Goal: Task Accomplishment & Management: Manage account settings

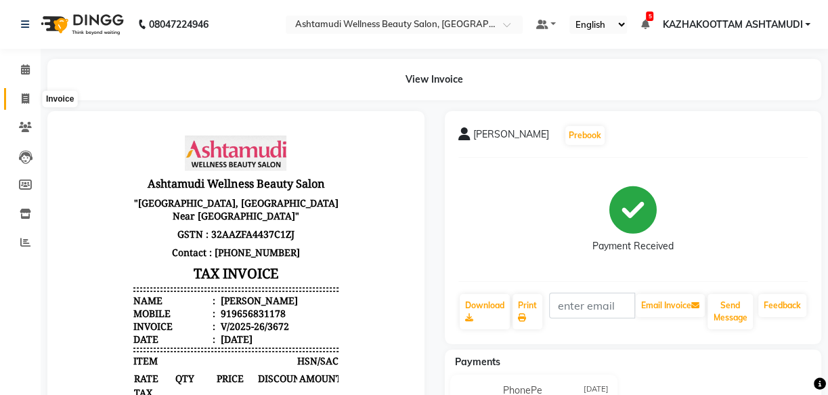
click at [33, 93] on span at bounding box center [26, 99] width 24 height 16
select select "service"
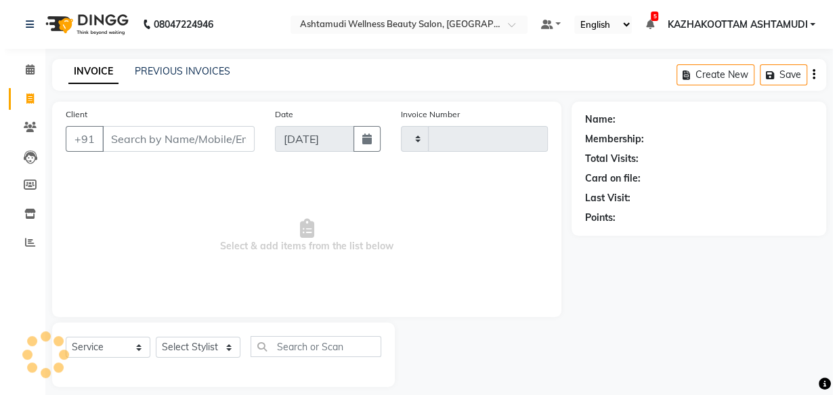
scroll to position [13, 0]
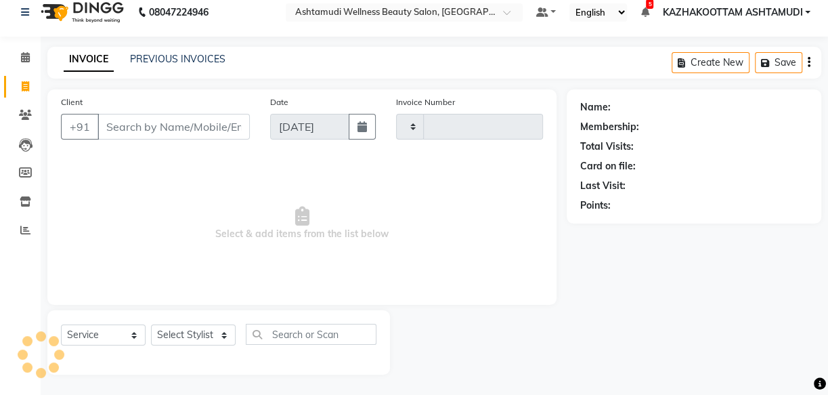
type input "3673"
select select "4662"
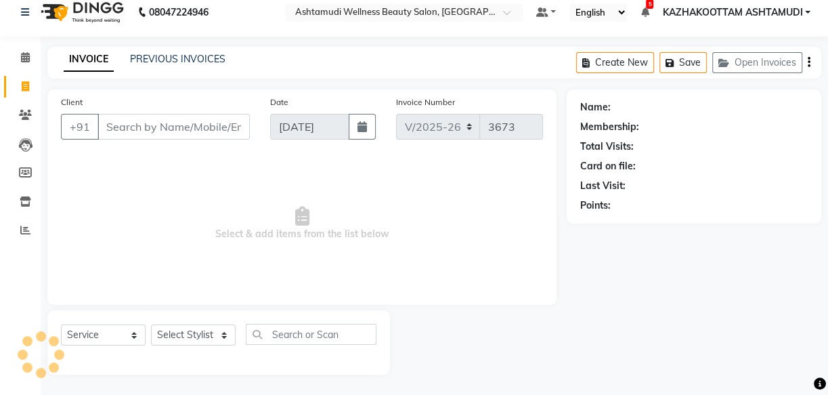
click at [139, 123] on input "Client" at bounding box center [173, 127] width 152 height 26
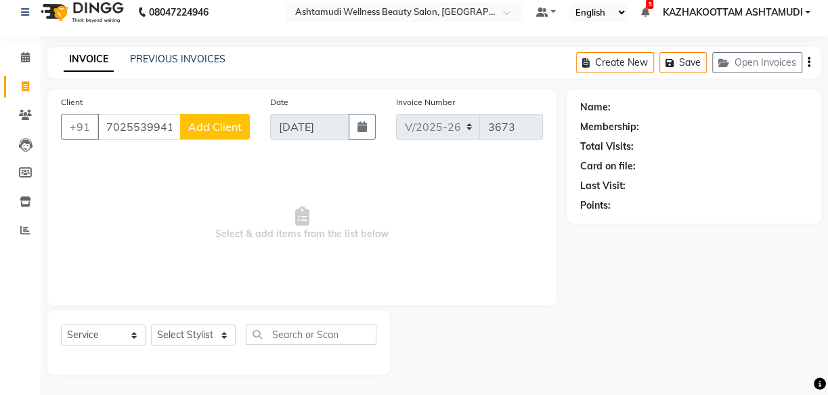
type input "7025539941"
click at [219, 135] on button "Add Client" at bounding box center [215, 127] width 70 height 26
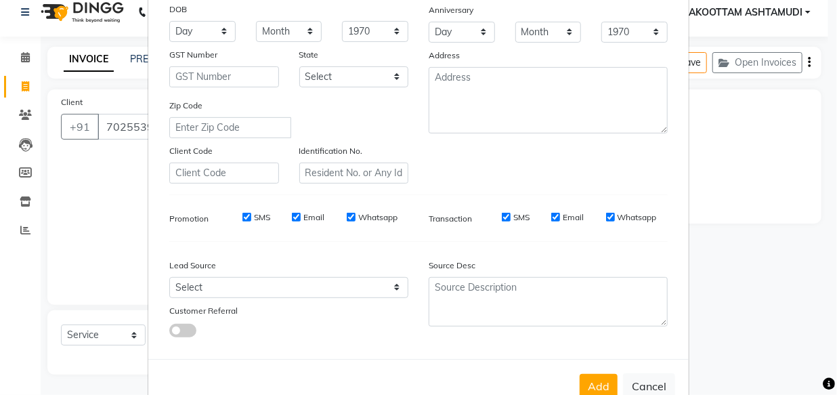
scroll to position [234, 0]
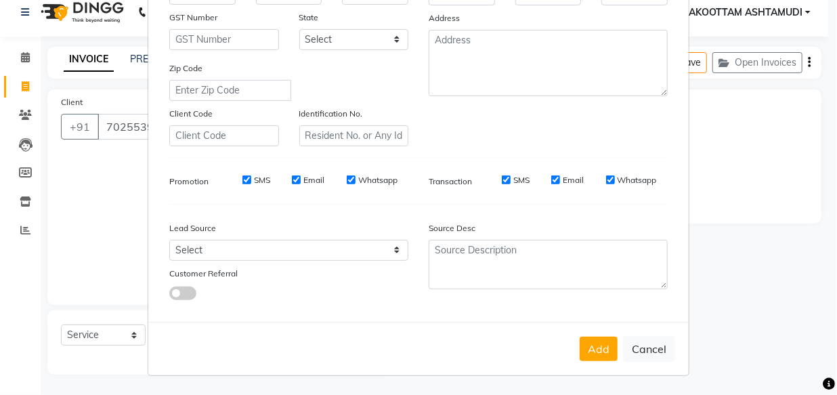
type input "abiya"
click at [257, 259] on div "Lead Source Select Walk-in Referral Internet Friend Word of Mouth Advertisement…" at bounding box center [288, 257] width 259 height 85
click at [240, 259] on select "Select Walk-in Referral Internet Friend Word of Mouth Advertisement Facebook Ju…" at bounding box center [288, 250] width 239 height 21
select select "31508"
click at [169, 240] on select "Select Walk-in Referral Internet Friend Word of Mouth Advertisement Facebook Ju…" at bounding box center [288, 250] width 239 height 21
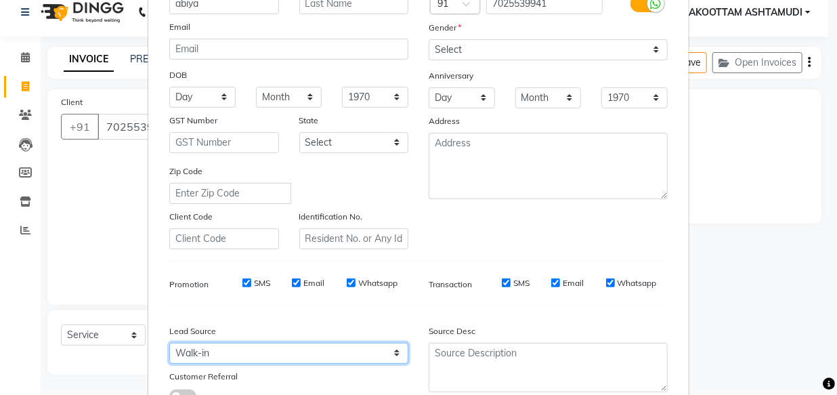
scroll to position [0, 0]
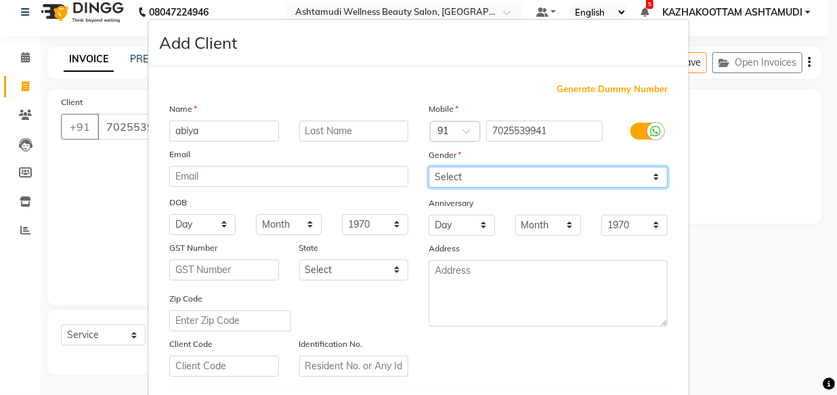
drag, startPoint x: 487, startPoint y: 172, endPoint x: 485, endPoint y: 186, distance: 14.4
click at [487, 172] on select "Select Male Female Other Prefer Not To Say" at bounding box center [548, 177] width 239 height 21
select select "[DEMOGRAPHIC_DATA]"
click at [429, 167] on select "Select Male Female Other Prefer Not To Say" at bounding box center [548, 177] width 239 height 21
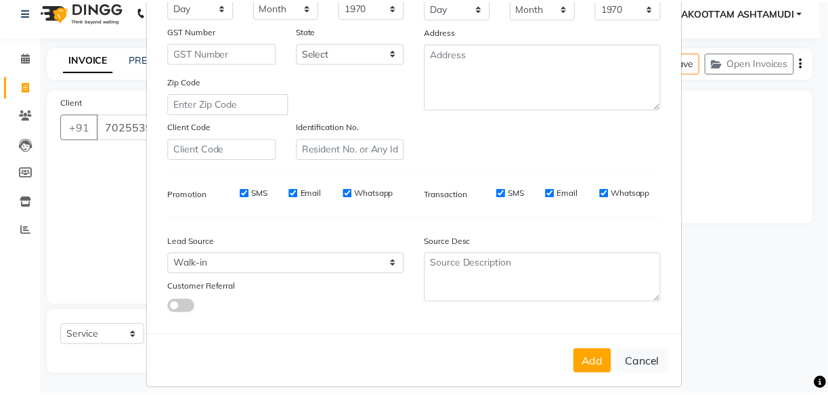
scroll to position [234, 0]
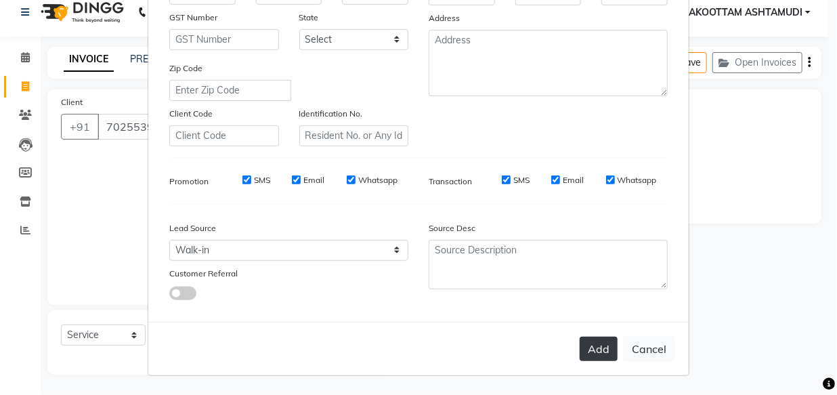
click at [599, 347] on button "Add" at bounding box center [598, 348] width 38 height 24
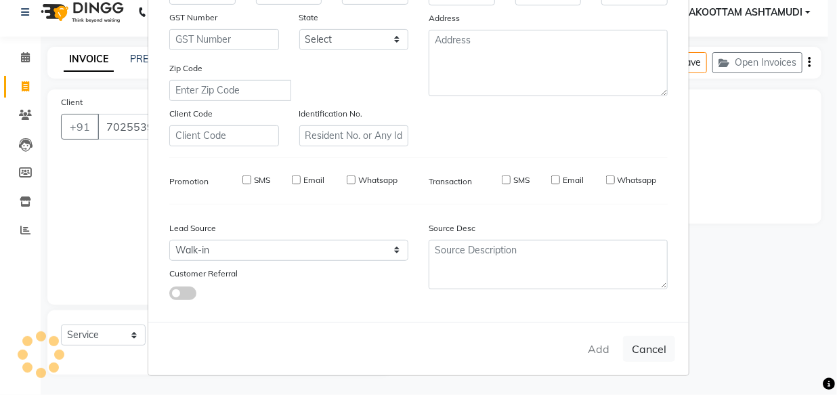
select select
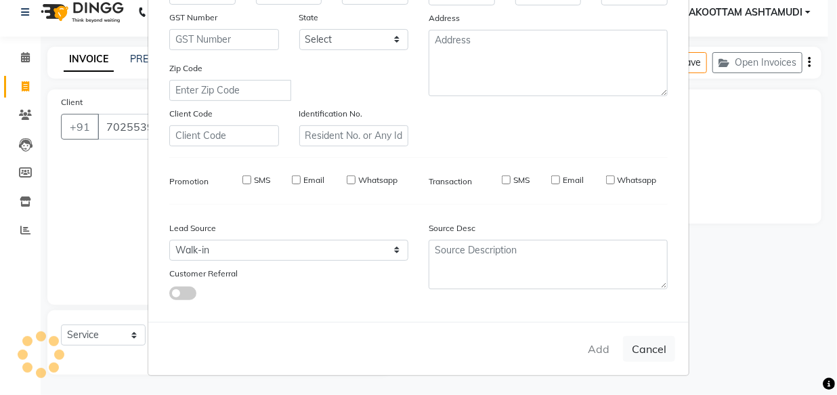
select select
checkbox input "false"
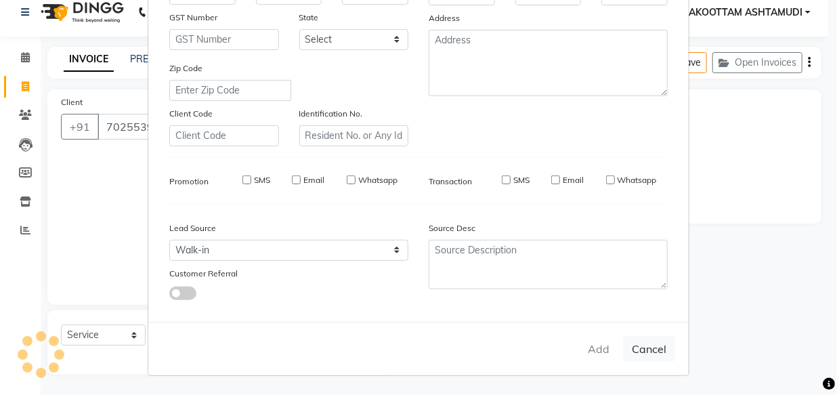
checkbox input "false"
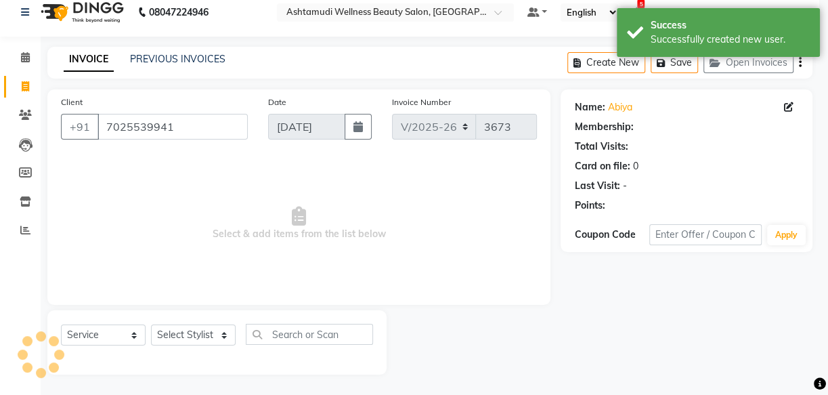
select select "1: Object"
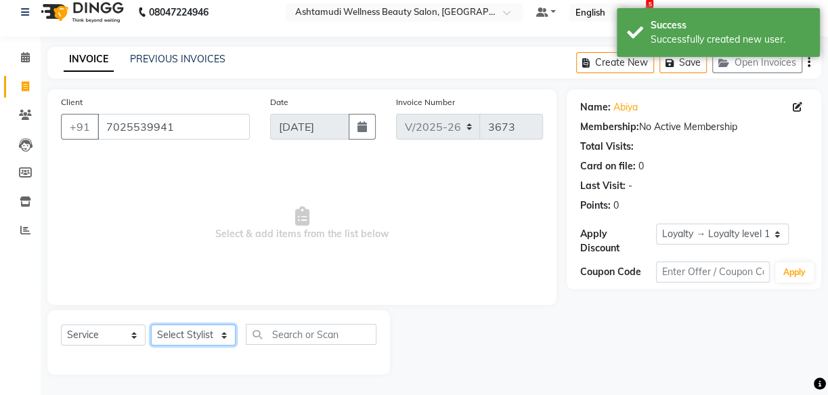
click at [196, 330] on select "Select Stylist Arya CHINJU GEETA KAZHAKOOTTAM ASHTAMUDI KRISHNA LEKSHMI MADONNA…" at bounding box center [193, 334] width 85 height 21
select select "49525"
click at [151, 324] on select "Select Stylist Arya CHINJU GEETA KAZHAKOOTTAM ASHTAMUDI KRISHNA LEKSHMI MADONNA…" at bounding box center [193, 334] width 85 height 21
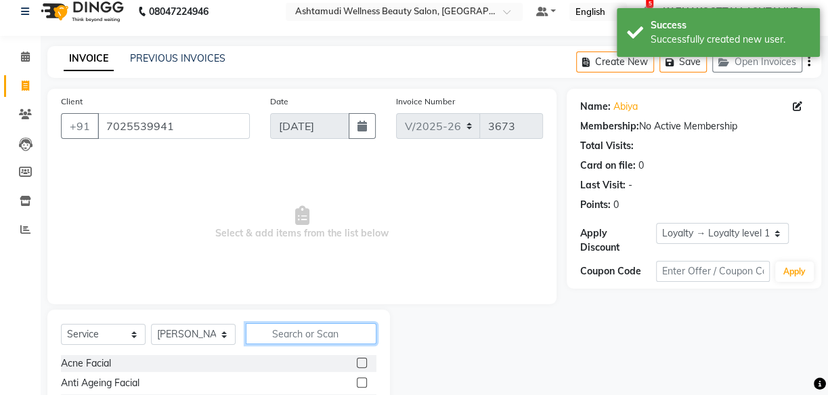
click at [294, 336] on input "text" at bounding box center [311, 333] width 131 height 21
type input "eb"
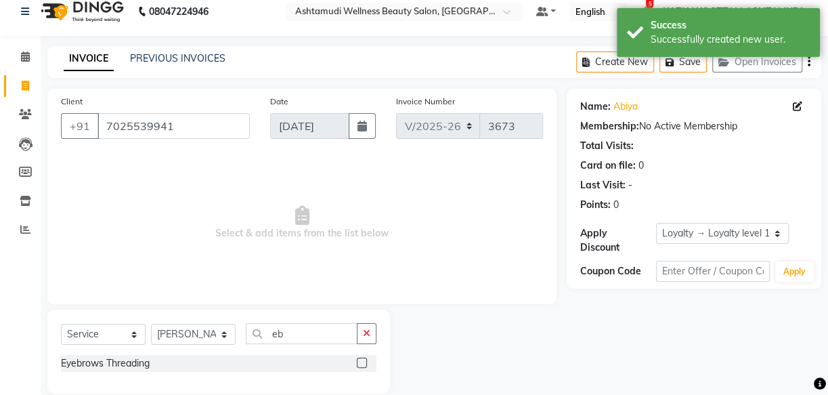
click at [364, 366] on label at bounding box center [362, 362] width 10 height 10
click at [364, 366] on input "checkbox" at bounding box center [361, 363] width 9 height 9
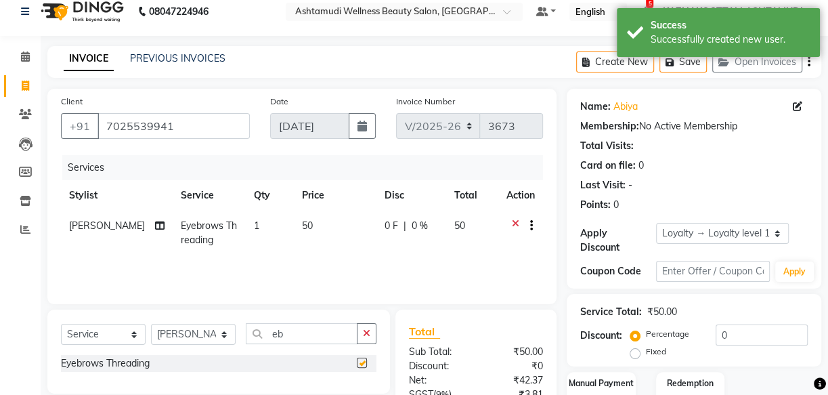
checkbox input "false"
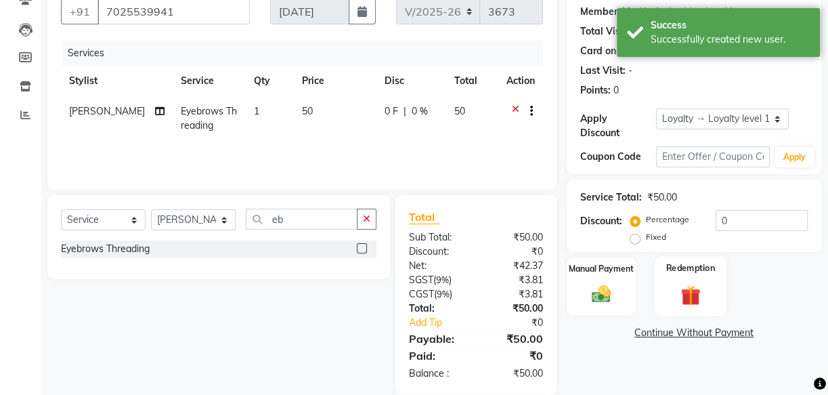
scroll to position [148, 0]
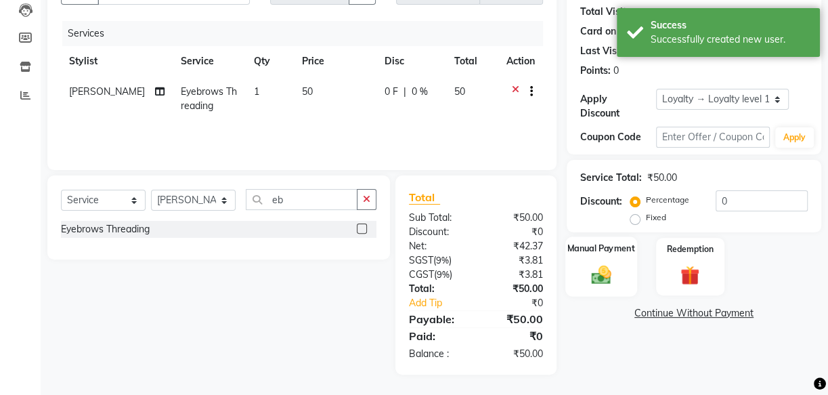
click at [610, 277] on img at bounding box center [601, 274] width 32 height 23
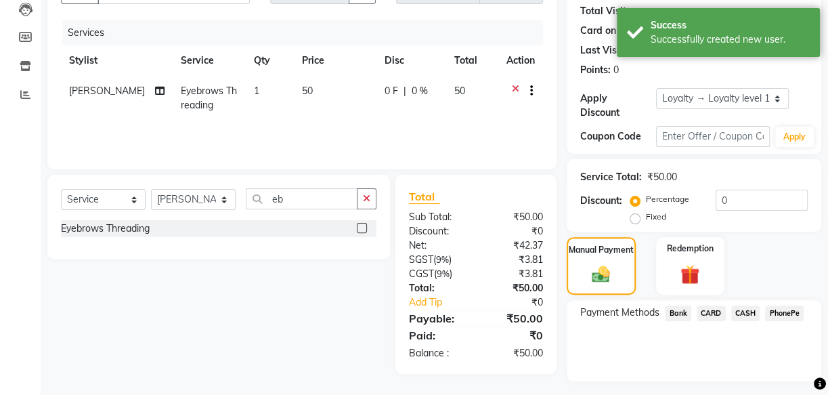
click at [788, 311] on span "PhonePe" at bounding box center [784, 313] width 39 height 16
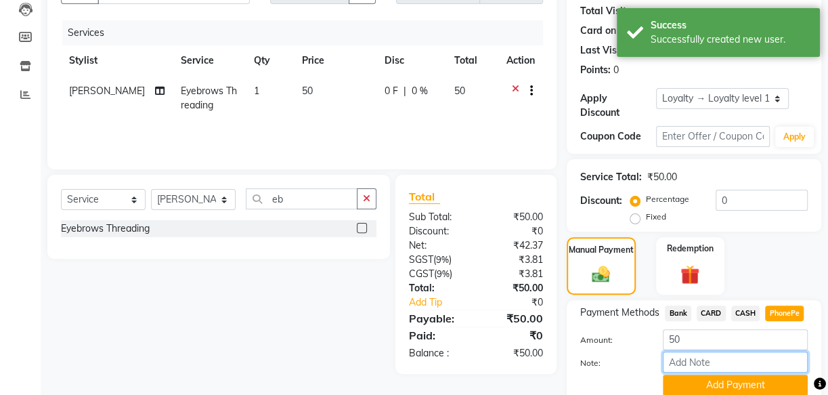
click at [729, 367] on input "Note:" at bounding box center [735, 361] width 145 height 21
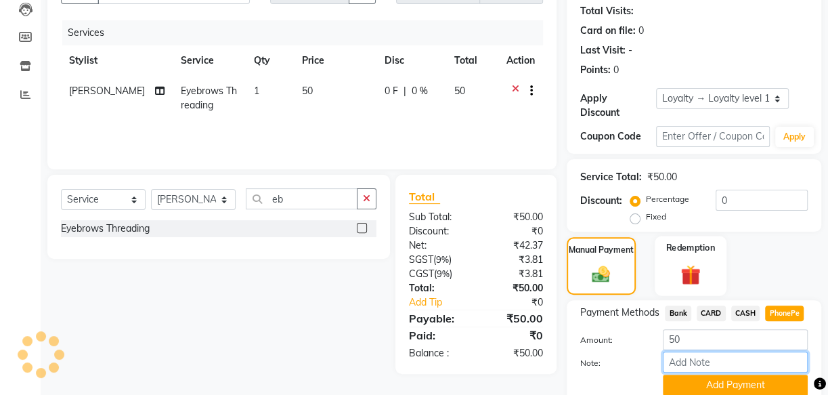
type input "arya"
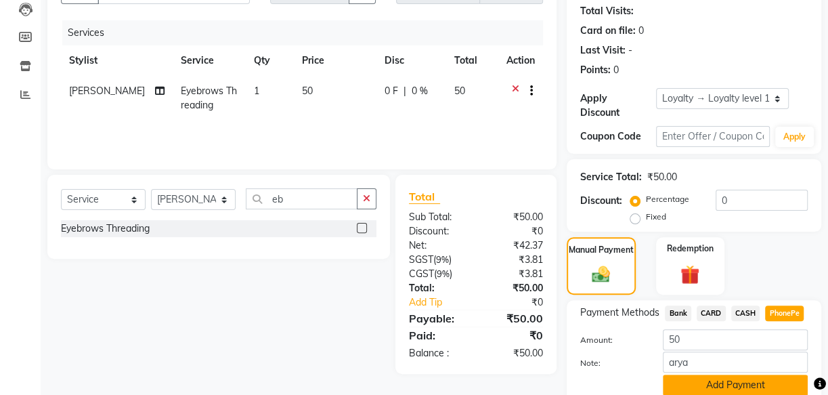
click at [745, 382] on button "Add Payment" at bounding box center [735, 384] width 145 height 21
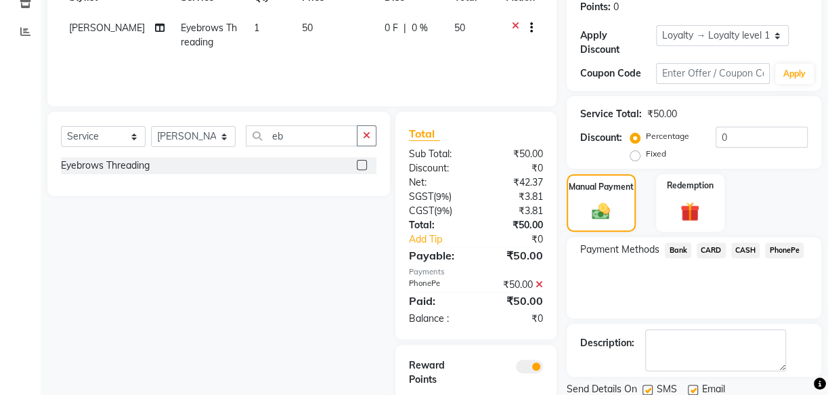
scroll to position [271, 0]
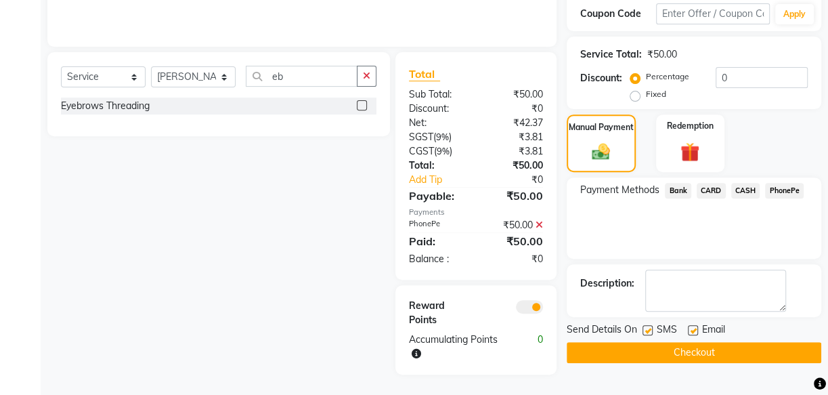
click at [738, 351] on button "Checkout" at bounding box center [694, 352] width 255 height 21
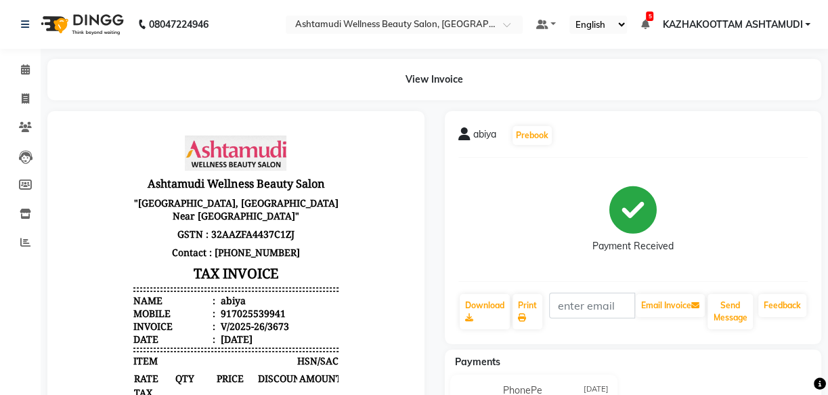
click at [35, 56] on div "Calendar Invoice Clients Leads Members Inventory Reports Completed InProgress U…" at bounding box center [91, 344] width 183 height 611
click at [17, 121] on span at bounding box center [26, 128] width 24 height 16
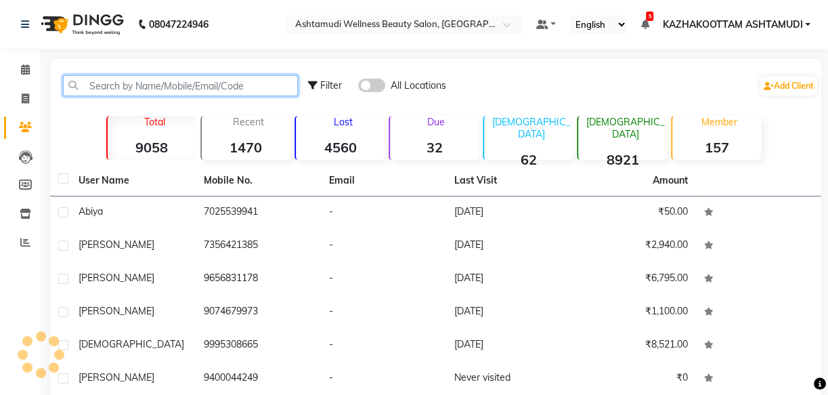
click at [154, 83] on input "text" at bounding box center [180, 85] width 235 height 21
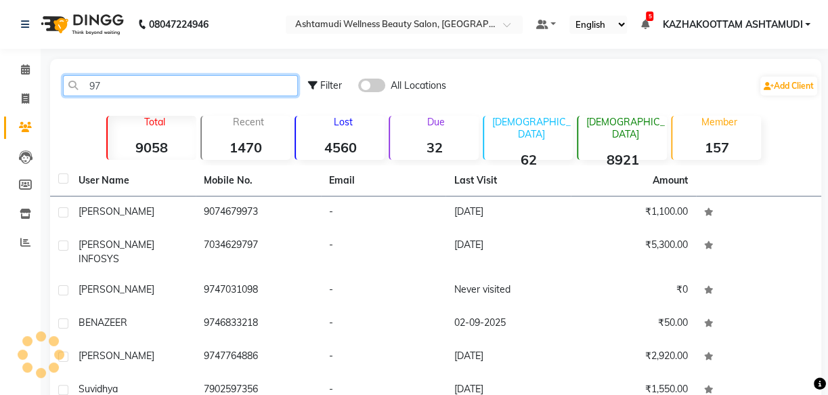
type input "9"
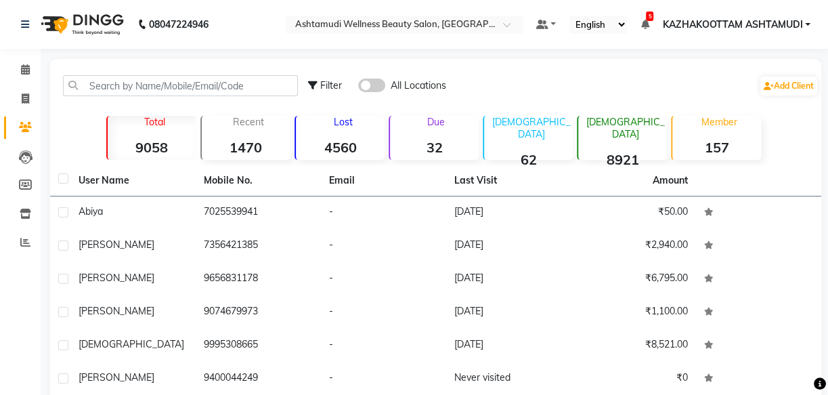
drag, startPoint x: 217, startPoint y: 98, endPoint x: 224, endPoint y: 90, distance: 11.0
click at [217, 98] on div "Filter All Locations Add Client" at bounding box center [436, 85] width 766 height 43
click at [235, 91] on input "text" at bounding box center [180, 85] width 235 height 21
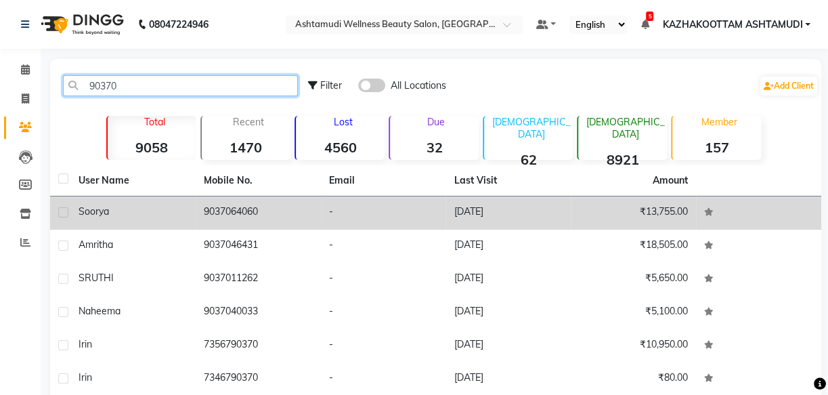
type input "90370"
click at [232, 213] on td "9037064060" at bounding box center [258, 212] width 125 height 33
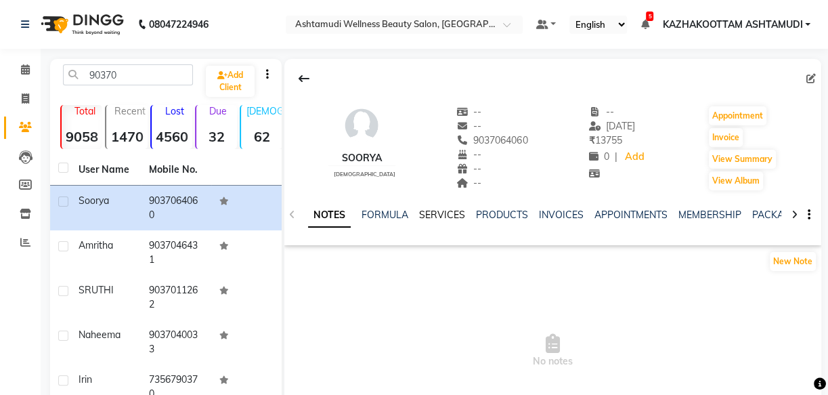
click at [435, 211] on link "SERVICES" at bounding box center [442, 214] width 46 height 12
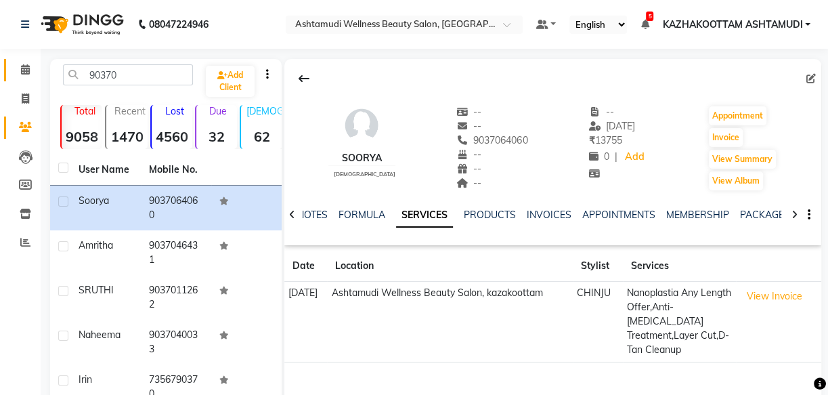
click at [23, 60] on link "Calendar" at bounding box center [20, 70] width 32 height 22
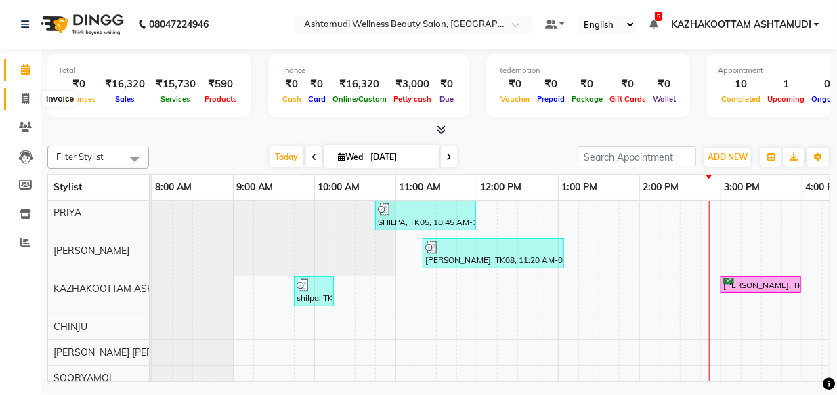
drag, startPoint x: 26, startPoint y: 95, endPoint x: 24, endPoint y: 102, distance: 7.1
click at [26, 96] on icon at bounding box center [25, 98] width 7 height 10
select select "service"
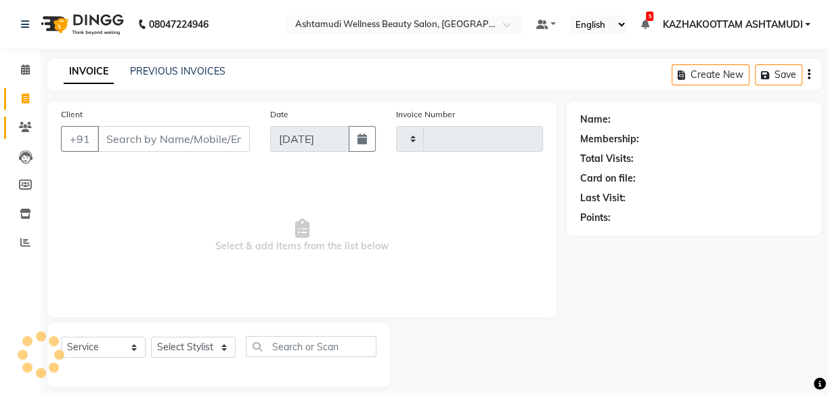
type input "3674"
select select "4662"
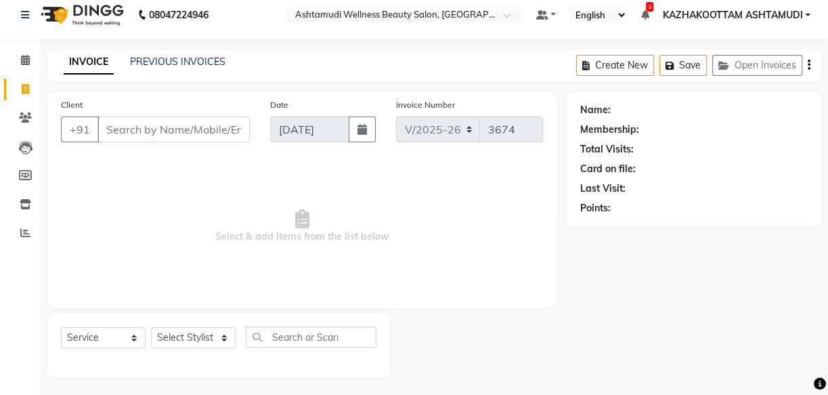
scroll to position [13, 0]
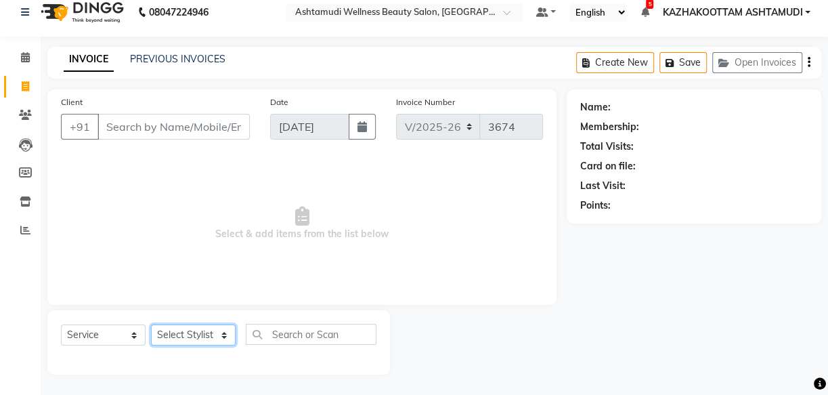
click at [194, 330] on select "Select Stylist Arya CHINJU GEETA KAZHAKOOTTAM ASHTAMUDI KRISHNA LEKSHMI MADONNA…" at bounding box center [193, 334] width 85 height 21
select select "28048"
click at [151, 324] on select "Select Stylist Arya CHINJU GEETA KAZHAKOOTTAM ASHTAMUDI KRISHNA LEKSHMI MADONNA…" at bounding box center [193, 334] width 85 height 21
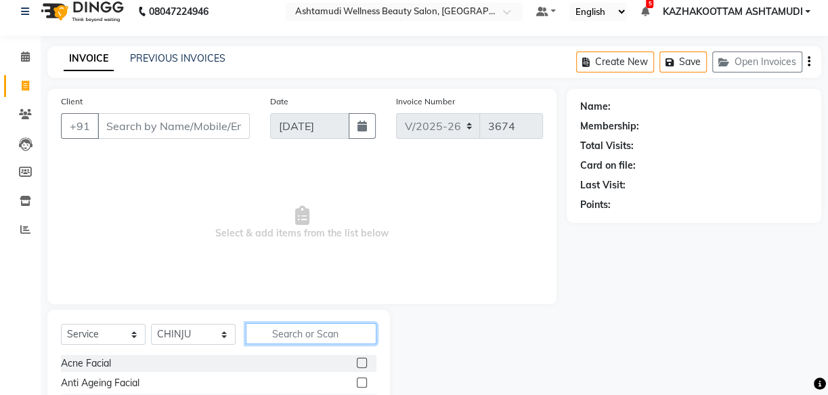
click at [348, 334] on input "text" at bounding box center [311, 333] width 131 height 21
click at [354, 334] on input "text" at bounding box center [311, 333] width 131 height 21
type input "root"
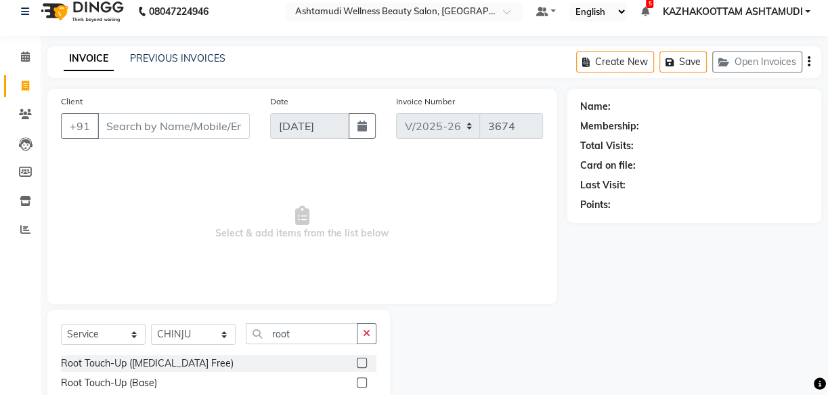
click at [363, 362] on label at bounding box center [362, 362] width 10 height 10
click at [363, 362] on input "checkbox" at bounding box center [361, 363] width 9 height 9
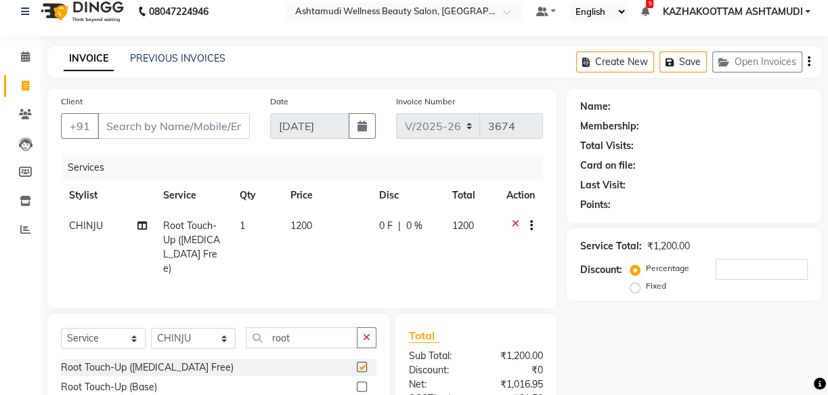
checkbox input "false"
click at [102, 123] on input "Client" at bounding box center [173, 126] width 152 height 26
type input "9"
type input "0"
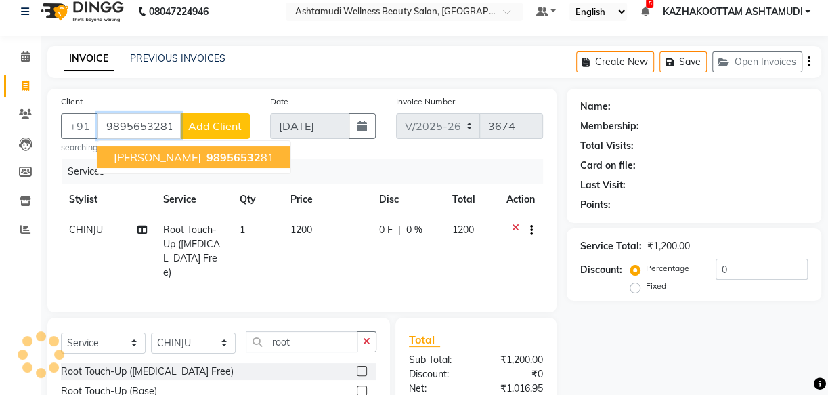
type input "9895653281"
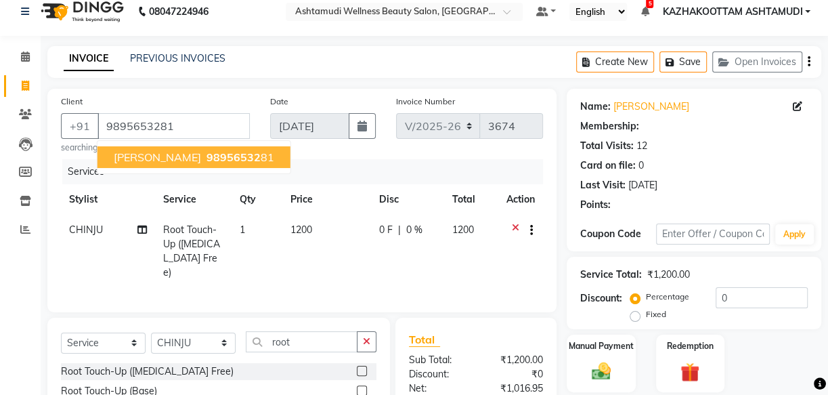
select select "1: Object"
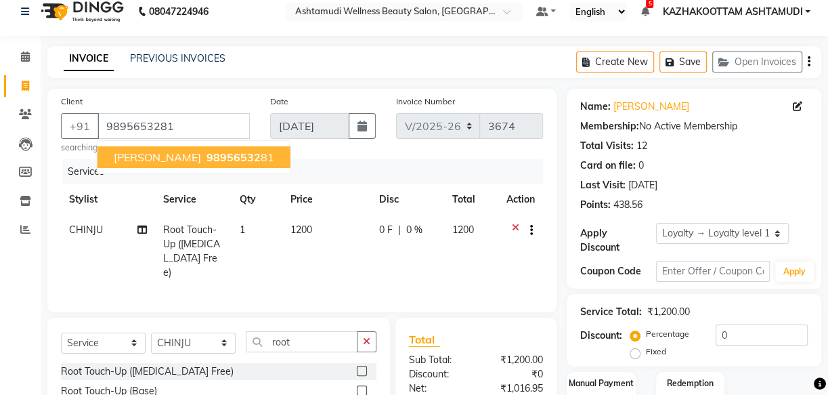
click at [206, 158] on span "98956532" at bounding box center [233, 157] width 54 height 14
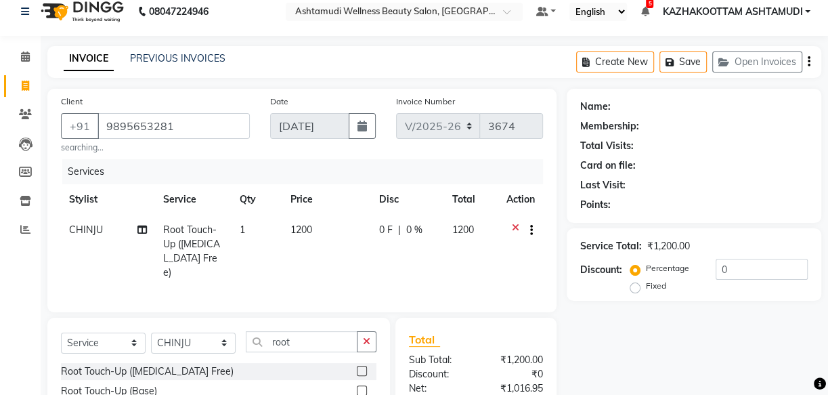
select select "1: Object"
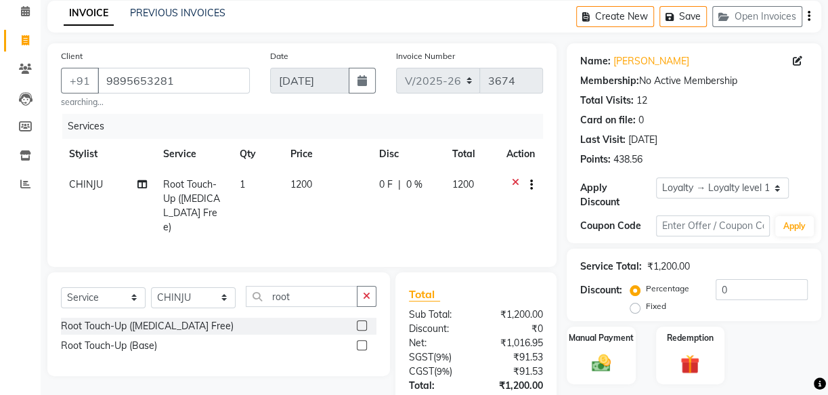
scroll to position [152, 0]
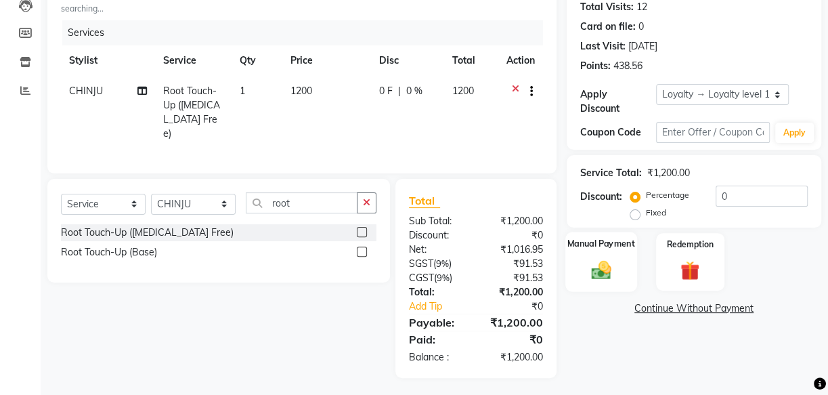
click at [601, 270] on img at bounding box center [601, 269] width 32 height 23
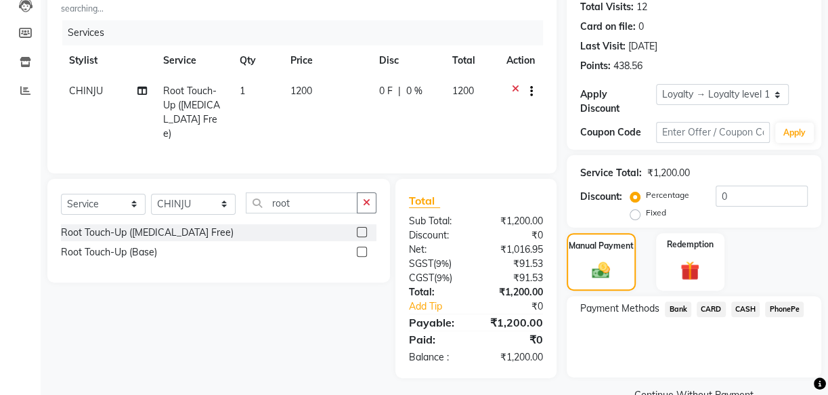
drag, startPoint x: 774, startPoint y: 301, endPoint x: 778, endPoint y: 319, distance: 18.6
click at [776, 302] on span "PhonePe" at bounding box center [784, 309] width 39 height 16
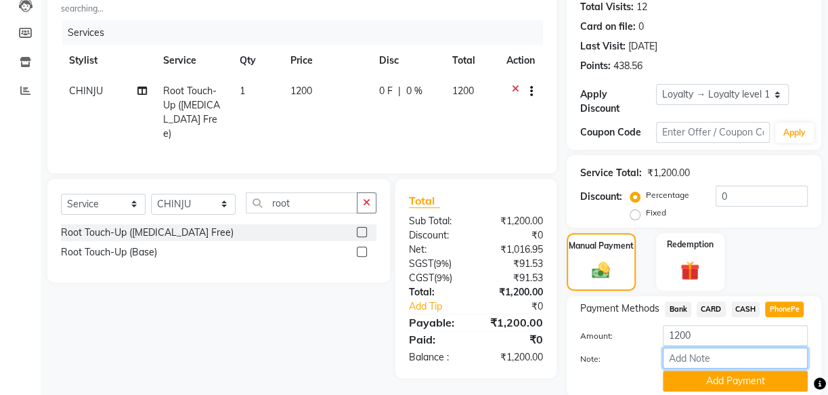
drag, startPoint x: 720, startPoint y: 357, endPoint x: 735, endPoint y: 355, distance: 15.6
click at [720, 357] on input "Note:" at bounding box center [735, 357] width 145 height 21
type input "soorya"
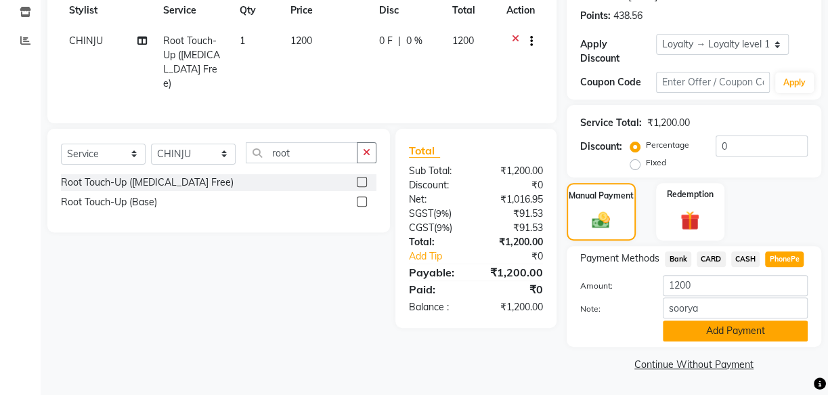
click at [739, 326] on button "Add Payment" at bounding box center [735, 330] width 145 height 21
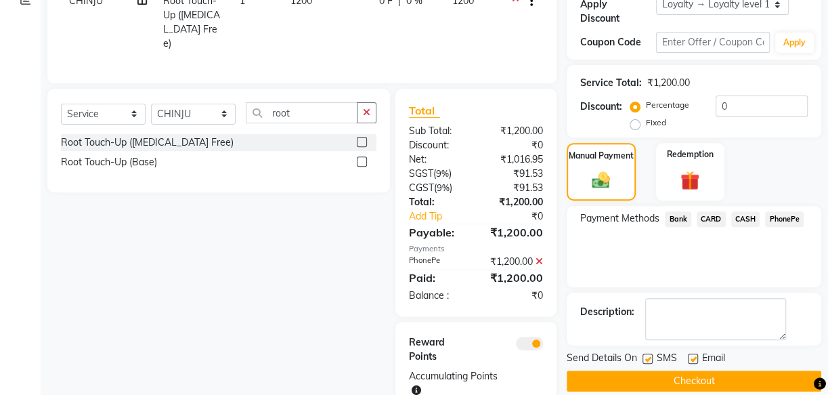
scroll to position [263, 0]
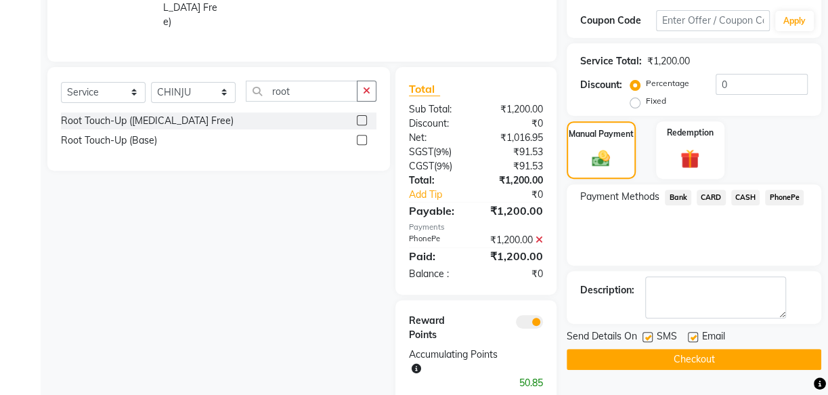
drag, startPoint x: 643, startPoint y: 334, endPoint x: 669, endPoint y: 331, distance: 26.6
click at [651, 334] on label at bounding box center [647, 337] width 10 height 10
click at [651, 334] on input "checkbox" at bounding box center [646, 337] width 9 height 9
checkbox input "false"
drag, startPoint x: 692, startPoint y: 333, endPoint x: 731, endPoint y: 353, distance: 44.2
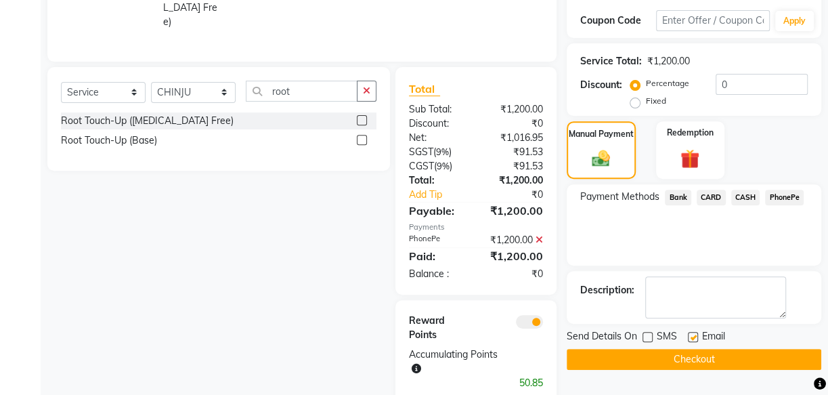
click at [694, 334] on label at bounding box center [693, 337] width 10 height 10
click at [694, 334] on input "checkbox" at bounding box center [692, 337] width 9 height 9
checkbox input "false"
click at [732, 353] on button "Checkout" at bounding box center [694, 359] width 255 height 21
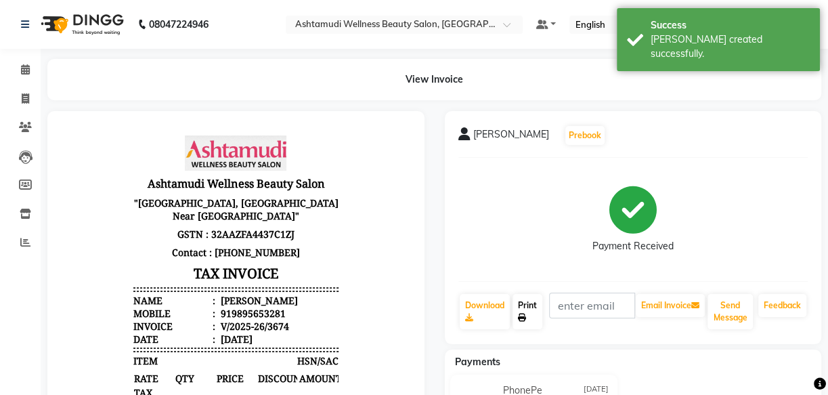
click at [526, 307] on link "Print" at bounding box center [527, 311] width 30 height 35
drag, startPoint x: 22, startPoint y: 67, endPoint x: 36, endPoint y: 72, distance: 14.3
click at [22, 68] on icon at bounding box center [25, 69] width 9 height 10
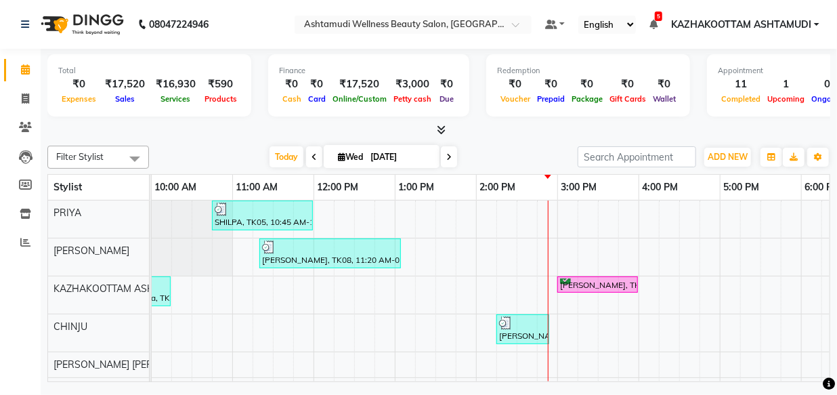
click at [439, 125] on icon at bounding box center [441, 130] width 9 height 10
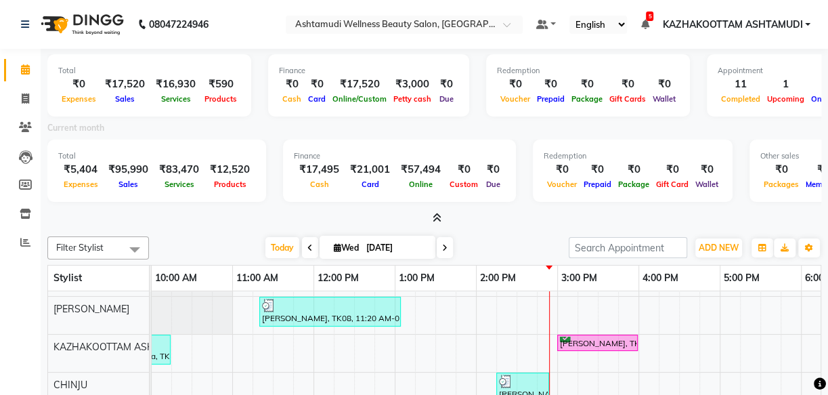
scroll to position [61, 0]
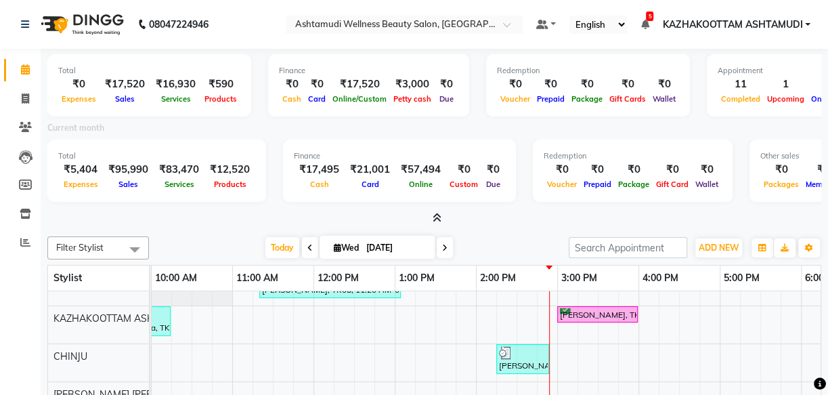
click at [436, 219] on icon at bounding box center [437, 218] width 9 height 10
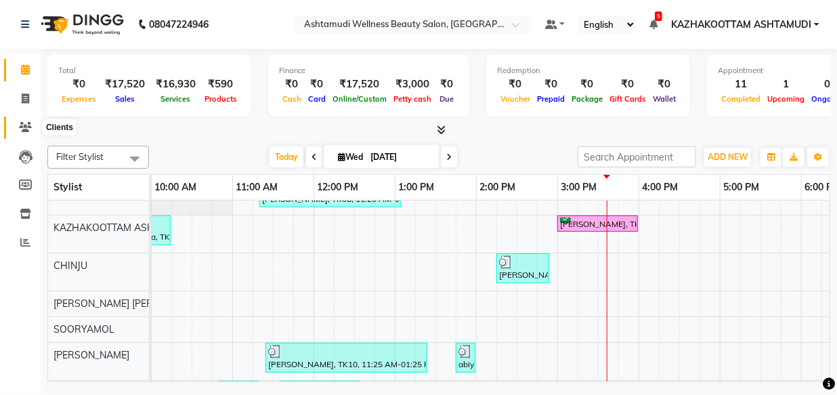
click at [14, 131] on span at bounding box center [26, 128] width 24 height 16
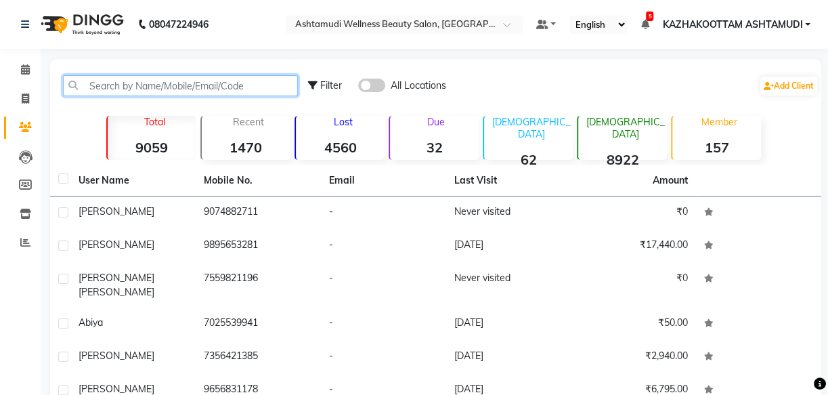
click at [95, 89] on input "text" at bounding box center [180, 85] width 235 height 21
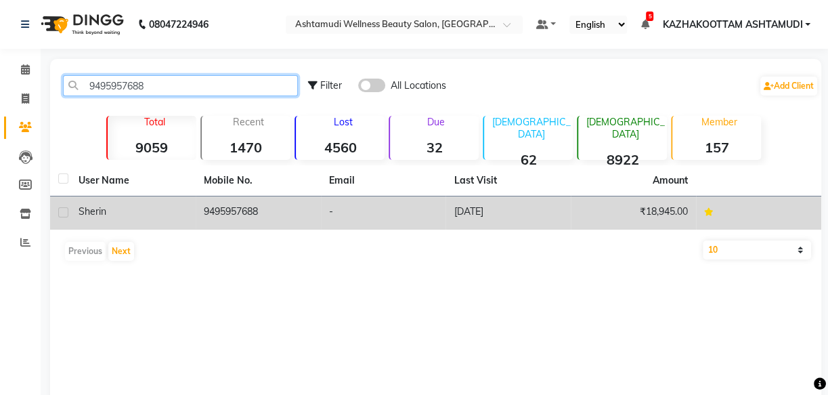
type input "9495957688"
click at [383, 223] on td "-" at bounding box center [383, 212] width 125 height 33
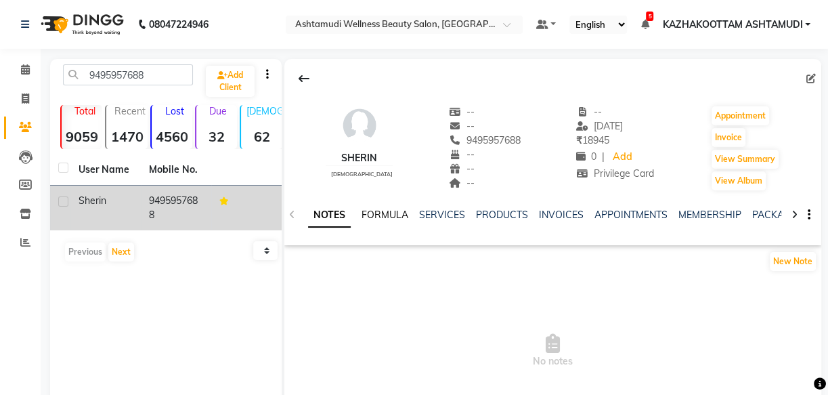
click at [387, 212] on link "FORMULA" at bounding box center [384, 214] width 47 height 12
drag, startPoint x: 416, startPoint y: 217, endPoint x: 438, endPoint y: 212, distance: 22.2
click at [431, 217] on ul "NOTES FORMULA SERVICES PRODUCTS INVOICES APPOINTMENTS MEMBERSHIP PACKAGES VOUCH…" at bounding box center [737, 215] width 858 height 14
click at [439, 212] on link "SERVICES" at bounding box center [441, 214] width 46 height 12
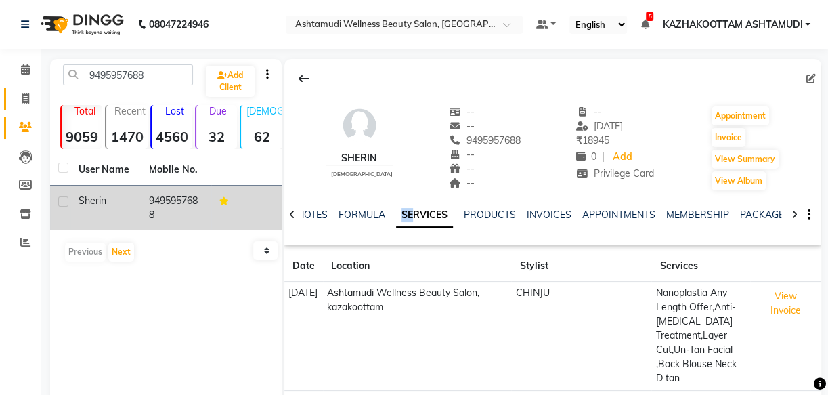
click at [28, 100] on icon at bounding box center [25, 98] width 7 height 10
select select "service"
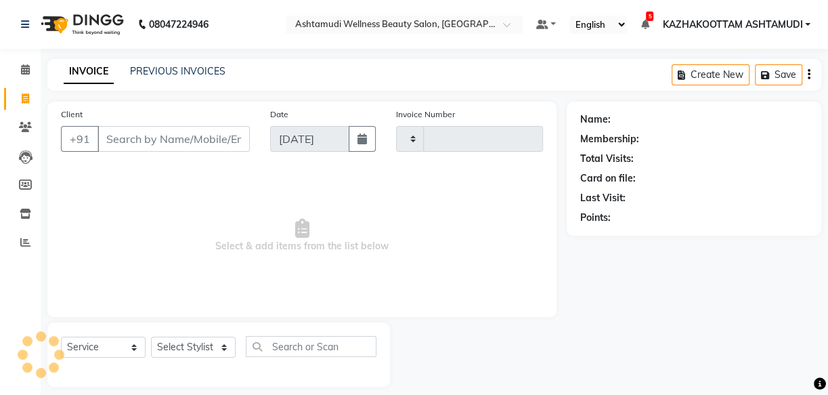
type input "3675"
select select "4662"
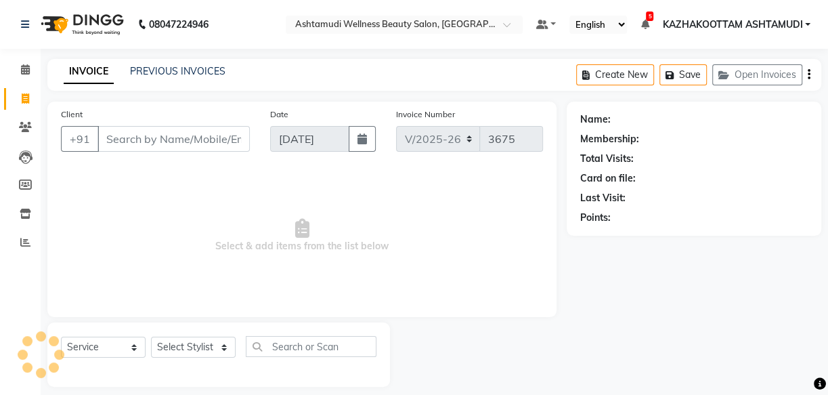
scroll to position [13, 0]
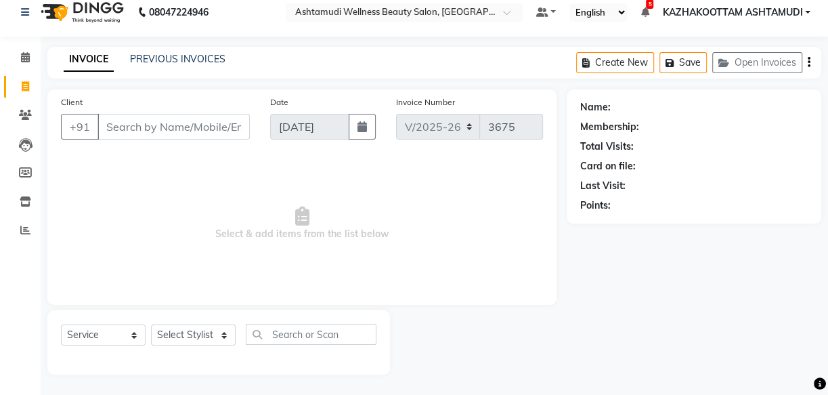
click at [160, 123] on input "Client" at bounding box center [173, 127] width 152 height 26
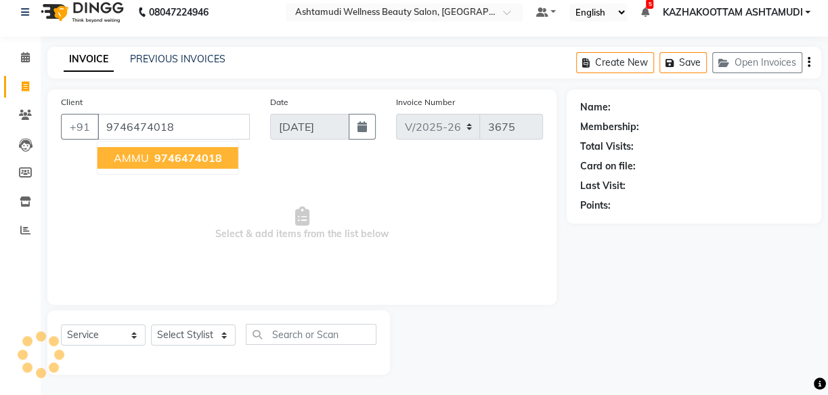
type input "9746474018"
select select "1: Object"
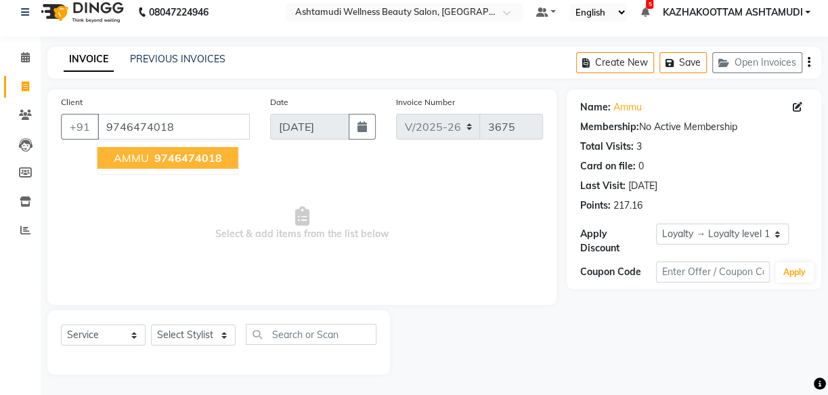
click at [165, 147] on button "AMMU 9746474018" at bounding box center [167, 158] width 141 height 22
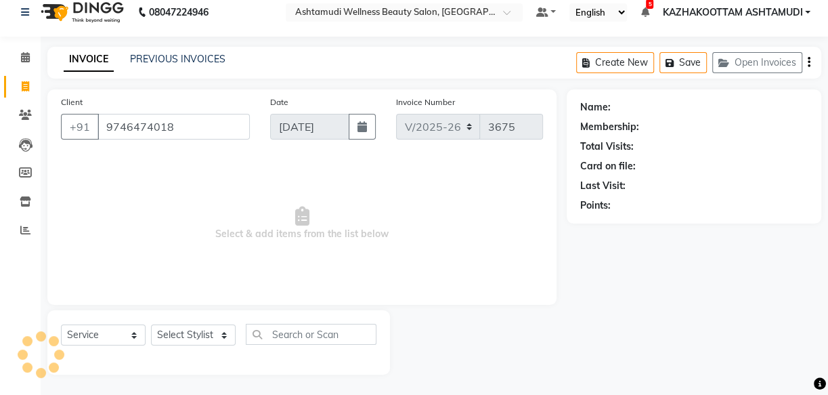
select select "1: Object"
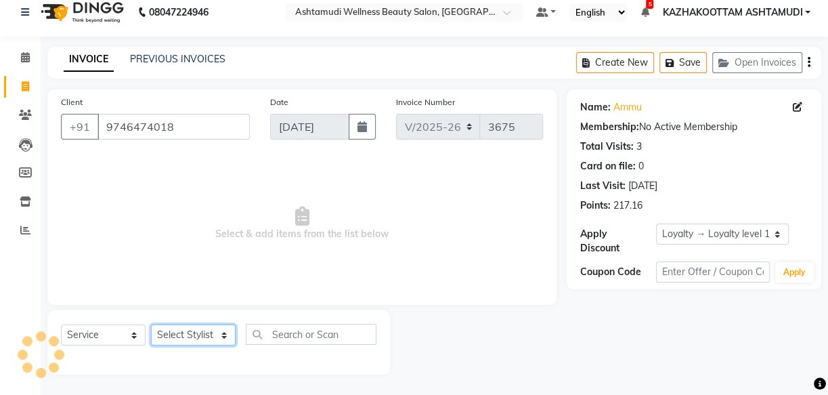
click at [213, 333] on select "Select Stylist Arya CHINJU GEETA KAZHAKOOTTAM ASHTAMUDI KRISHNA LEKSHMI MADONNA…" at bounding box center [193, 334] width 85 height 21
select select "27528"
click at [151, 324] on select "Select Stylist Arya CHINJU GEETA KAZHAKOOTTAM ASHTAMUDI KRISHNA LEKSHMI MADONNA…" at bounding box center [193, 334] width 85 height 21
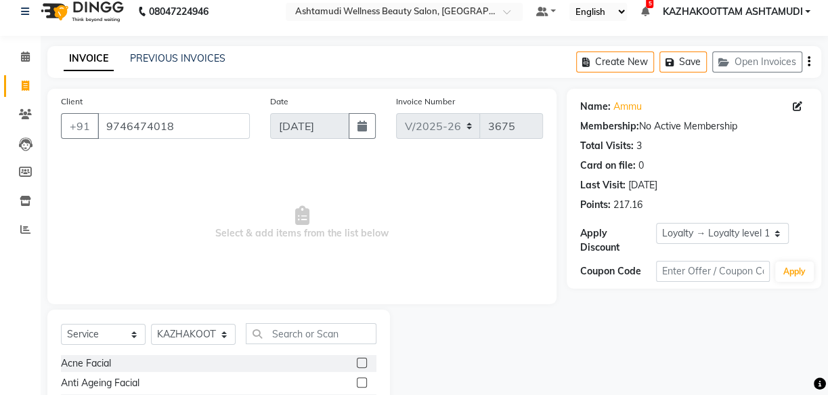
click at [291, 355] on div "Acne Facial" at bounding box center [218, 363] width 315 height 17
click at [296, 336] on input "text" at bounding box center [311, 333] width 131 height 21
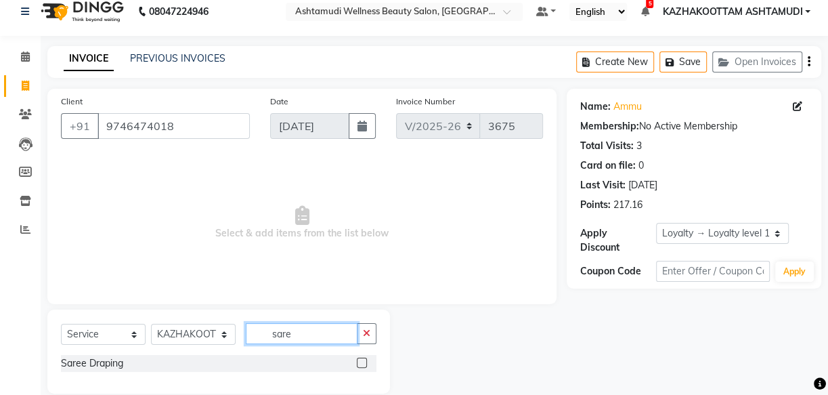
type input "sare"
click at [361, 362] on label at bounding box center [362, 362] width 10 height 10
click at [361, 362] on input "checkbox" at bounding box center [361, 363] width 9 height 9
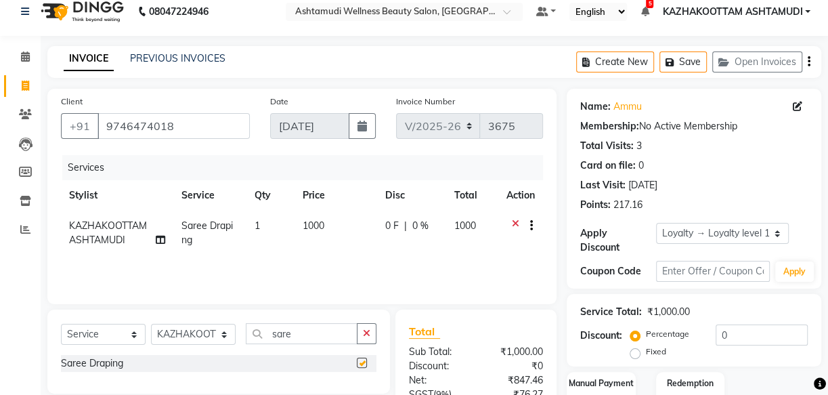
checkbox input "false"
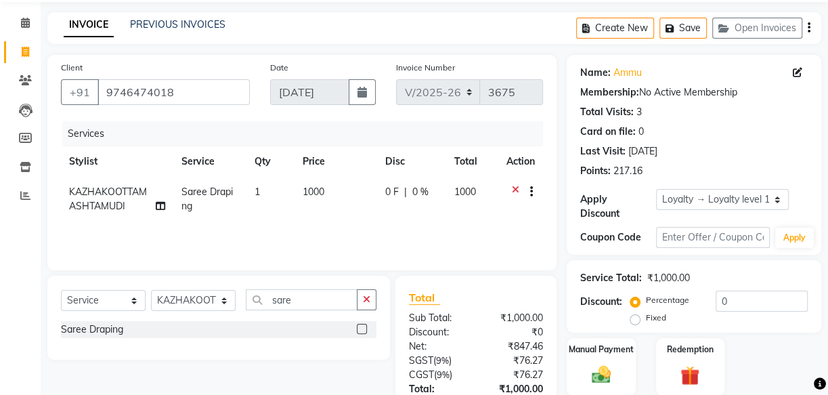
scroll to position [135, 0]
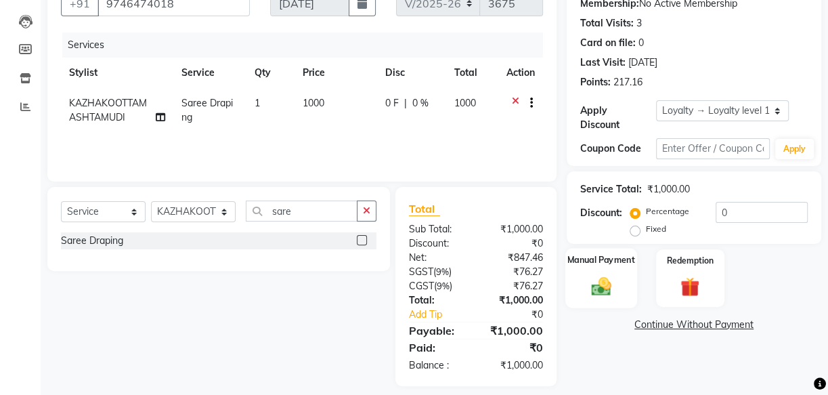
click at [603, 284] on img at bounding box center [601, 285] width 32 height 23
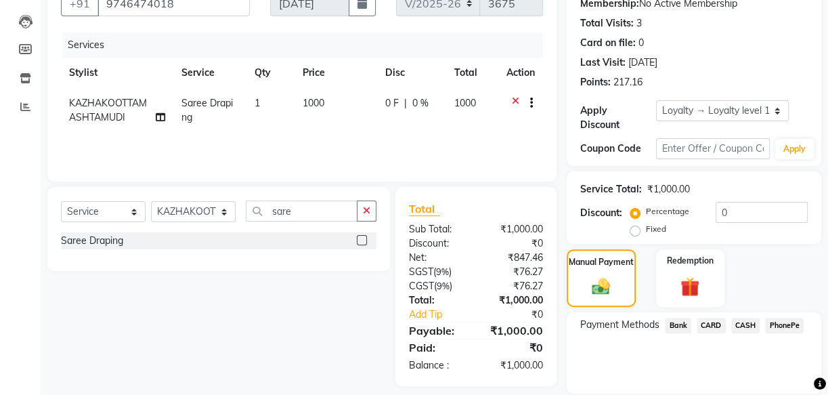
click at [745, 320] on span "CASH" at bounding box center [745, 325] width 29 height 16
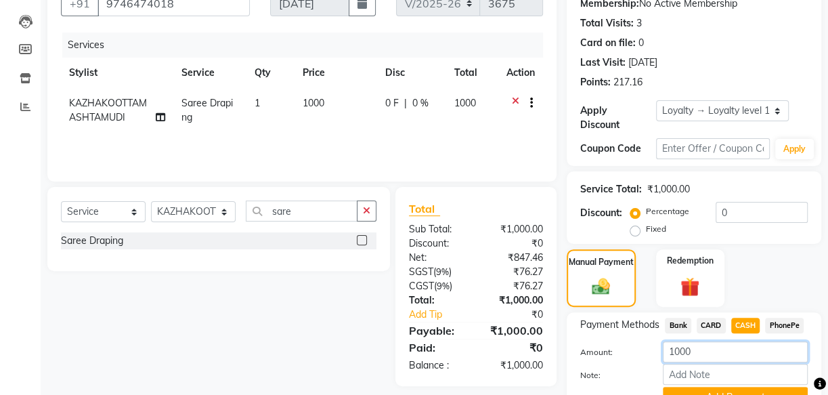
drag, startPoint x: 697, startPoint y: 349, endPoint x: 411, endPoint y: 209, distance: 318.5
click at [529, 320] on div "Client +91 9746474018 Date 03-09-2025 Invoice Number V/2025 V/2025-26 3675 Serv…" at bounding box center [434, 203] width 794 height 475
type input "500"
click at [679, 375] on input "Note:" at bounding box center [735, 374] width 145 height 21
type input "arya"
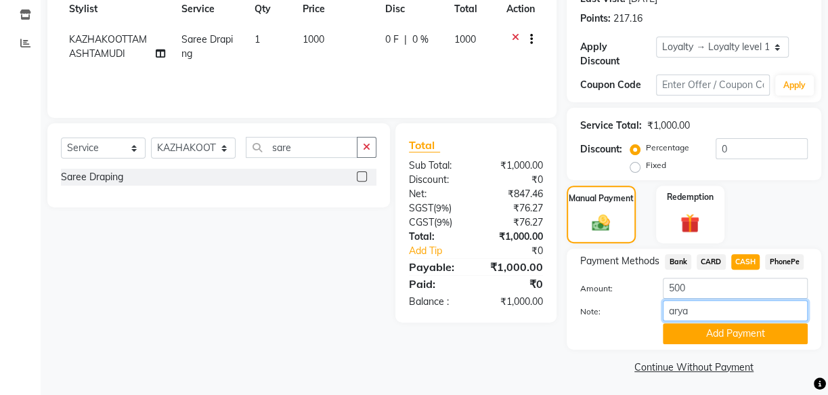
scroll to position [202, 0]
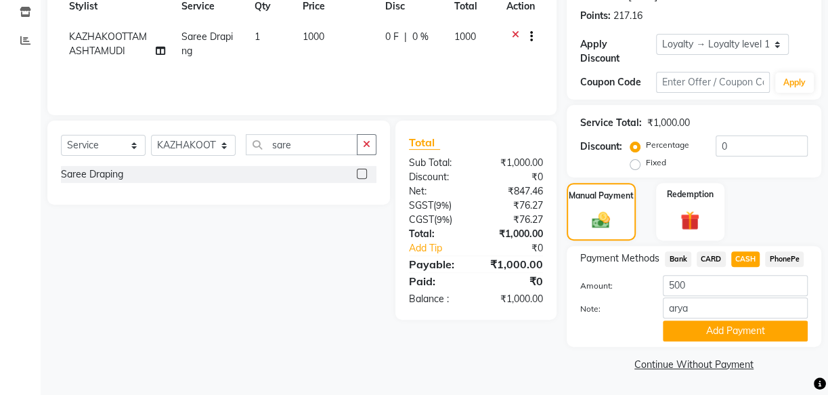
drag, startPoint x: 713, startPoint y: 326, endPoint x: 799, endPoint y: 284, distance: 95.1
click at [714, 328] on button "Add Payment" at bounding box center [735, 330] width 145 height 21
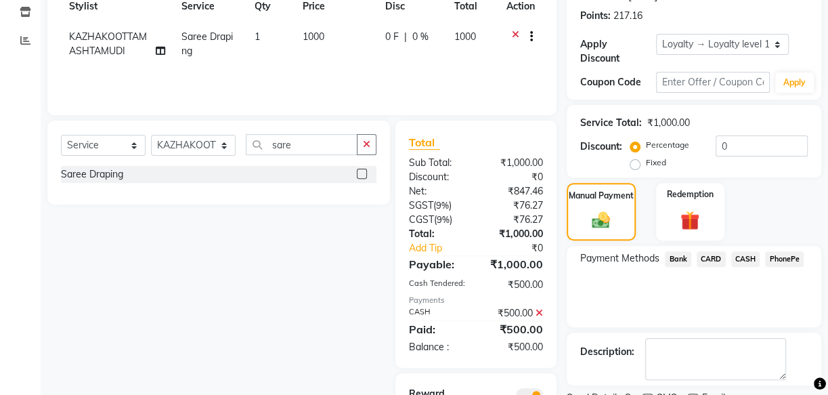
click at [799, 265] on span "PhonePe" at bounding box center [784, 259] width 39 height 16
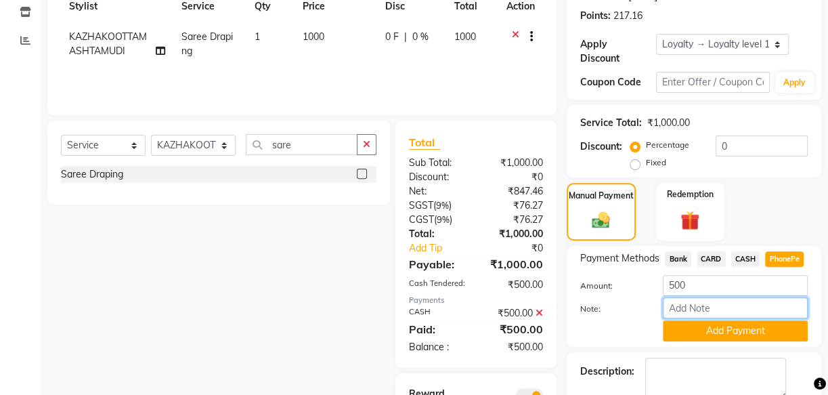
click at [722, 313] on input "Note:" at bounding box center [735, 307] width 145 height 21
type input "arya"
click at [772, 338] on button "Add Payment" at bounding box center [735, 330] width 145 height 21
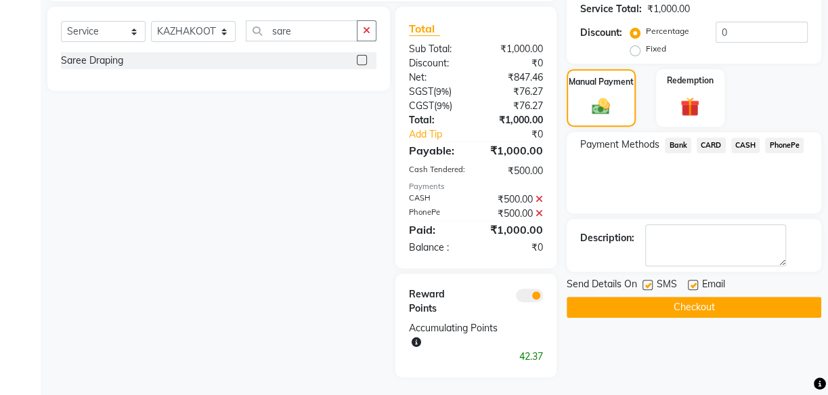
scroll to position [318, 0]
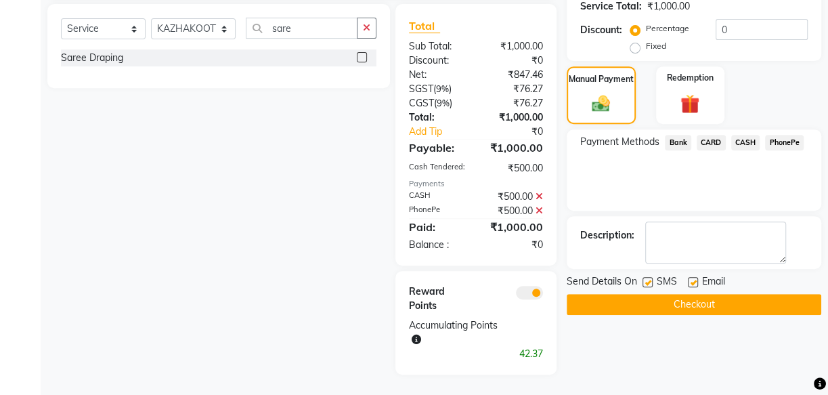
click at [693, 280] on label at bounding box center [693, 282] width 10 height 10
click at [693, 280] on input "checkbox" at bounding box center [692, 282] width 9 height 9
checkbox input "false"
click at [646, 280] on label at bounding box center [647, 282] width 10 height 10
click at [646, 280] on input "checkbox" at bounding box center [646, 282] width 9 height 9
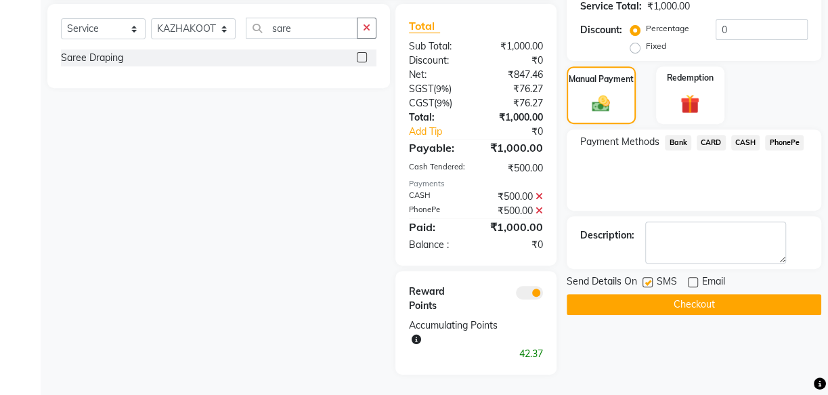
checkbox input "false"
click at [657, 299] on button "Checkout" at bounding box center [694, 304] width 255 height 21
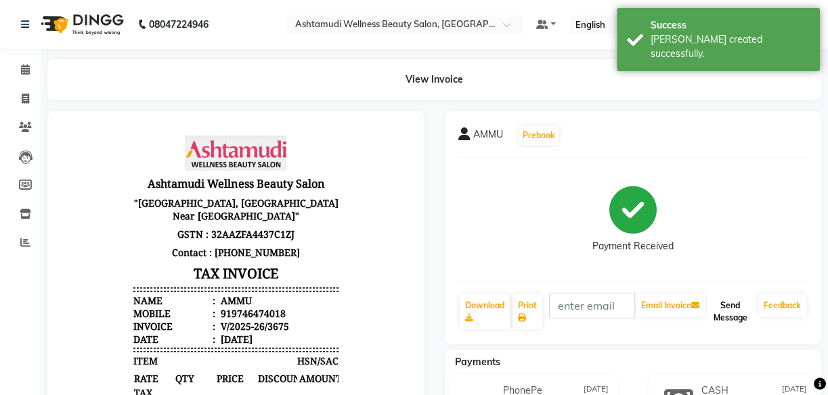
drag, startPoint x: 732, startPoint y: 311, endPoint x: 740, endPoint y: 313, distance: 7.7
click at [737, 311] on button "Send Message" at bounding box center [729, 311] width 45 height 35
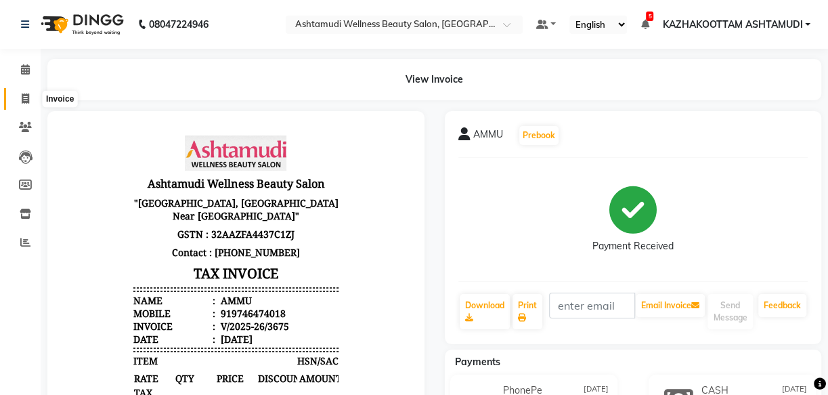
click at [23, 95] on icon at bounding box center [25, 98] width 7 height 10
select select "service"
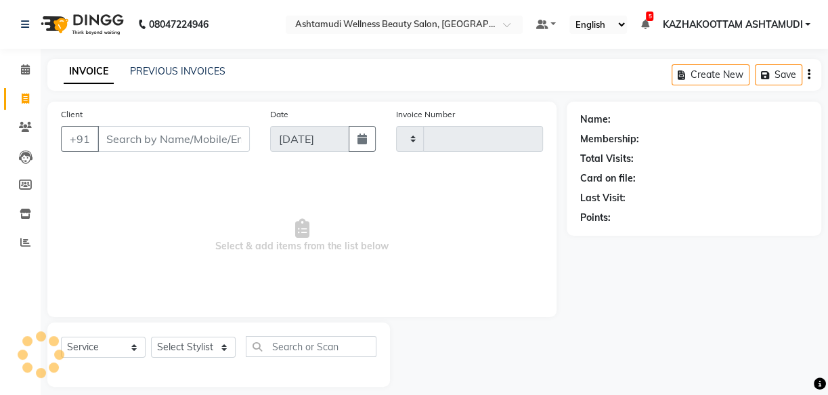
scroll to position [13, 0]
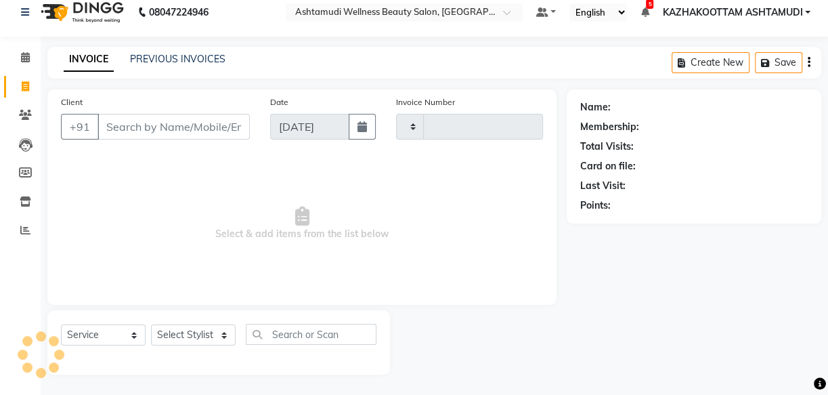
type input "3676"
select select "4662"
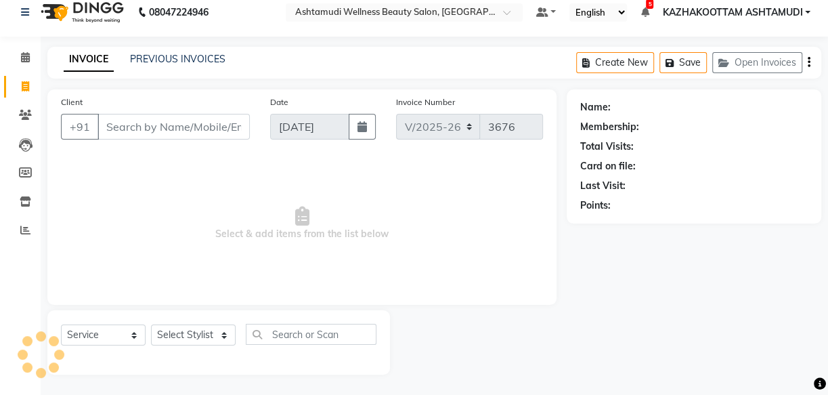
click at [162, 127] on input "Client" at bounding box center [173, 127] width 152 height 26
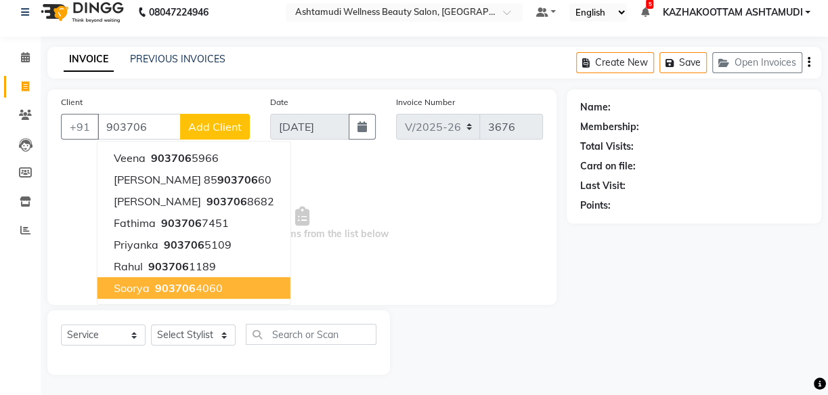
click at [204, 289] on ngb-highlight "903706 4060" at bounding box center [187, 288] width 70 height 14
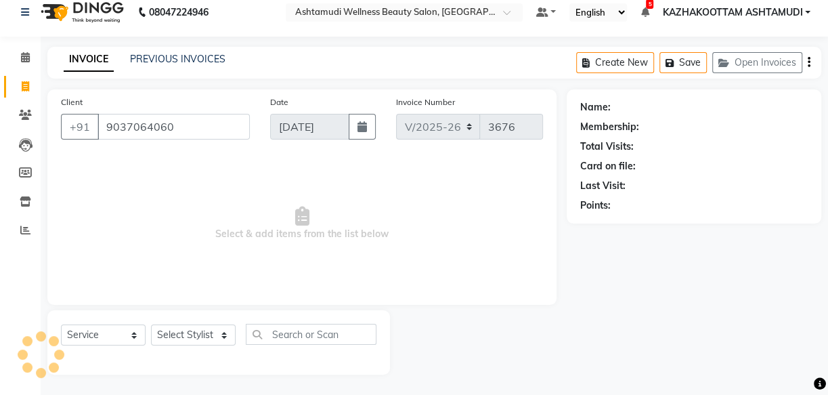
type input "9037064060"
select select "1: Object"
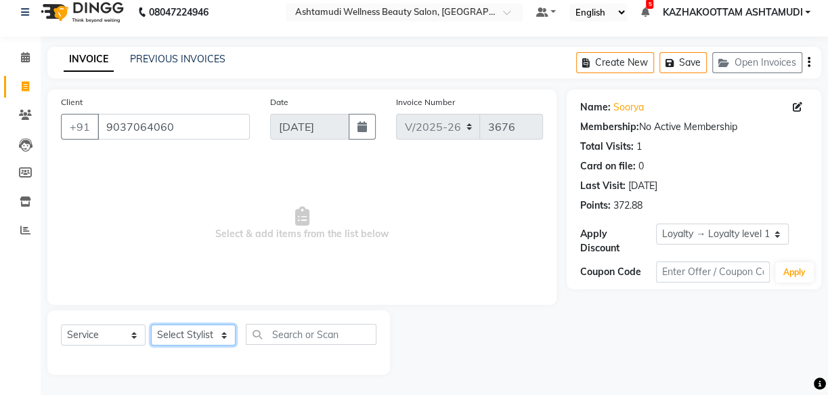
click at [218, 339] on select "Select Stylist Arya CHINJU GEETA KAZHAKOOTTAM ASHTAMUDI KRISHNA LEKSHMI MADONNA…" at bounding box center [193, 334] width 85 height 21
select select "28048"
click at [151, 324] on select "Select Stylist Arya CHINJU GEETA KAZHAKOOTTAM ASHTAMUDI KRISHNA LEKSHMI MADONNA…" at bounding box center [193, 334] width 85 height 21
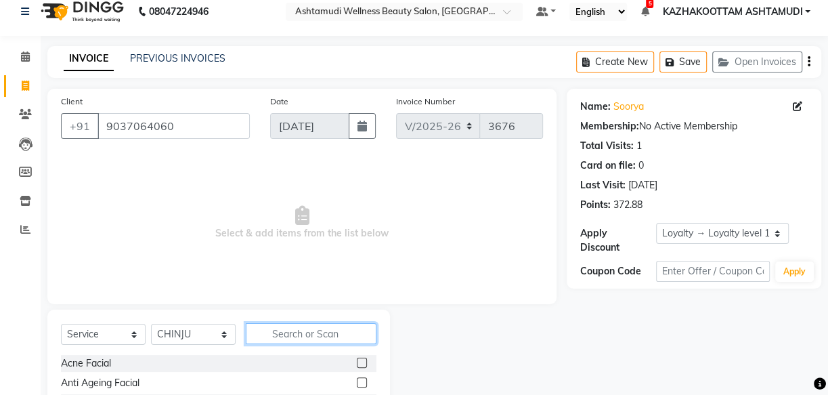
click at [322, 324] on input "text" at bounding box center [311, 333] width 131 height 21
type input "eb"
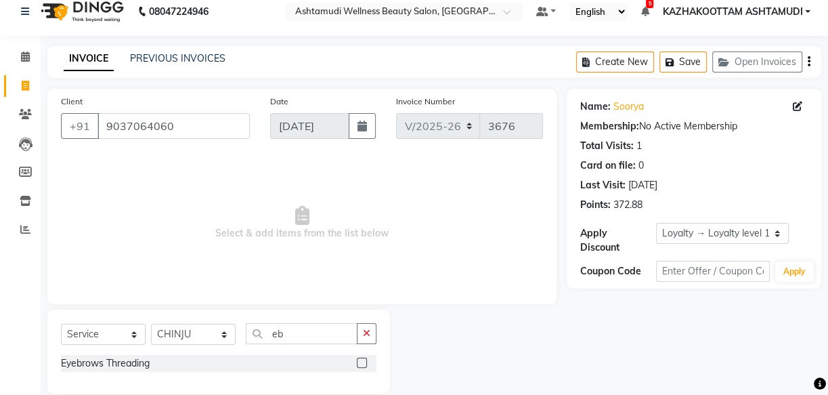
click at [369, 368] on div at bounding box center [367, 363] width 20 height 17
click at [360, 365] on label at bounding box center [362, 362] width 10 height 10
click at [360, 365] on input "checkbox" at bounding box center [361, 363] width 9 height 9
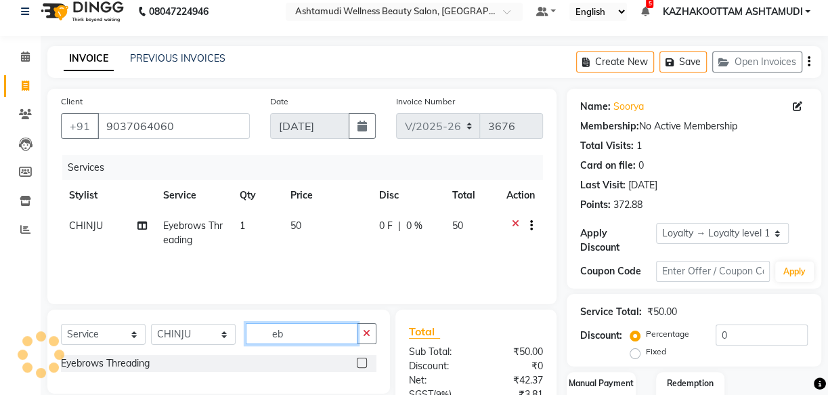
drag, startPoint x: 306, startPoint y: 338, endPoint x: 169, endPoint y: 326, distance: 137.3
click at [230, 338] on div "Select Service Product Membership Package Voucher Prepaid Gift Card Select Styl…" at bounding box center [218, 339] width 315 height 32
checkbox input "false"
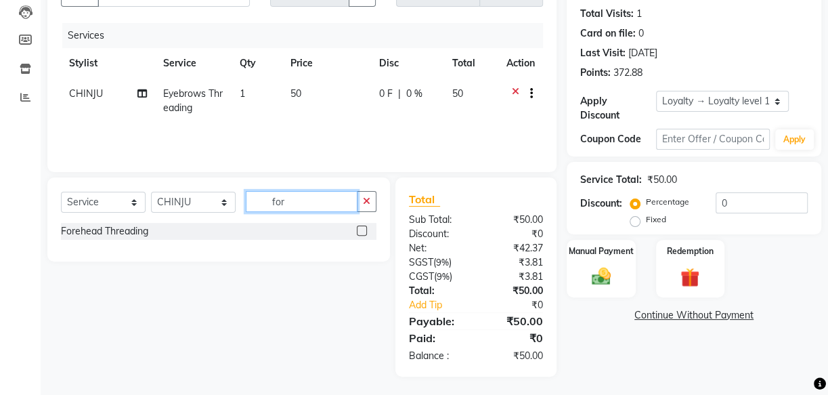
scroll to position [148, 0]
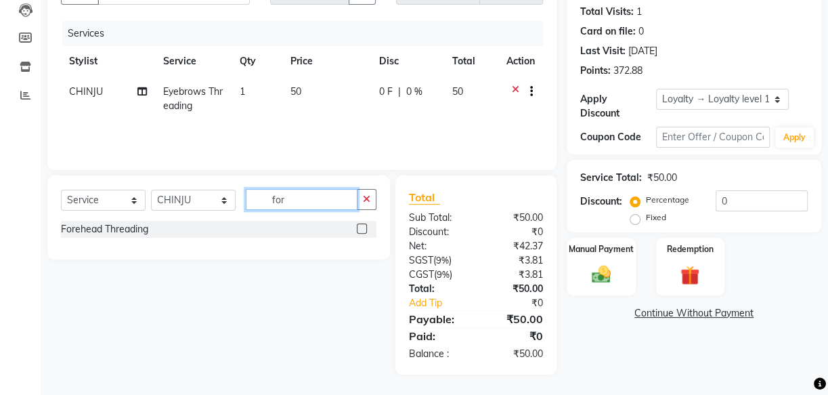
type input "for"
click at [361, 227] on label at bounding box center [362, 228] width 10 height 10
click at [361, 227] on input "checkbox" at bounding box center [361, 229] width 9 height 9
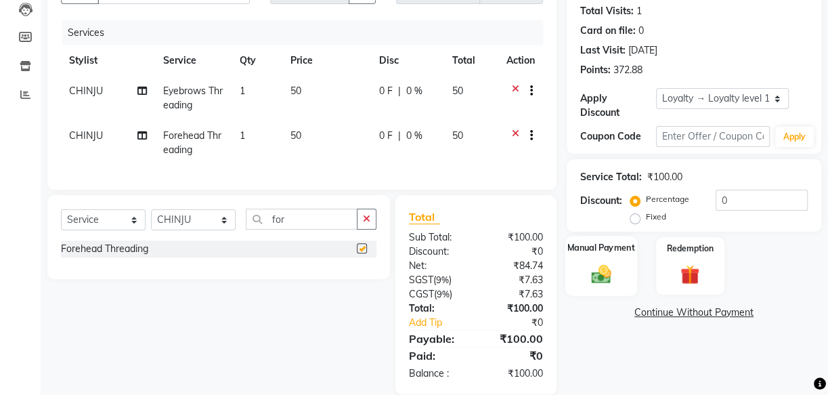
checkbox input "false"
click at [602, 271] on img at bounding box center [601, 273] width 32 height 23
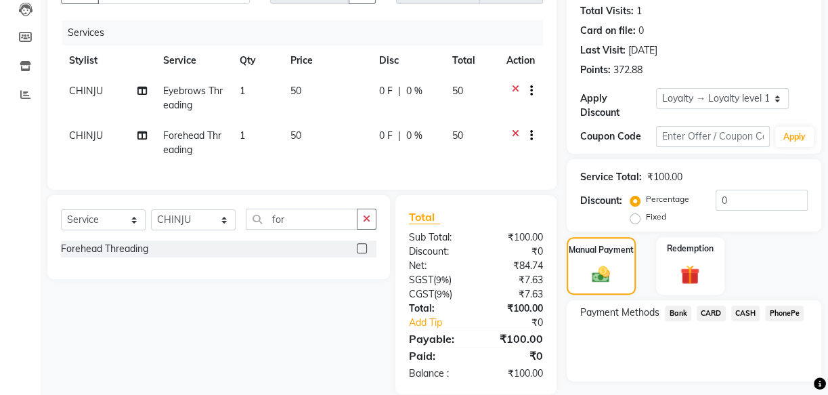
click at [752, 311] on span "CASH" at bounding box center [745, 313] width 29 height 16
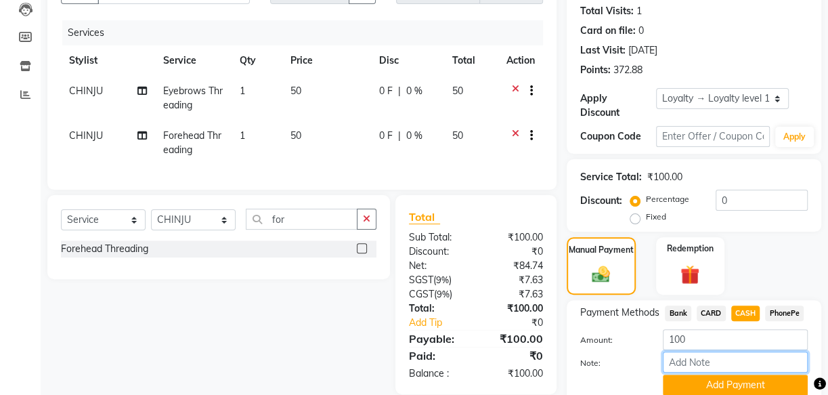
click at [705, 362] on input "Note:" at bounding box center [735, 361] width 145 height 21
type input "arya"
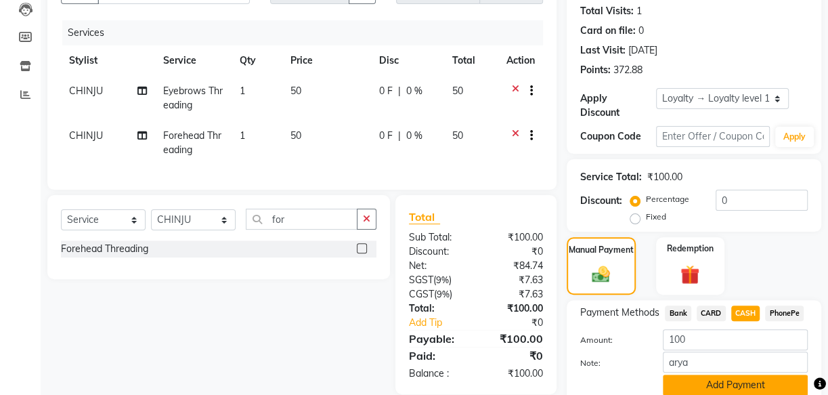
click at [718, 382] on button "Add Payment" at bounding box center [735, 384] width 145 height 21
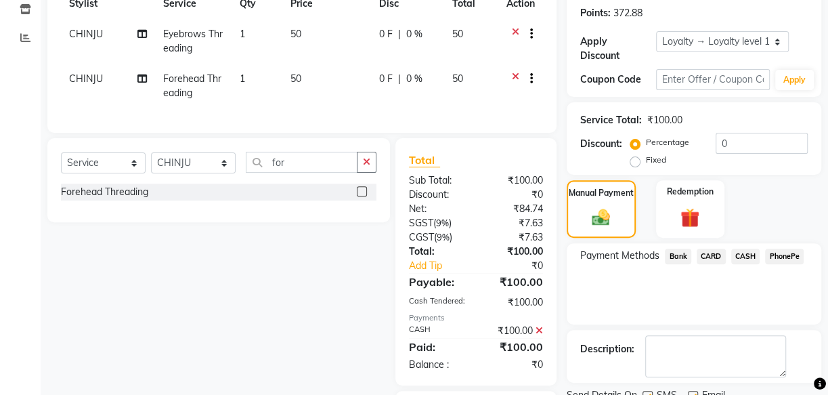
scroll to position [320, 0]
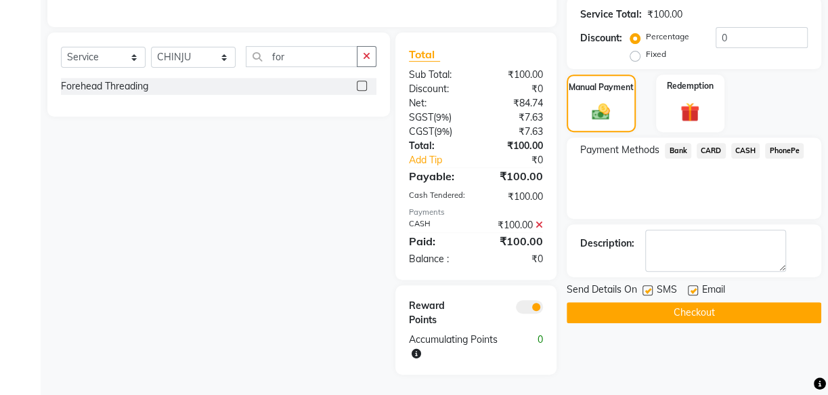
click at [644, 285] on label at bounding box center [647, 290] width 10 height 10
click at [644, 286] on input "checkbox" at bounding box center [646, 290] width 9 height 9
checkbox input "false"
click at [689, 282] on div "Send Details On SMS Email" at bounding box center [694, 290] width 255 height 17
click at [690, 285] on label at bounding box center [693, 290] width 10 height 10
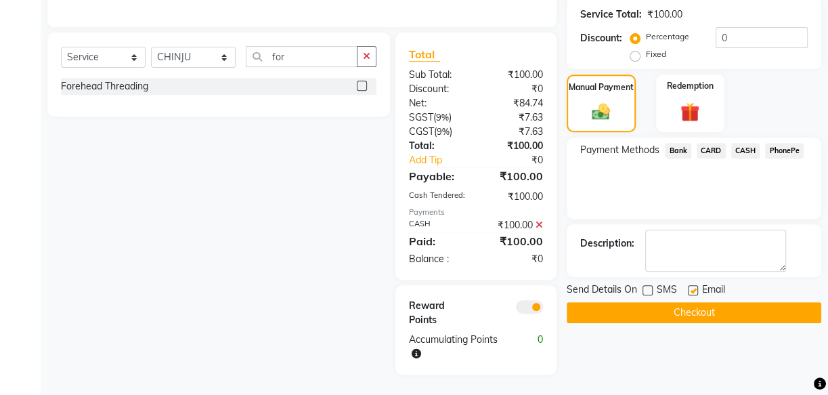
click at [690, 286] on input "checkbox" at bounding box center [692, 290] width 9 height 9
checkbox input "false"
click at [676, 302] on button "Checkout" at bounding box center [694, 312] width 255 height 21
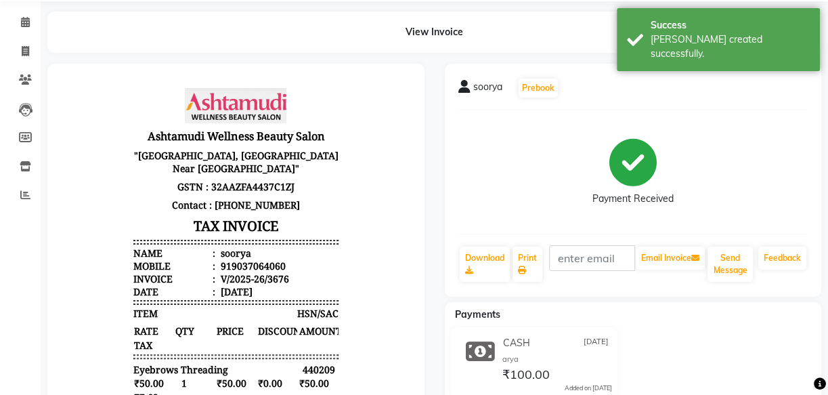
scroll to position [61, 0]
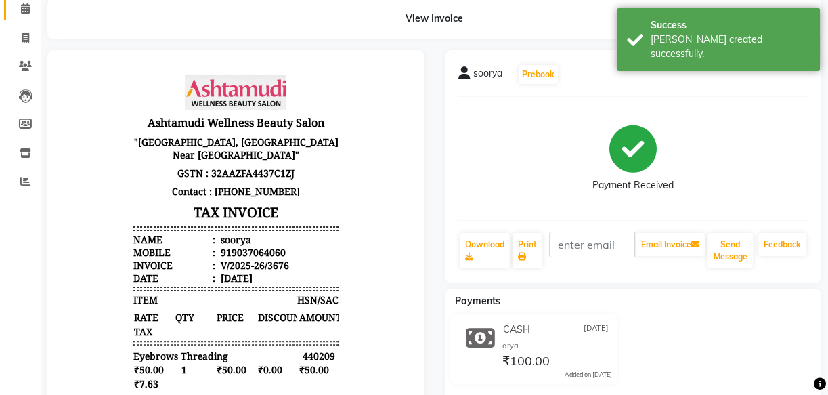
click at [15, 18] on link "Calendar" at bounding box center [20, 9] width 32 height 22
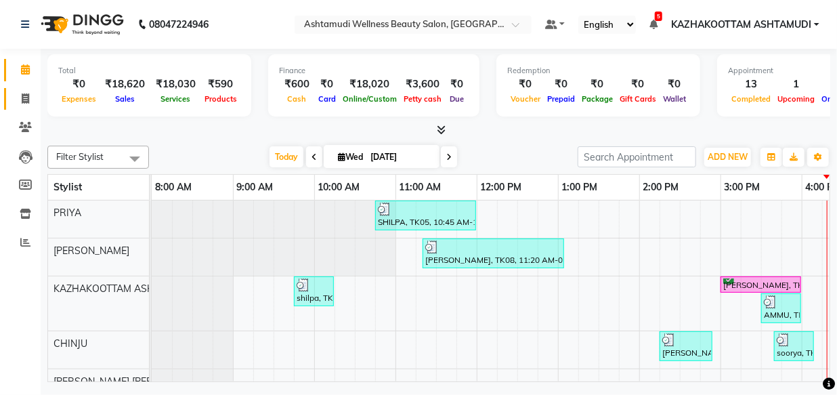
click at [30, 88] on link "Invoice" at bounding box center [20, 99] width 32 height 22
select select "service"
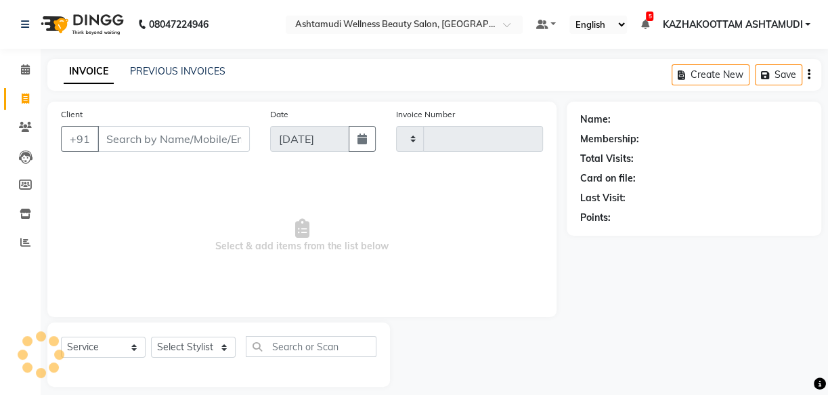
type input "3677"
select select "4662"
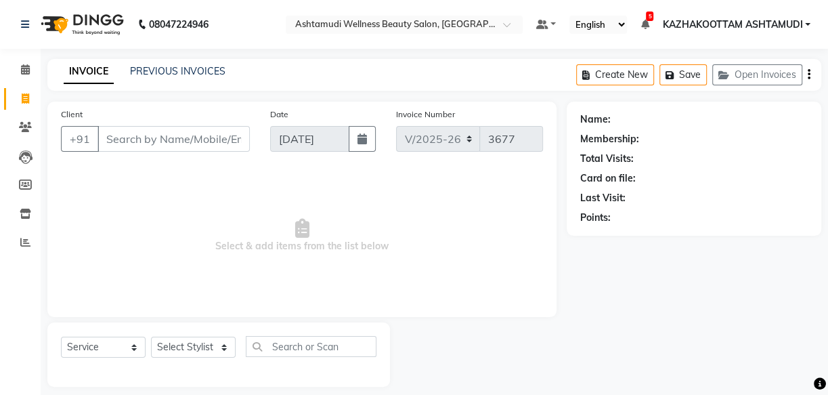
click at [189, 139] on input "Client" at bounding box center [173, 139] width 152 height 26
click at [188, 139] on input "Client" at bounding box center [173, 139] width 152 height 26
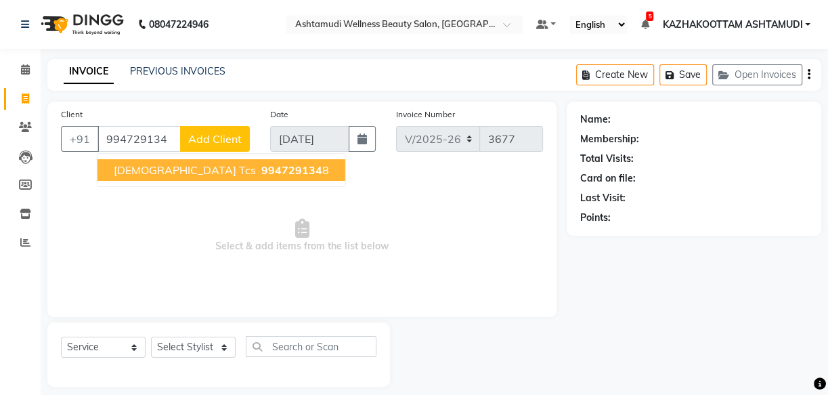
click at [261, 169] on span "994729134" at bounding box center [291, 170] width 61 height 14
type input "9947291348"
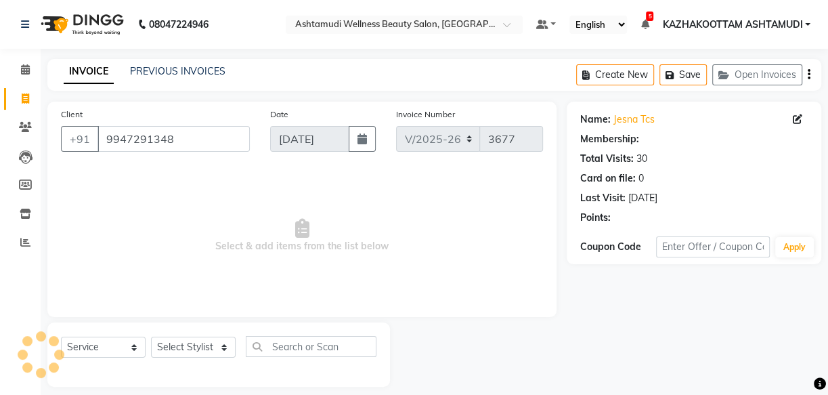
select select "2: Object"
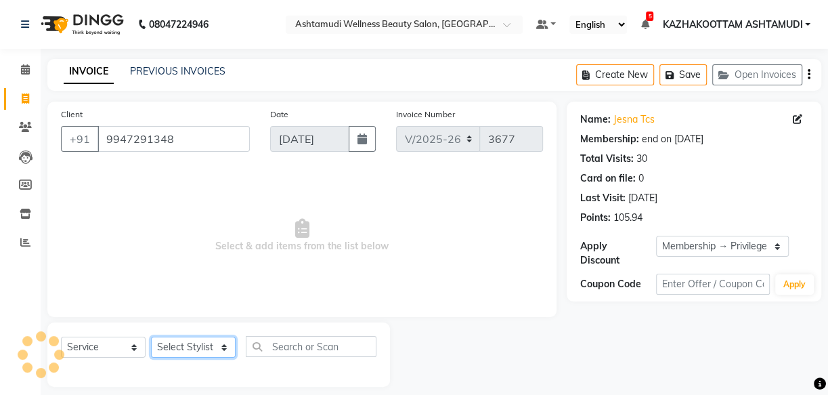
click at [192, 353] on select "Select Stylist Arya CHINJU GEETA KAZHAKOOTTAM ASHTAMUDI KRISHNA LEKSHMI MADONNA…" at bounding box center [193, 346] width 85 height 21
select select "27419"
click at [151, 336] on select "Select Stylist Arya CHINJU GEETA KAZHAKOOTTAM ASHTAMUDI KRISHNA LEKSHMI MADONNA…" at bounding box center [193, 346] width 85 height 21
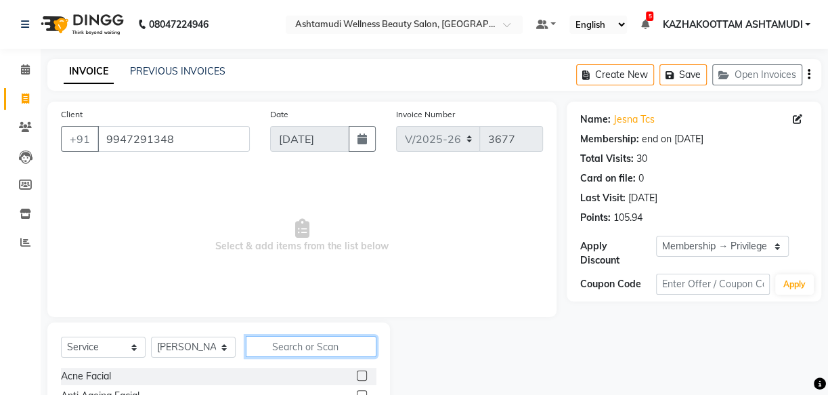
click at [288, 352] on input "text" at bounding box center [311, 346] width 131 height 21
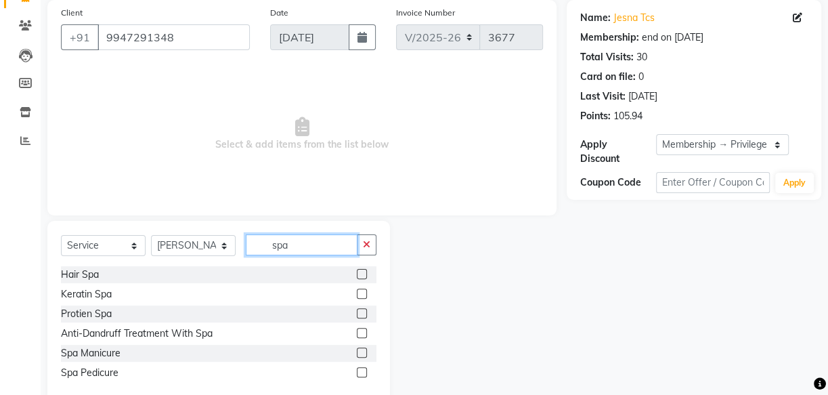
scroll to position [123, 0]
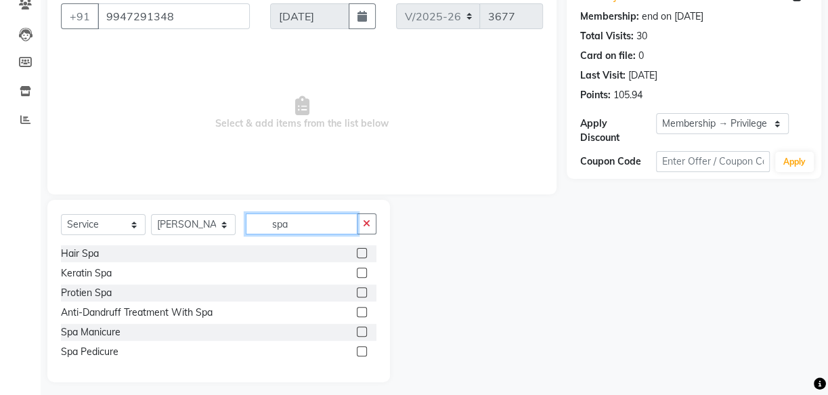
type input "spa"
click at [357, 350] on label at bounding box center [362, 351] width 10 height 10
click at [357, 350] on input "checkbox" at bounding box center [361, 351] width 9 height 9
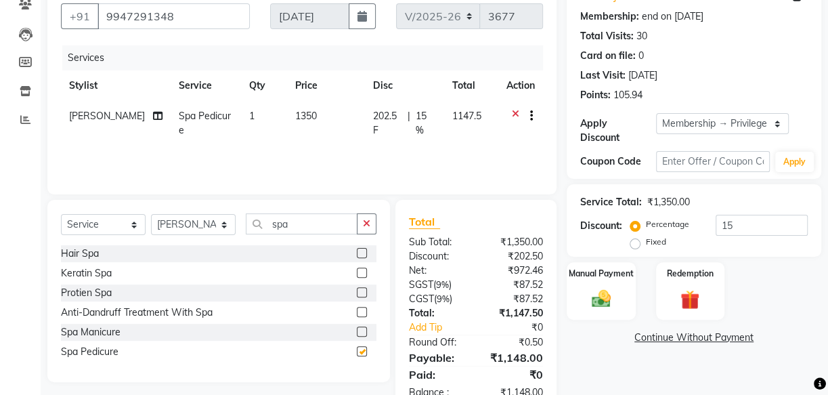
checkbox input "false"
drag, startPoint x: 310, startPoint y: 229, endPoint x: 130, endPoint y: 229, distance: 180.1
click at [163, 229] on div "Select Service Product Membership Package Voucher Prepaid Gift Card Select Styl…" at bounding box center [218, 229] width 315 height 32
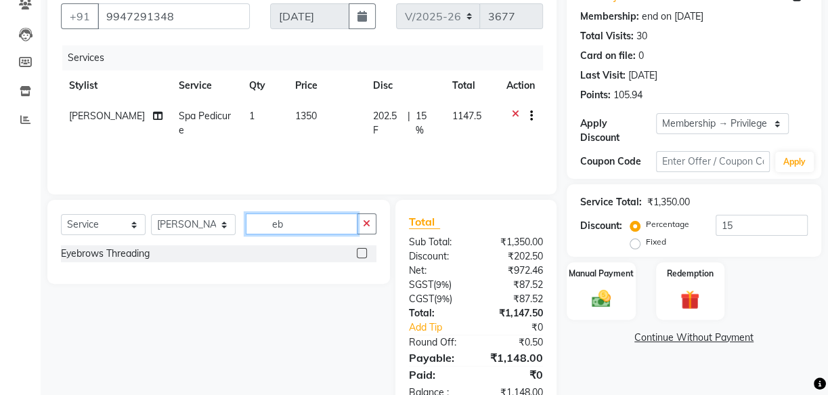
type input "eb"
click at [358, 253] on label at bounding box center [362, 253] width 10 height 10
click at [358, 253] on input "checkbox" at bounding box center [361, 253] width 9 height 9
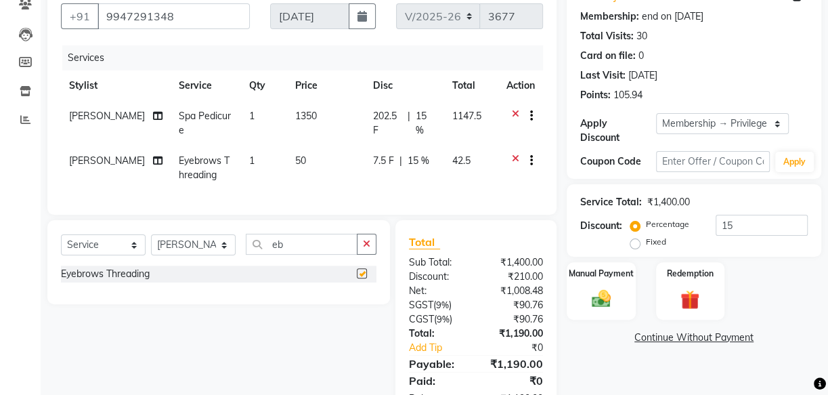
checkbox input "false"
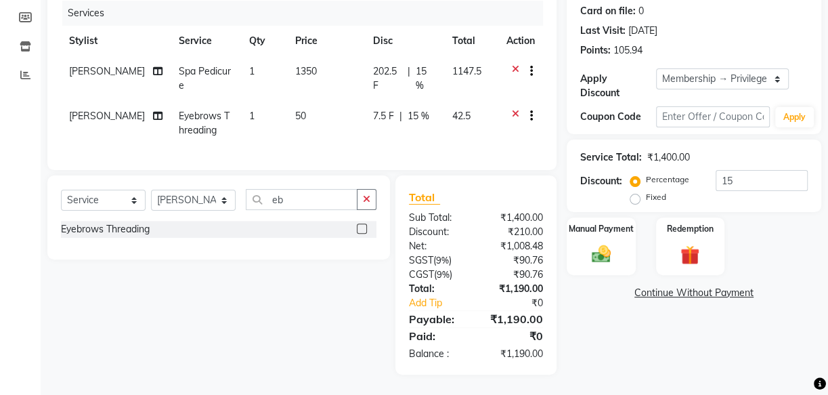
scroll to position [177, 0]
click at [596, 242] on img at bounding box center [601, 253] width 32 height 23
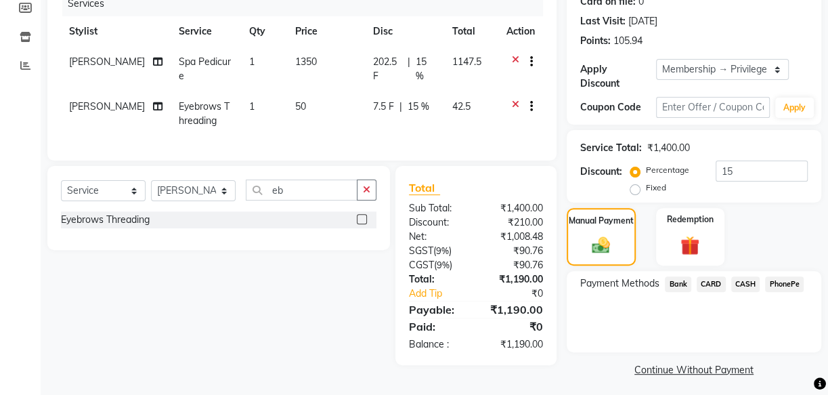
click at [722, 288] on span "CARD" at bounding box center [711, 284] width 29 height 16
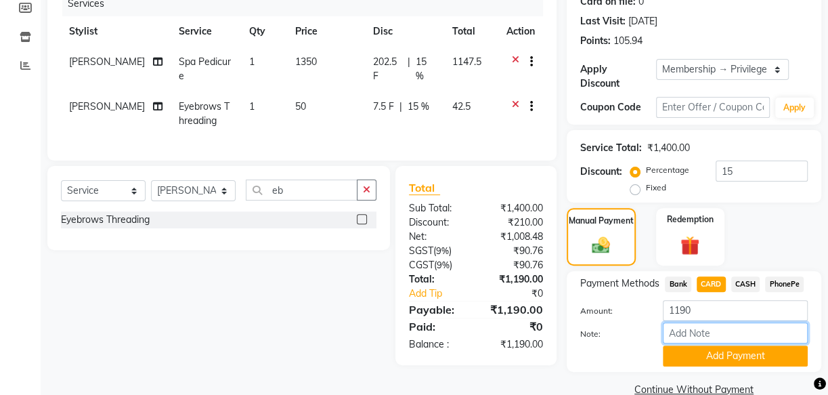
click at [705, 333] on input "Note:" at bounding box center [735, 332] width 145 height 21
type input "arya"
click at [722, 363] on button "Add Payment" at bounding box center [735, 355] width 145 height 21
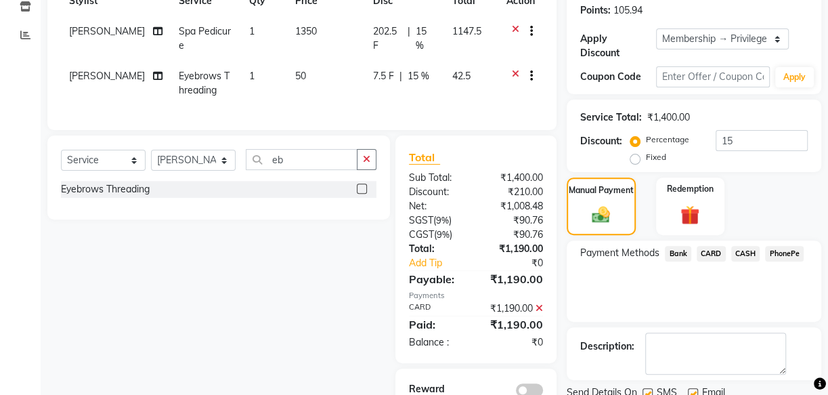
scroll to position [266, 0]
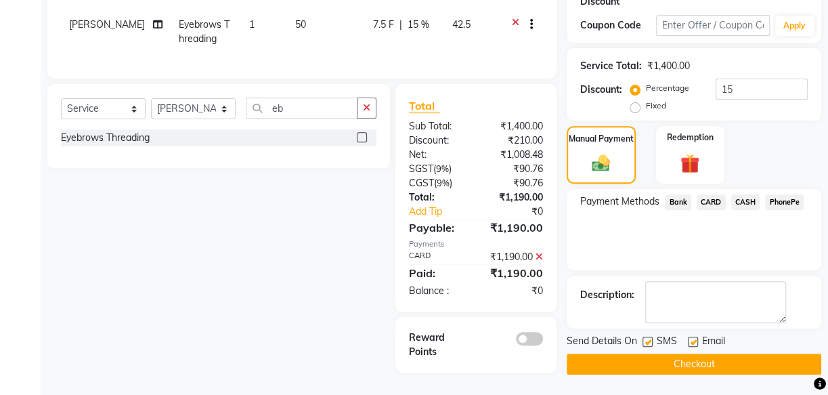
click at [693, 336] on label at bounding box center [693, 341] width 10 height 10
click at [693, 338] on input "checkbox" at bounding box center [692, 342] width 9 height 9
checkbox input "false"
click at [651, 336] on label at bounding box center [647, 341] width 10 height 10
click at [651, 338] on input "checkbox" at bounding box center [646, 342] width 9 height 9
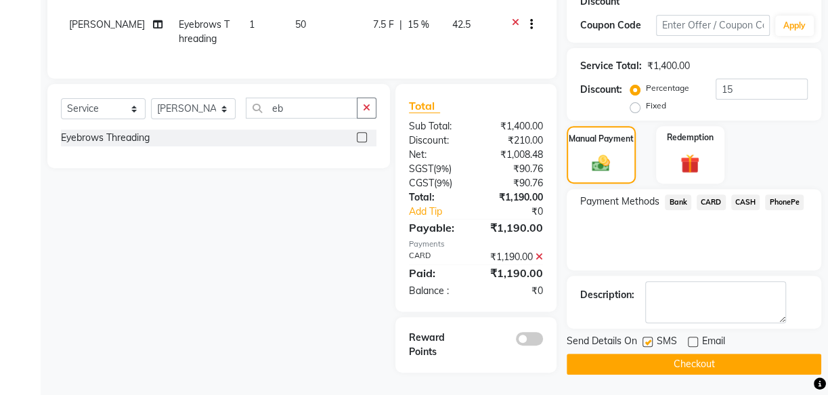
checkbox input "false"
click at [662, 353] on button "Checkout" at bounding box center [694, 363] width 255 height 21
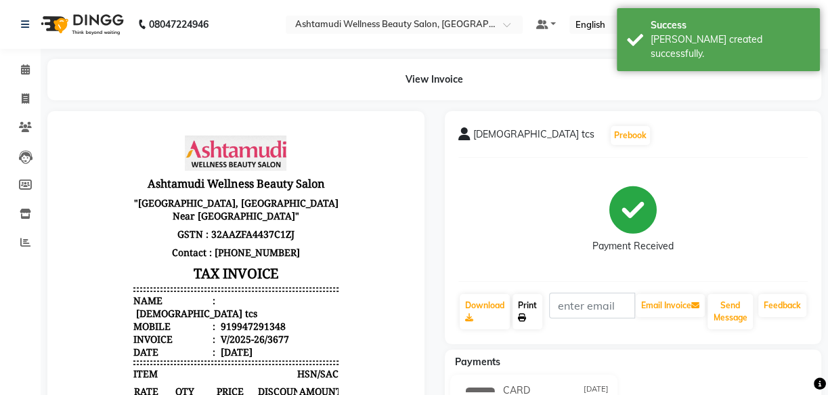
click at [523, 309] on link "Print" at bounding box center [527, 311] width 30 height 35
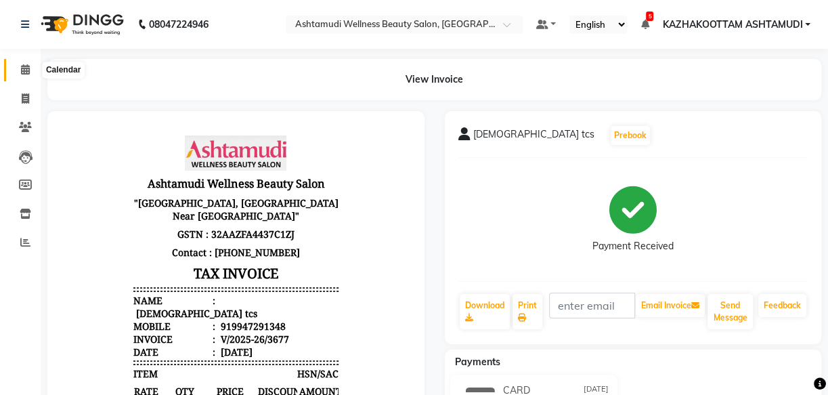
drag, startPoint x: 22, startPoint y: 62, endPoint x: 54, endPoint y: 61, distance: 32.5
click at [22, 62] on span at bounding box center [26, 70] width 24 height 16
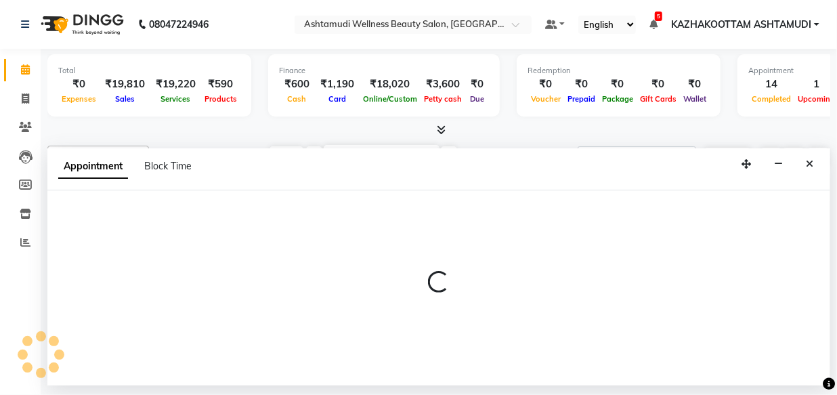
select select "28048"
select select "690"
select select "tentative"
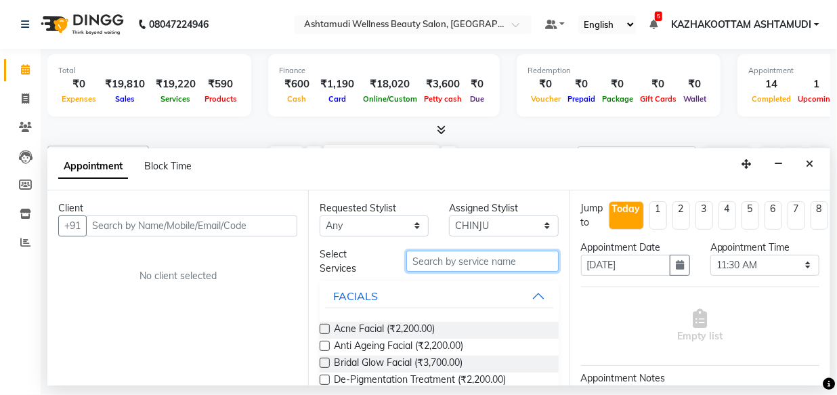
click at [451, 263] on input "text" at bounding box center [482, 260] width 152 height 21
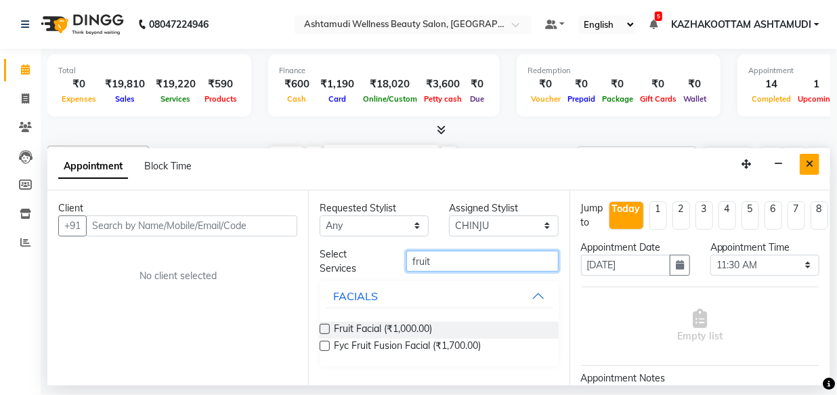
type input "fruit"
click at [809, 163] on icon "Close" at bounding box center [809, 163] width 7 height 9
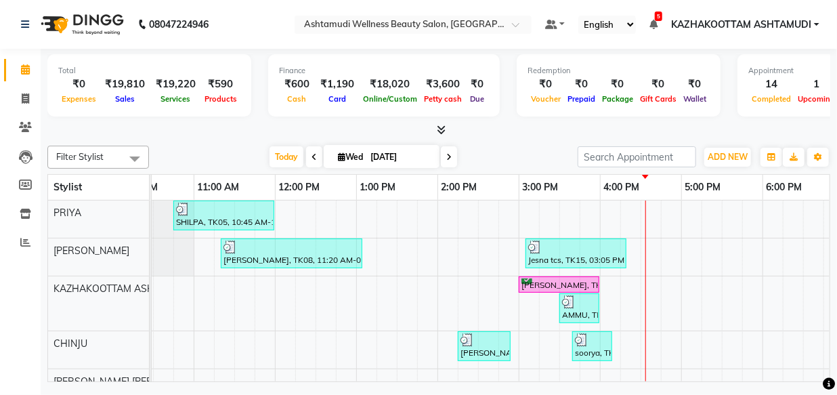
scroll to position [0, 223]
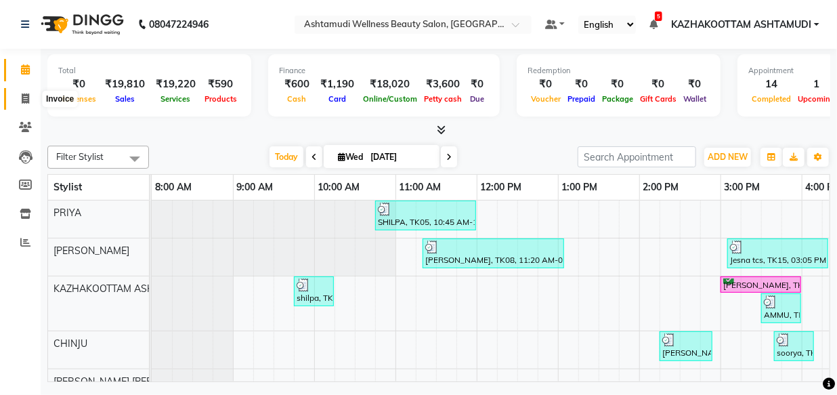
click at [22, 100] on icon at bounding box center [25, 98] width 7 height 10
select select "service"
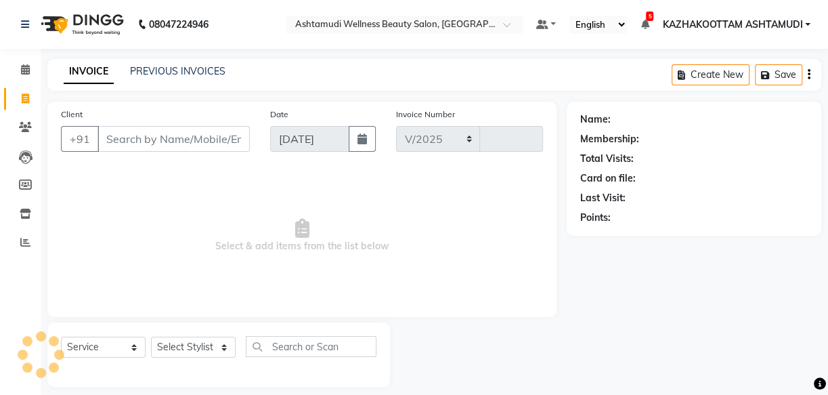
select select "4662"
type input "3678"
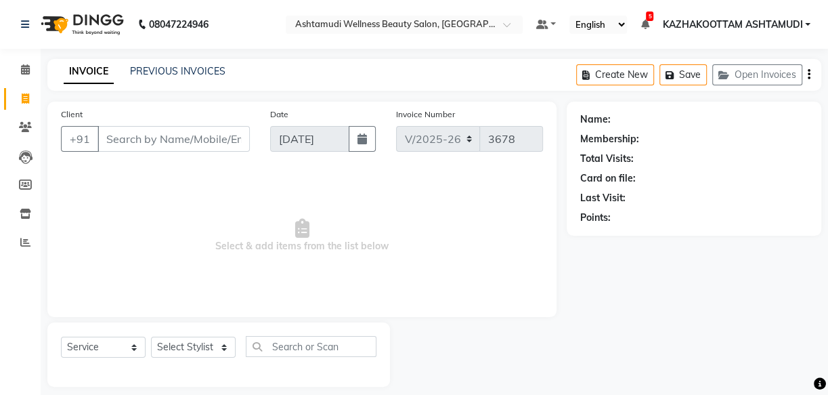
click at [162, 141] on input "Client" at bounding box center [173, 139] width 152 height 26
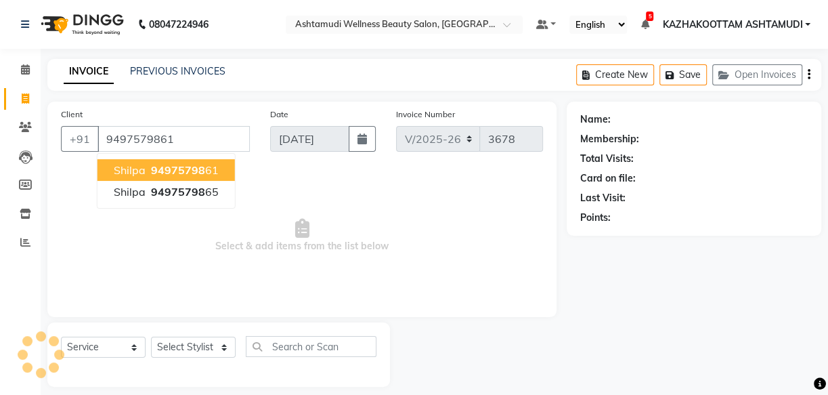
type input "9497579861"
select select "1: Object"
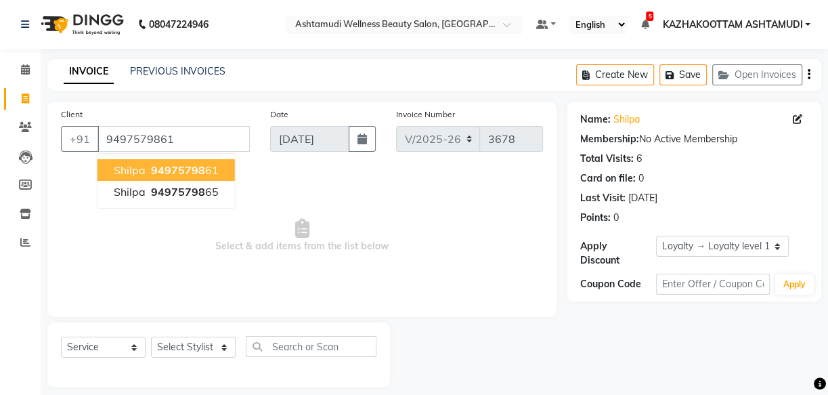
click at [154, 171] on span "94975798" at bounding box center [178, 170] width 54 height 14
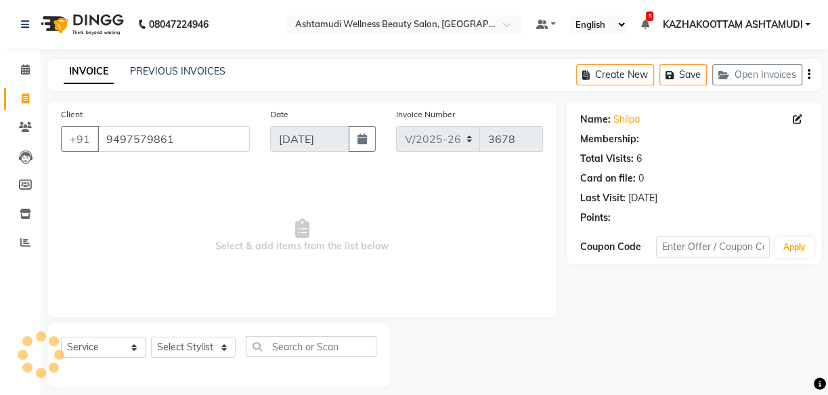
select select "1: Object"
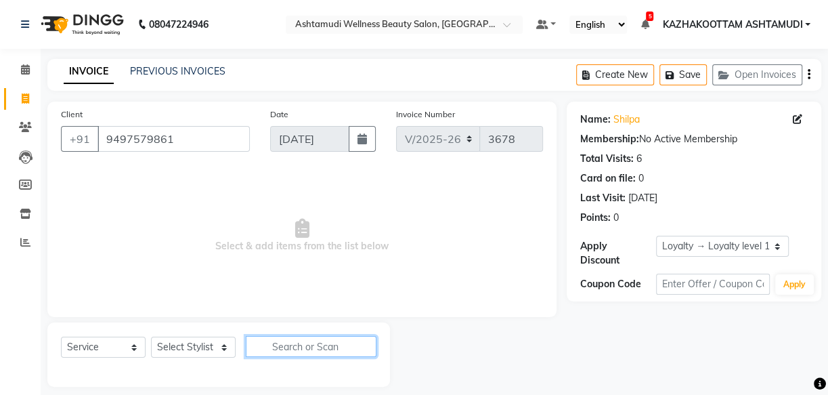
drag, startPoint x: 284, startPoint y: 353, endPoint x: 190, endPoint y: 354, distance: 94.8
click at [280, 353] on input "text" at bounding box center [311, 346] width 131 height 21
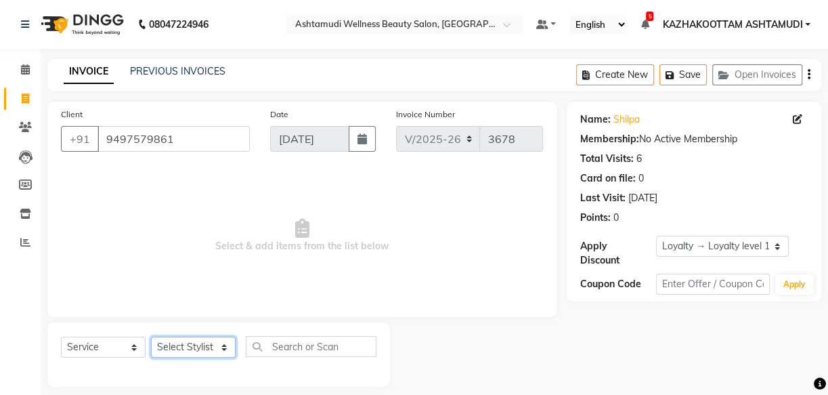
click at [190, 354] on select "Select Stylist Arya CHINJU GEETA KAZHAKOOTTAM ASHTAMUDI KRISHNA LEKSHMI MADONNA…" at bounding box center [193, 346] width 85 height 21
select select "27419"
click at [151, 336] on select "Select Stylist Arya CHINJU GEETA KAZHAKOOTTAM ASHTAMUDI KRISHNA LEKSHMI MADONNA…" at bounding box center [193, 346] width 85 height 21
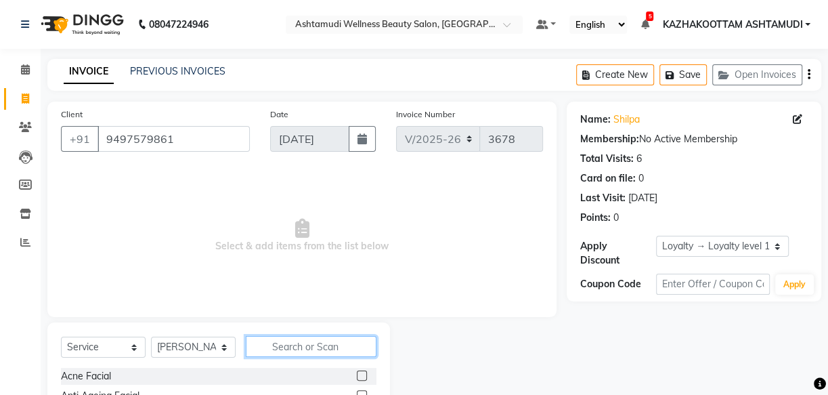
click at [290, 346] on input "text" at bounding box center [311, 346] width 131 height 21
type input "eb"
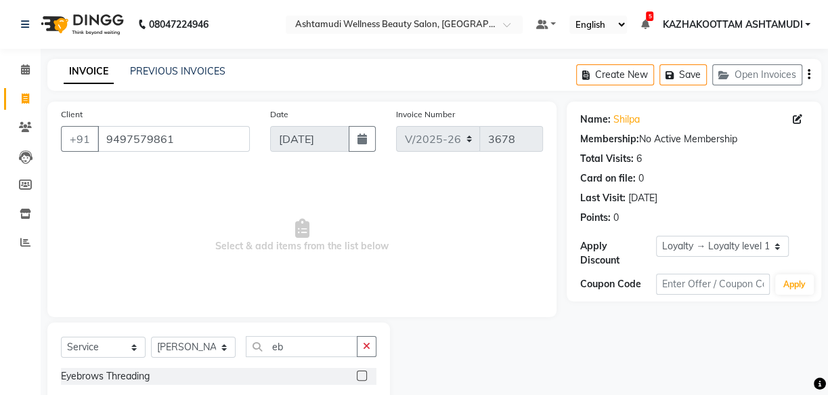
click at [364, 376] on label at bounding box center [362, 375] width 10 height 10
click at [364, 376] on input "checkbox" at bounding box center [361, 376] width 9 height 9
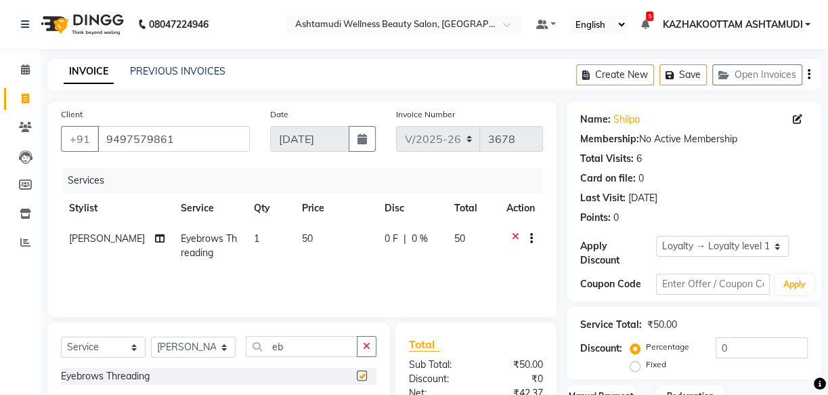
checkbox input "false"
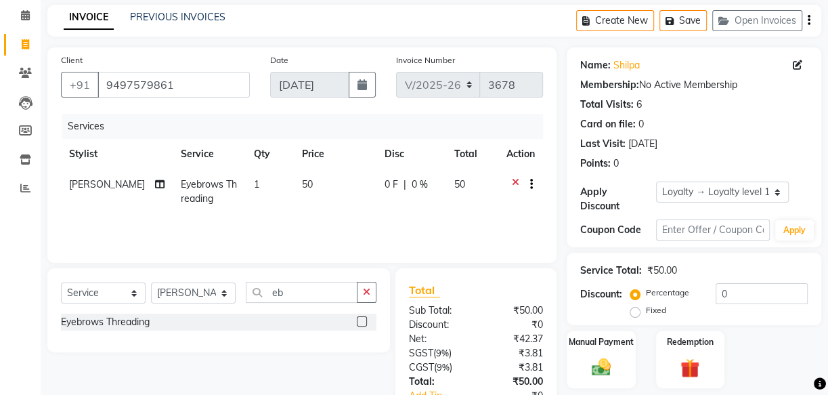
scroll to position [148, 0]
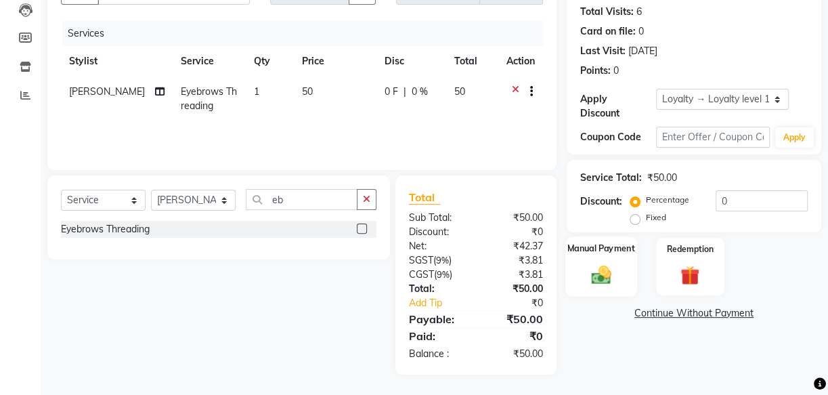
click at [601, 267] on img at bounding box center [601, 274] width 32 height 23
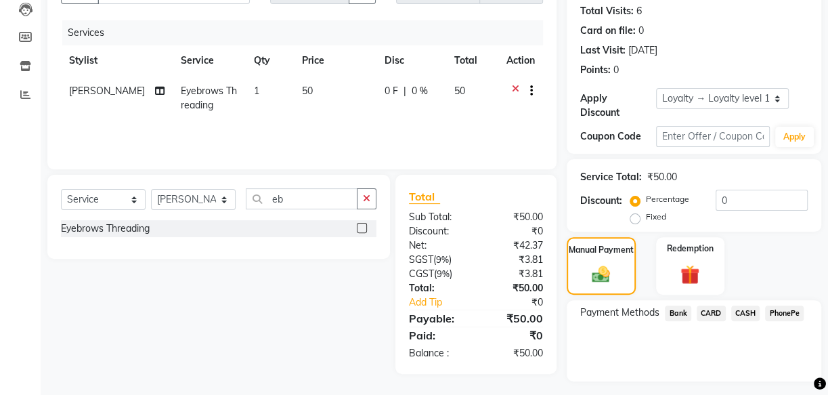
click at [778, 306] on span "PhonePe" at bounding box center [784, 313] width 39 height 16
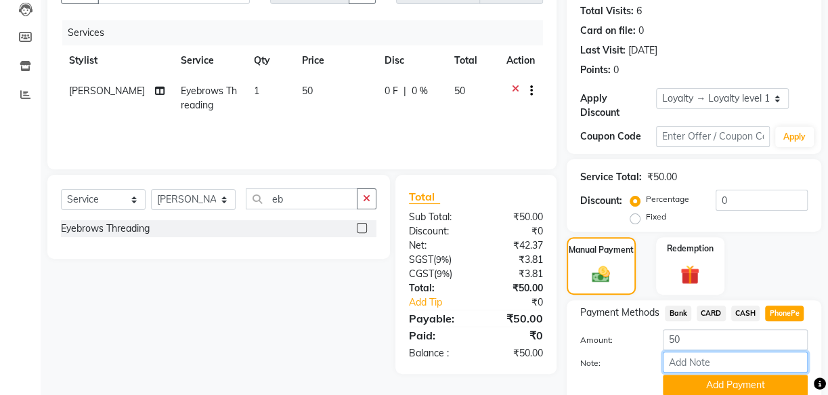
click at [730, 357] on input "Note:" at bounding box center [735, 361] width 145 height 21
type input "arya"
click at [720, 379] on button "Add Payment" at bounding box center [735, 384] width 145 height 21
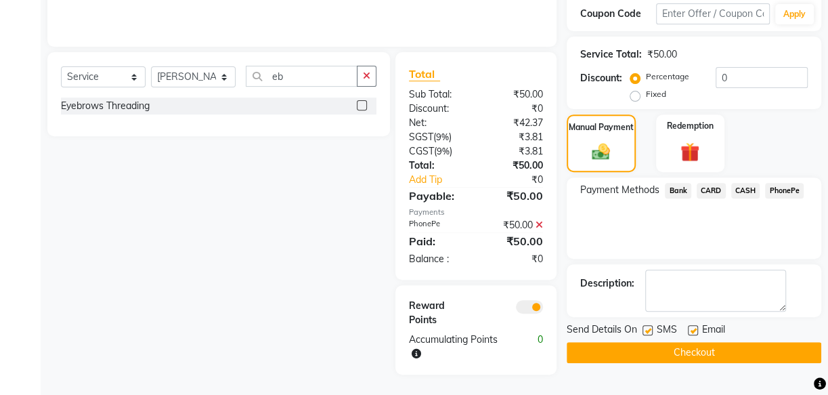
scroll to position [271, 0]
click at [692, 332] on label at bounding box center [693, 330] width 10 height 10
click at [692, 332] on input "checkbox" at bounding box center [692, 330] width 9 height 9
checkbox input "false"
click at [643, 327] on label at bounding box center [647, 330] width 10 height 10
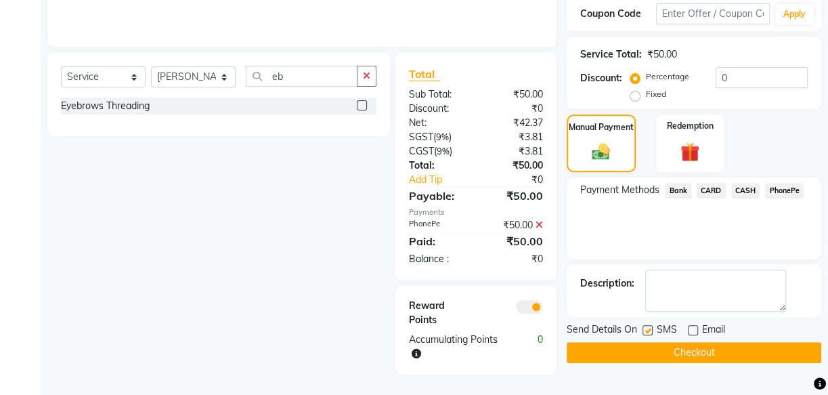
click at [643, 327] on input "checkbox" at bounding box center [646, 330] width 9 height 9
checkbox input "false"
click at [703, 343] on button "Checkout" at bounding box center [694, 352] width 255 height 21
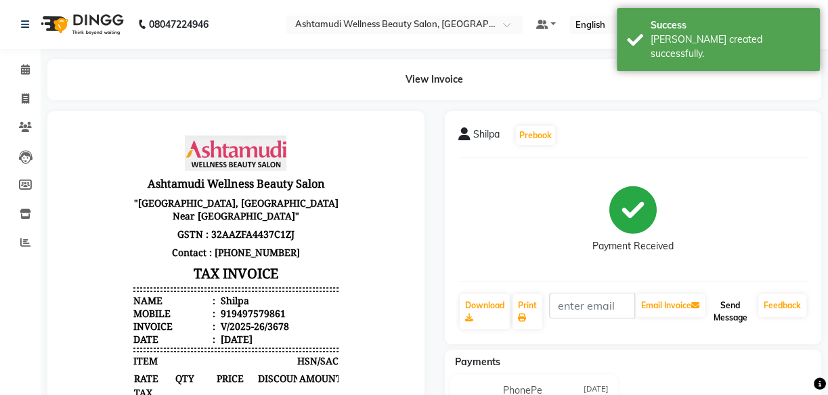
click at [734, 311] on button "Send Message" at bounding box center [729, 311] width 45 height 35
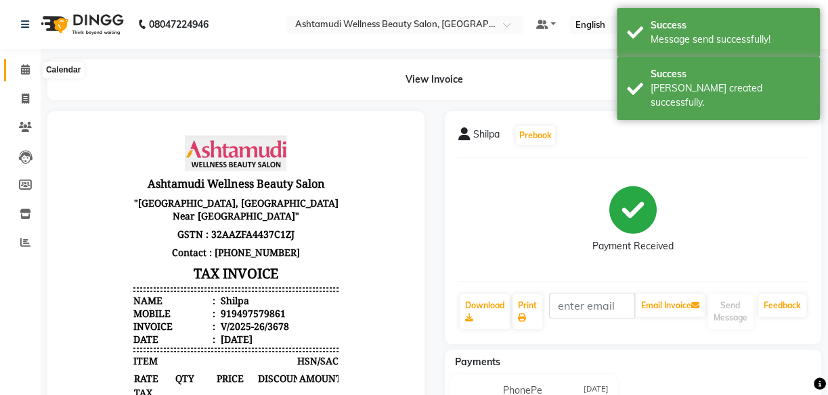
click at [24, 69] on icon at bounding box center [25, 69] width 9 height 10
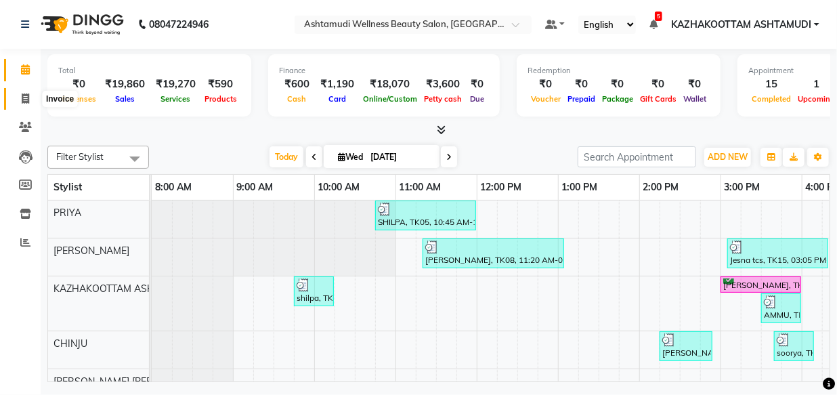
click at [22, 92] on span at bounding box center [26, 99] width 24 height 16
select select "service"
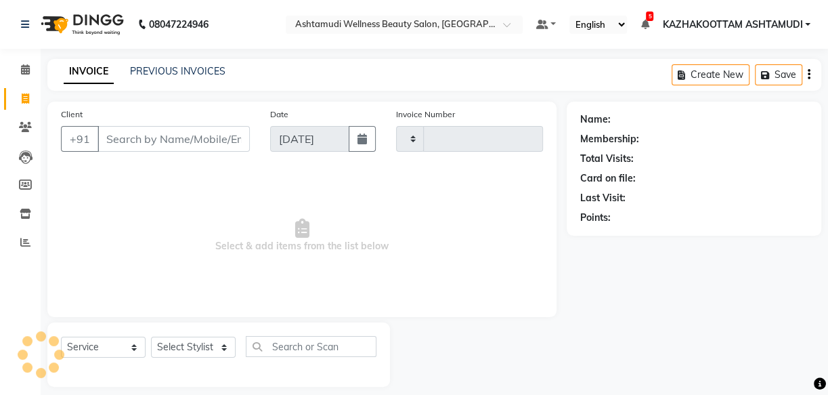
type input "3679"
select select "4662"
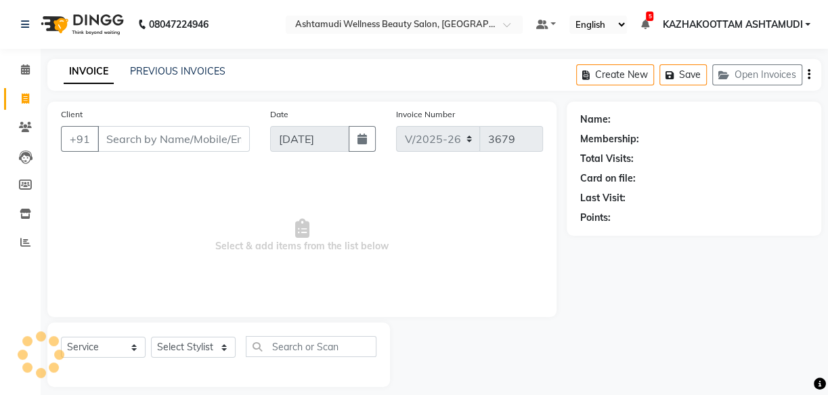
click at [135, 135] on input "Client" at bounding box center [173, 139] width 152 height 26
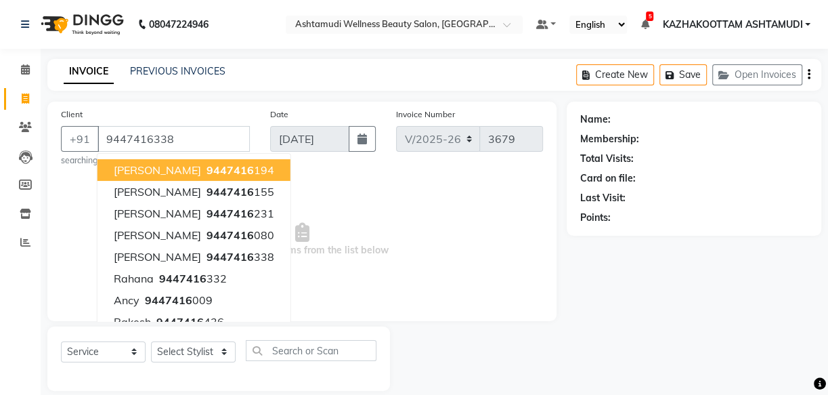
type input "9447416338"
select select "1: Object"
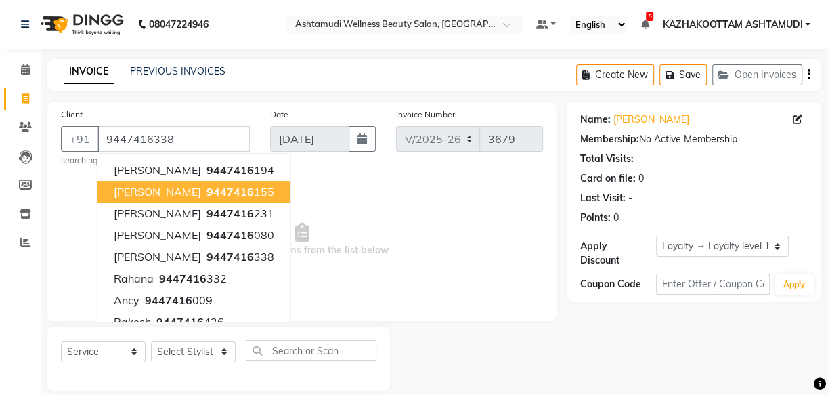
click at [341, 193] on span "Select & add items from the list below" at bounding box center [302, 239] width 482 height 135
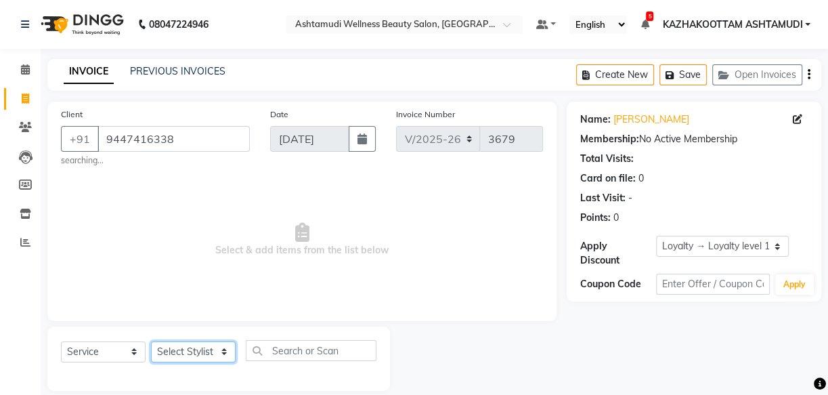
click at [205, 347] on select "Select Stylist Arya CHINJU GEETA KAZHAKOOTTAM ASHTAMUDI KRISHNA LEKSHMI MADONNA…" at bounding box center [193, 351] width 85 height 21
select select "49717"
click at [151, 341] on select "Select Stylist Arya CHINJU GEETA KAZHAKOOTTAM ASHTAMUDI KRISHNA LEKSHMI MADONNA…" at bounding box center [193, 351] width 85 height 21
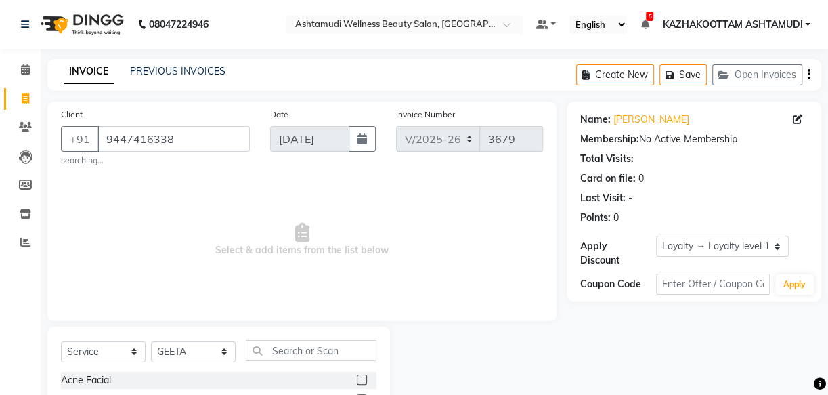
click at [287, 355] on input "text" at bounding box center [311, 350] width 131 height 21
type input "eb"
click at [363, 384] on label at bounding box center [362, 379] width 10 height 10
click at [363, 384] on input "checkbox" at bounding box center [361, 380] width 9 height 9
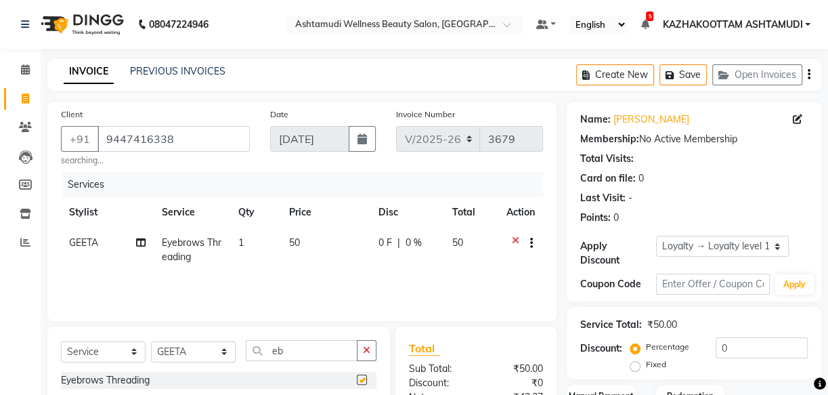
checkbox input "false"
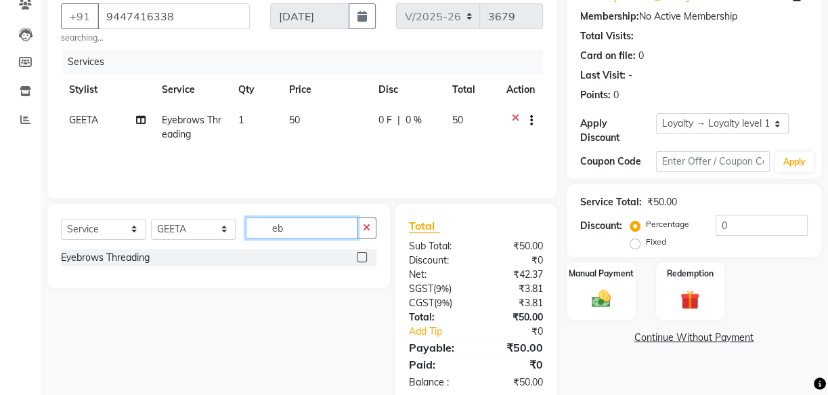
drag, startPoint x: 303, startPoint y: 230, endPoint x: 154, endPoint y: 200, distance: 151.2
click at [158, 202] on div "Client +91 9447416338 searching... Date 03-09-2025 Invoice Number V/2025 V/2025…" at bounding box center [301, 191] width 529 height 424
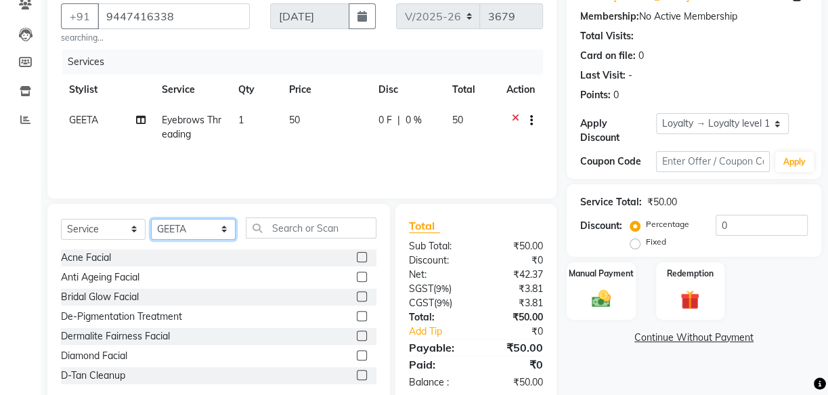
click at [181, 236] on select "Select Stylist Arya CHINJU GEETA KAZHAKOOTTAM ASHTAMUDI KRISHNA LEKSHMI MADONNA…" at bounding box center [193, 229] width 85 height 21
select select "85074"
click at [151, 219] on select "Select Stylist Arya CHINJU GEETA KAZHAKOOTTAM ASHTAMUDI KRISHNA LEKSHMI MADONNA…" at bounding box center [193, 229] width 85 height 21
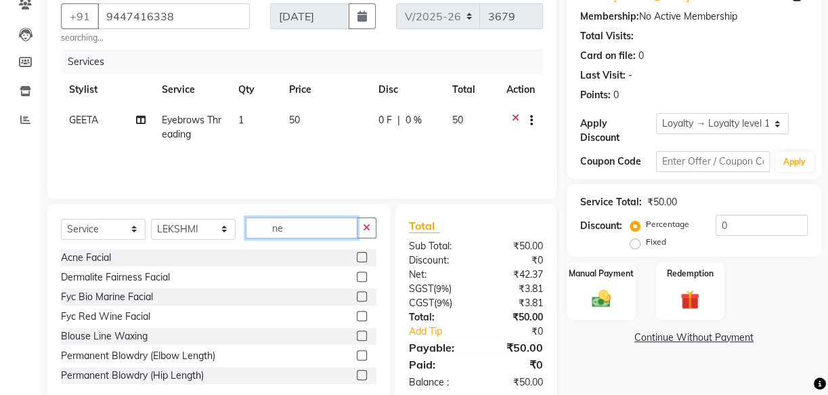
click at [273, 224] on input "ne" at bounding box center [302, 227] width 112 height 21
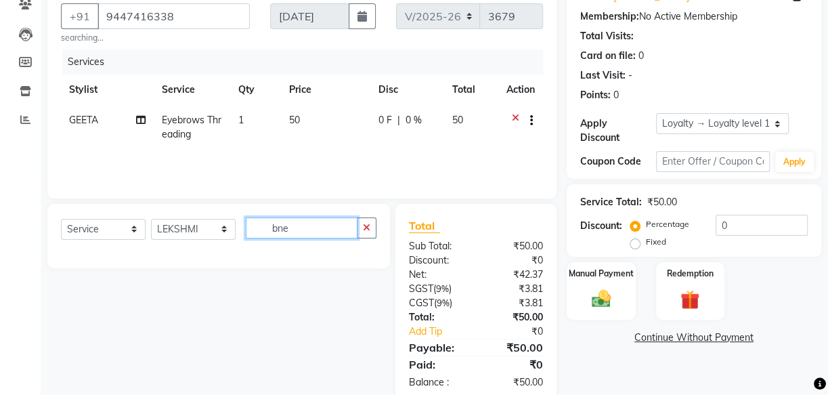
type input "ne"
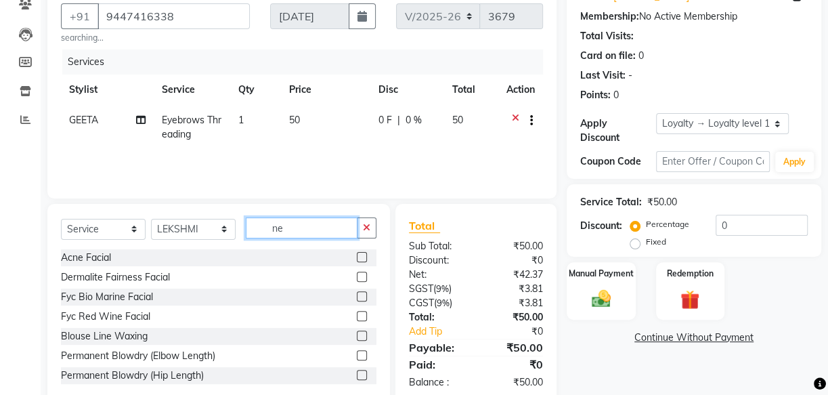
drag, startPoint x: 281, startPoint y: 219, endPoint x: 268, endPoint y: 227, distance: 15.6
click at [268, 227] on input "ne" at bounding box center [302, 227] width 112 height 21
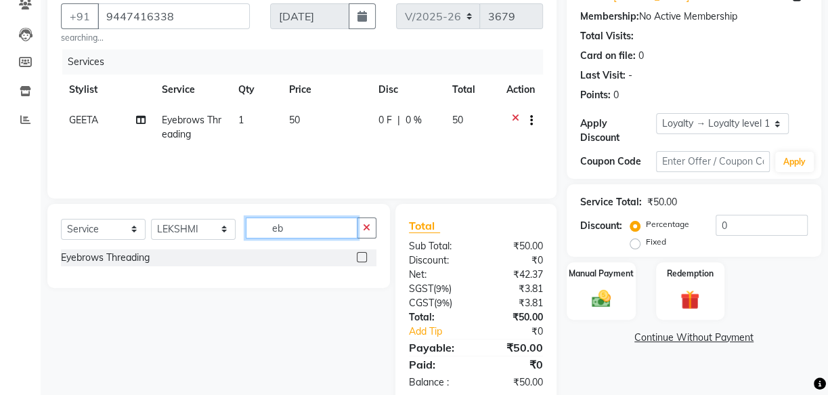
type input "eb"
click at [353, 257] on div "Eyebrows Threading" at bounding box center [218, 257] width 315 height 17
click at [361, 257] on label at bounding box center [362, 257] width 10 height 10
click at [361, 257] on input "checkbox" at bounding box center [361, 257] width 9 height 9
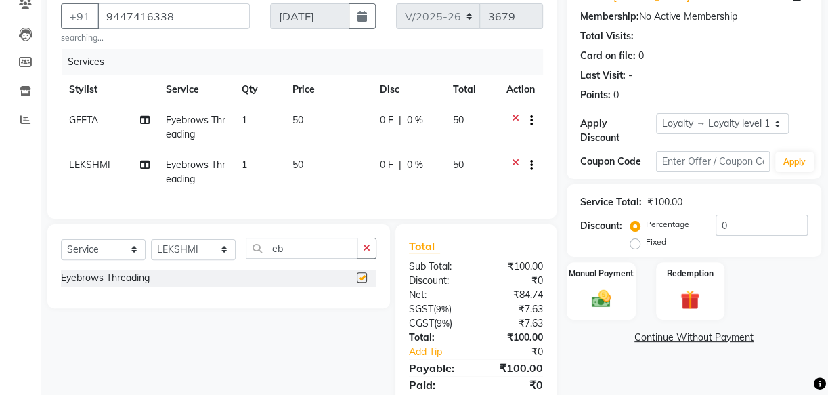
checkbox input "false"
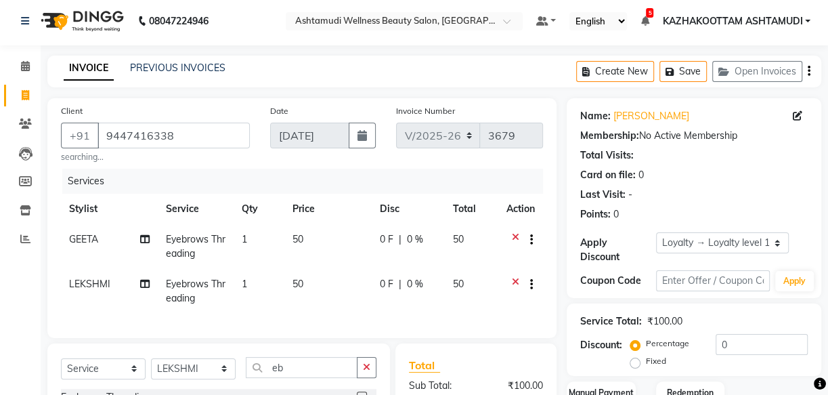
scroll to position [0, 0]
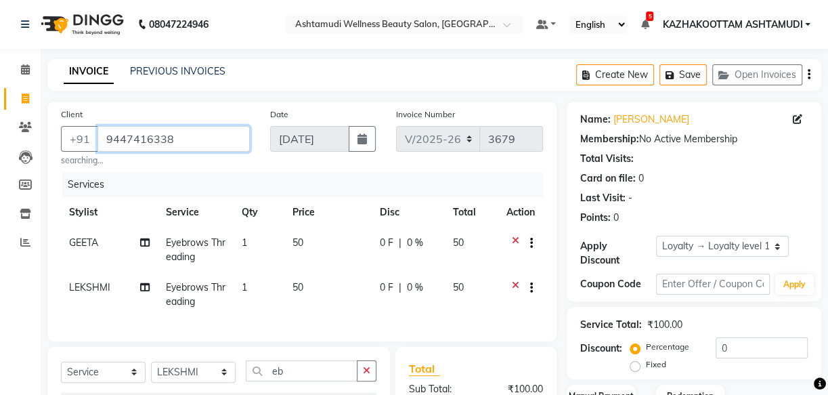
drag, startPoint x: 102, startPoint y: 140, endPoint x: 190, endPoint y: 142, distance: 88.0
click at [190, 142] on input "9447416338" at bounding box center [173, 139] width 152 height 26
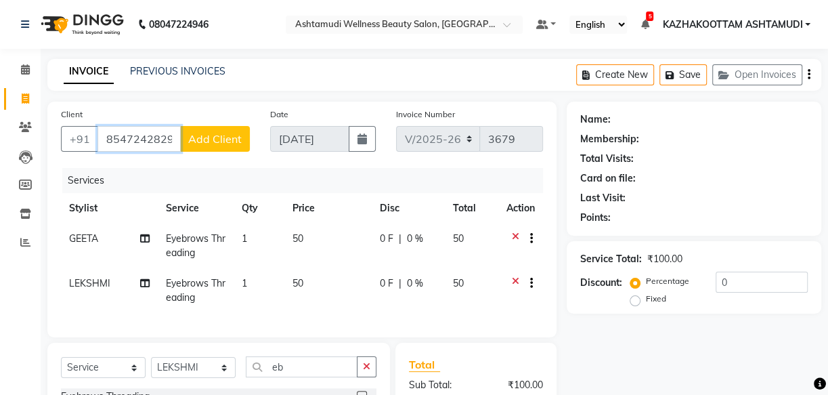
drag, startPoint x: 169, startPoint y: 142, endPoint x: 0, endPoint y: 36, distance: 199.8
click at [0, 36] on app-home "08047224946 Select Location × Ashtamudi Wellness Beauty Salon, Kazakoottam Defa…" at bounding box center [414, 281] width 828 height 562
drag, startPoint x: 172, startPoint y: 144, endPoint x: 0, endPoint y: 171, distance: 174.2
click at [0, 171] on app-home "08047224946 Select Location × Ashtamudi Wellness Beauty Salon, Kazakoottam Defa…" at bounding box center [414, 281] width 828 height 562
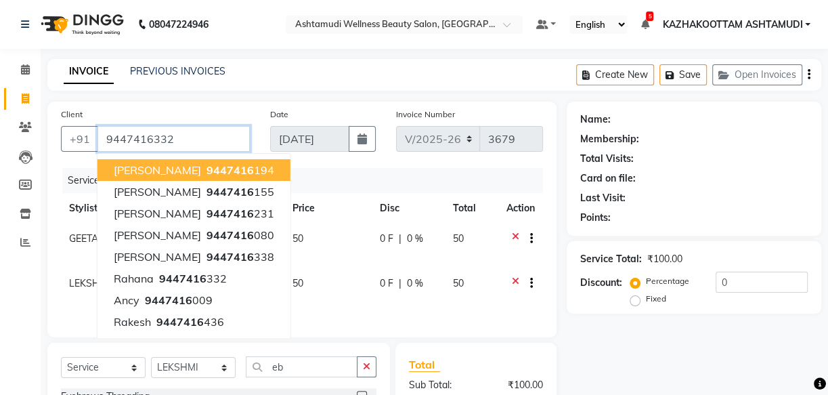
type input "9447416332"
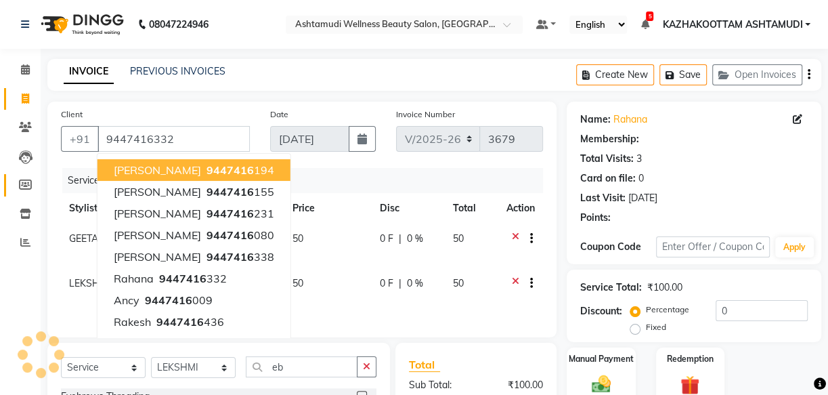
select select "1: Object"
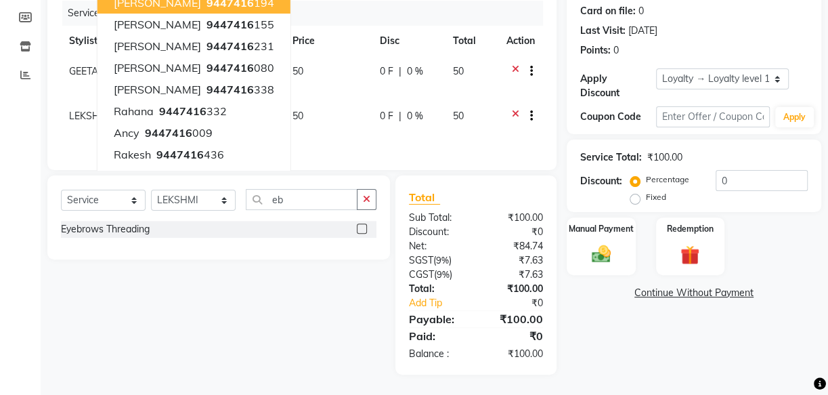
scroll to position [177, 0]
click at [343, 119] on td "50" at bounding box center [327, 123] width 87 height 45
select select "85074"
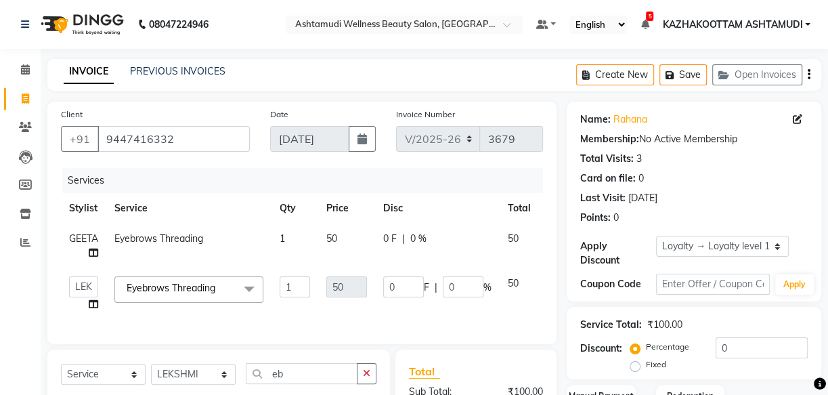
scroll to position [0, 0]
drag, startPoint x: 105, startPoint y: 140, endPoint x: 224, endPoint y: 151, distance: 119.6
click at [224, 151] on input "9447416332" at bounding box center [173, 139] width 152 height 26
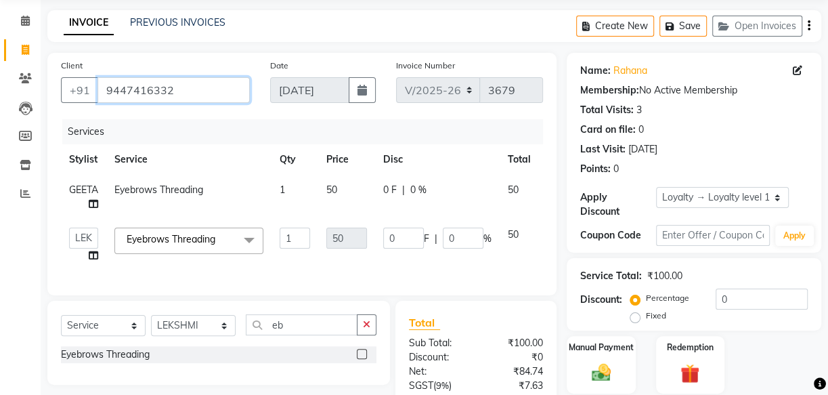
scroll to position [123, 0]
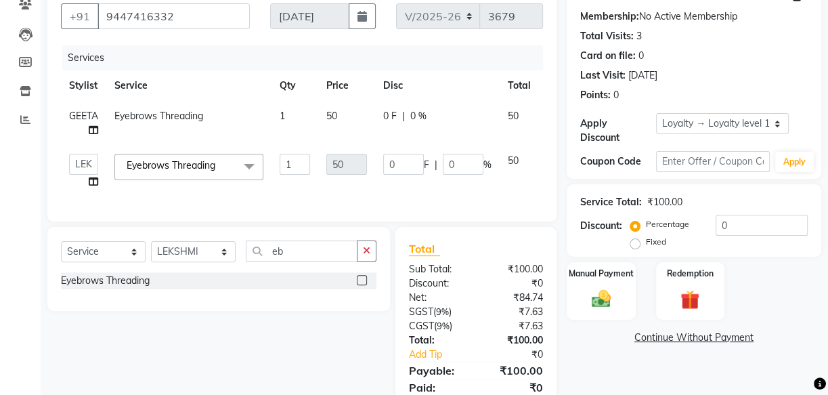
click at [520, 192] on td "50" at bounding box center [519, 171] width 39 height 51
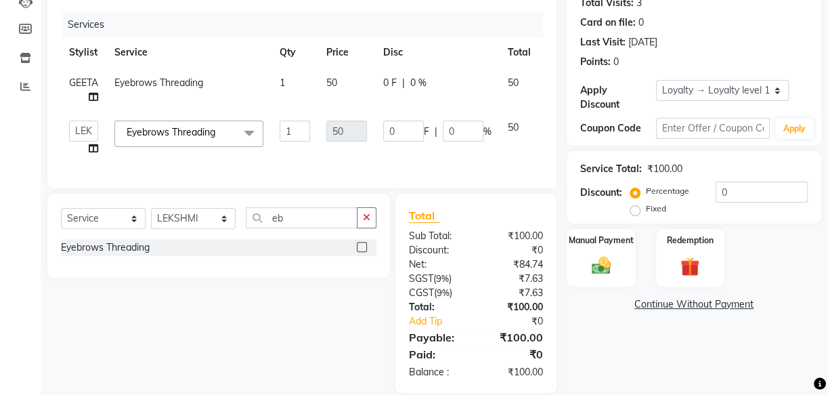
scroll to position [183, 0]
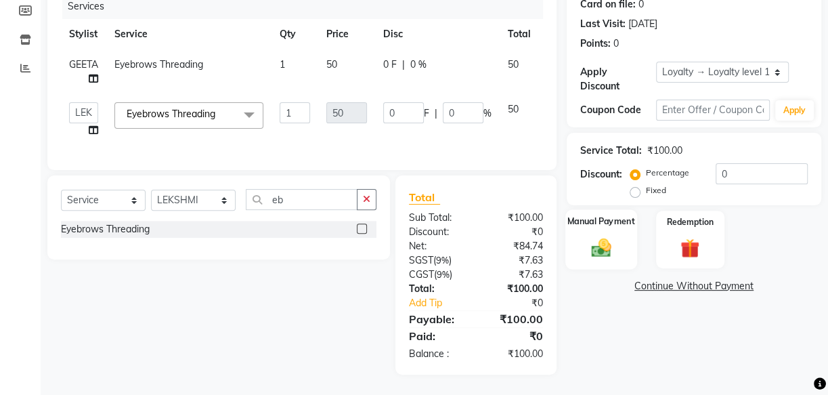
click at [612, 215] on label "Manual Payment" at bounding box center [601, 221] width 68 height 13
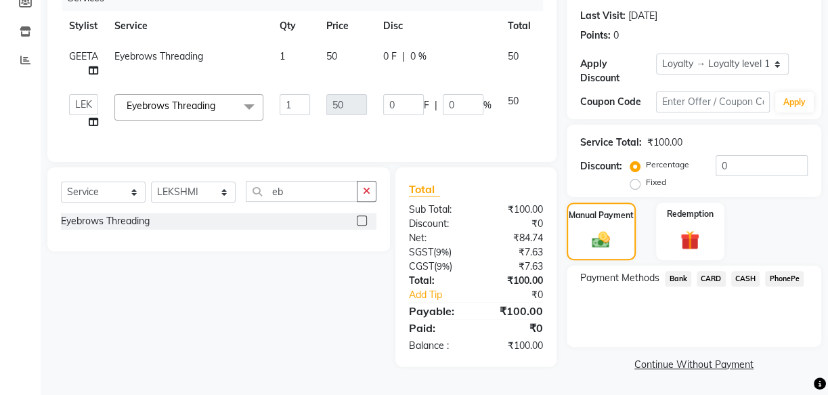
click at [782, 280] on span "PhonePe" at bounding box center [784, 279] width 39 height 16
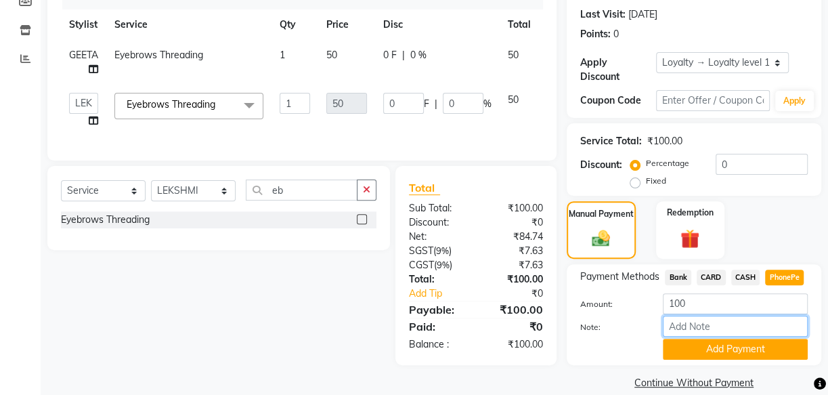
click at [742, 319] on input "Note:" at bounding box center [735, 325] width 145 height 21
type input "arya"
click at [731, 345] on button "Add Payment" at bounding box center [735, 348] width 145 height 21
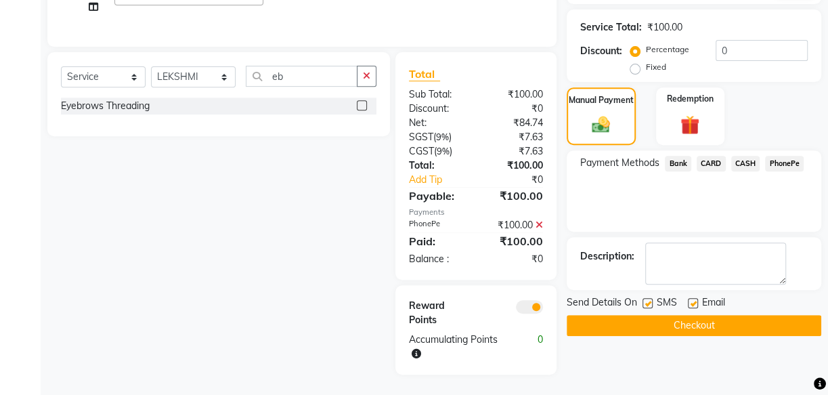
scroll to position [307, 0]
click at [695, 298] on label at bounding box center [693, 303] width 10 height 10
click at [695, 299] on input "checkbox" at bounding box center [692, 303] width 9 height 9
checkbox input "false"
click at [651, 298] on label at bounding box center [647, 303] width 10 height 10
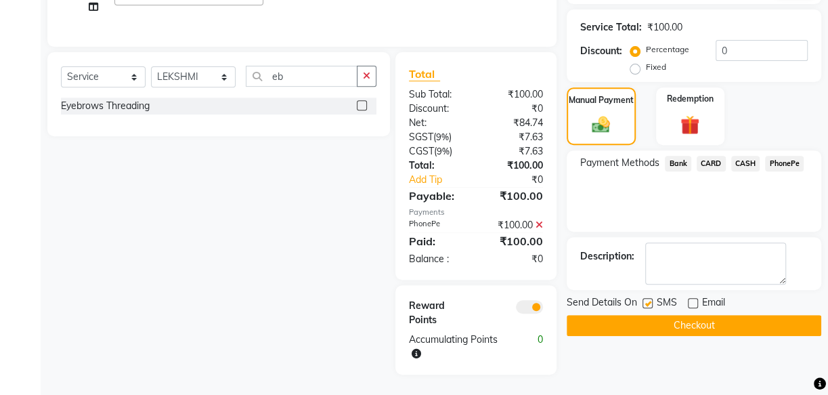
click at [651, 299] on input "checkbox" at bounding box center [646, 303] width 9 height 9
checkbox input "false"
click at [734, 318] on button "Checkout" at bounding box center [694, 325] width 255 height 21
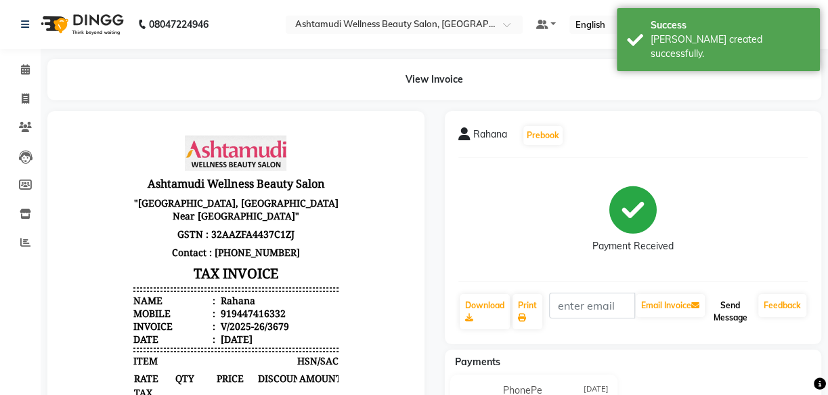
click at [737, 308] on button "Send Message" at bounding box center [729, 311] width 45 height 35
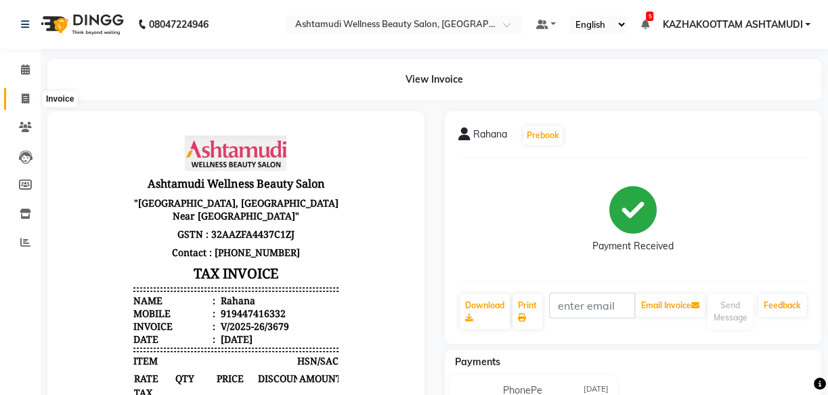
click at [28, 98] on icon at bounding box center [25, 98] width 7 height 10
select select "service"
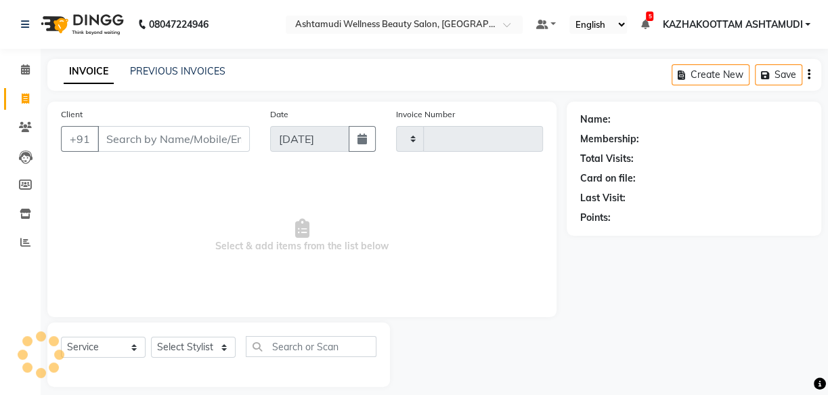
scroll to position [13, 0]
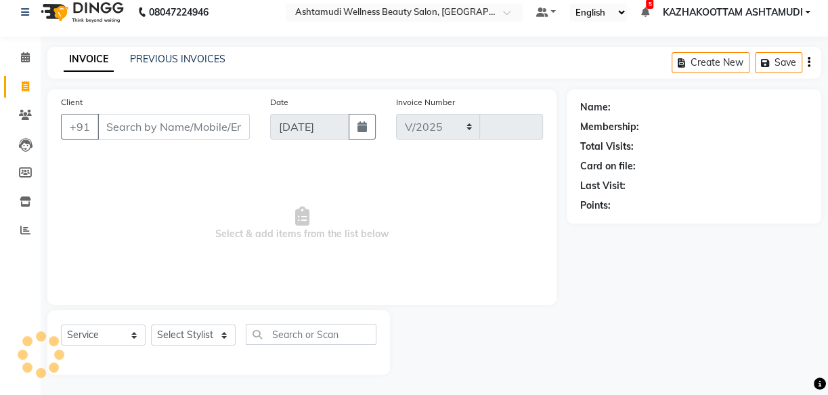
select select "4662"
type input "3680"
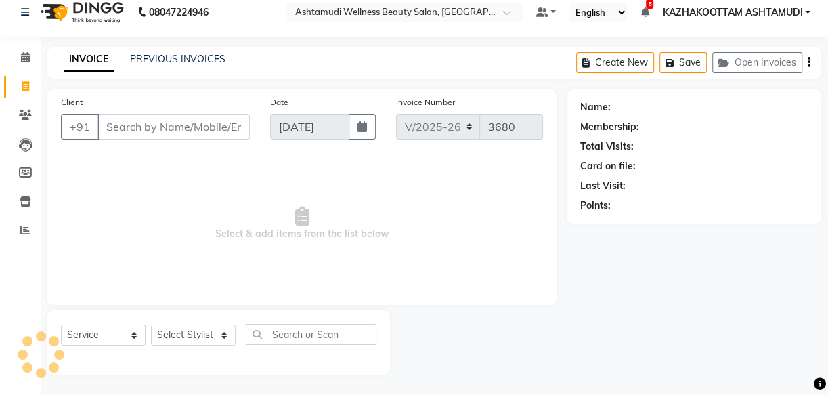
click at [162, 136] on input "Client" at bounding box center [173, 127] width 152 height 26
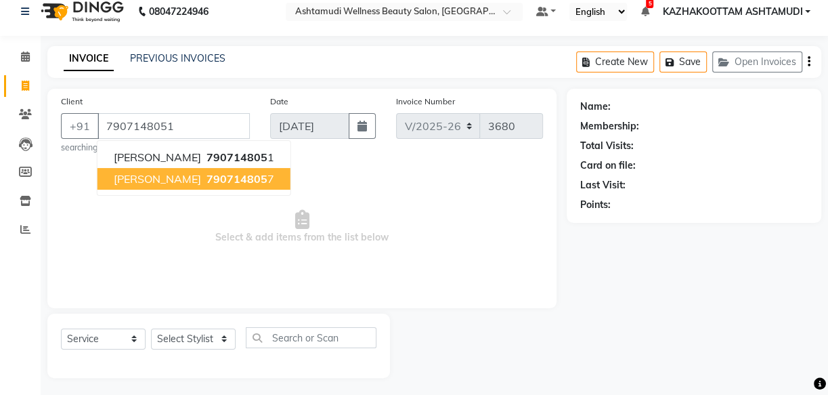
type input "7907148051"
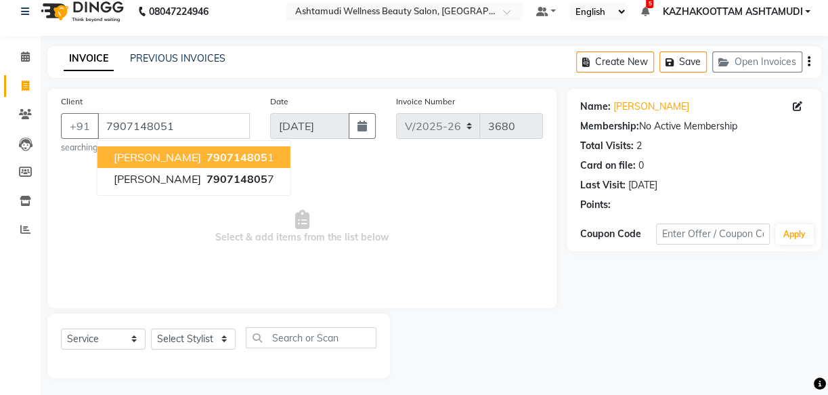
click at [211, 153] on span "790714805" at bounding box center [236, 157] width 61 height 14
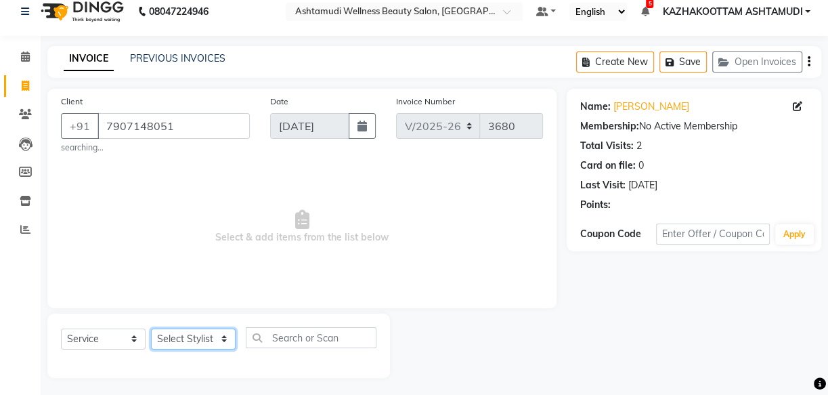
click at [181, 338] on select "Select Stylist Arya CHINJU GEETA KAZHAKOOTTAM ASHTAMUDI KRISHNA LEKSHMI MADONNA…" at bounding box center [193, 338] width 85 height 21
select select "49525"
click at [151, 328] on select "Select Stylist Arya CHINJU GEETA KAZHAKOOTTAM ASHTAMUDI KRISHNA LEKSHMI MADONNA…" at bounding box center [193, 338] width 85 height 21
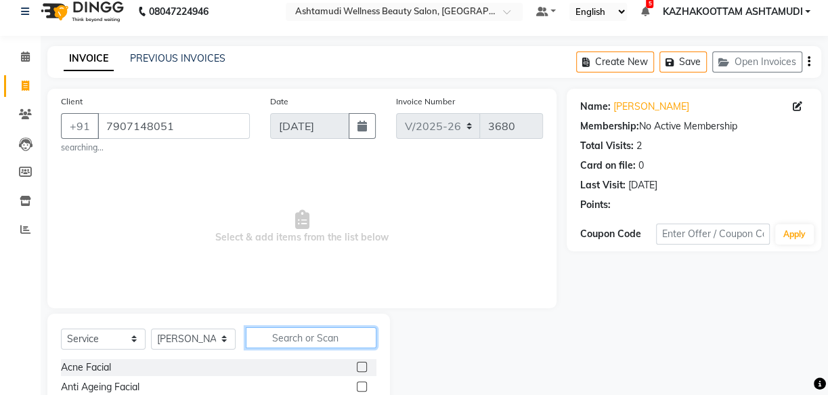
click at [273, 343] on input "text" at bounding box center [311, 337] width 131 height 21
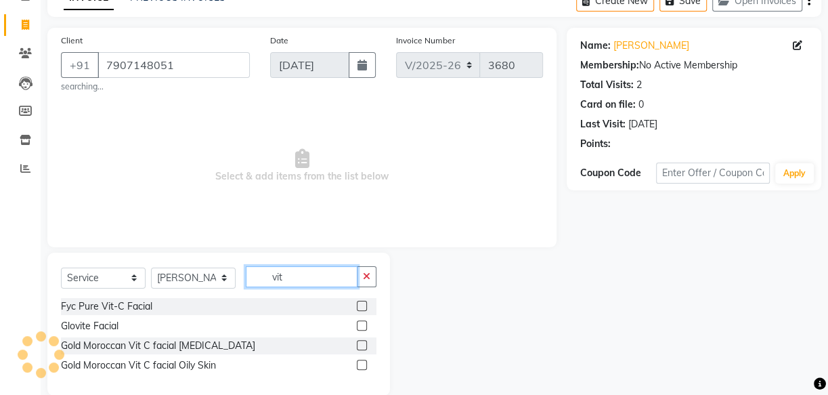
scroll to position [74, 0]
type input "vit"
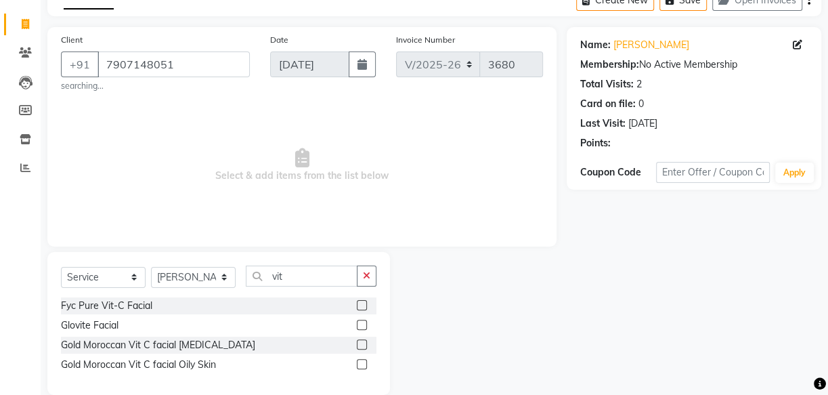
click at [359, 304] on label at bounding box center [362, 305] width 10 height 10
click at [359, 304] on input "checkbox" at bounding box center [361, 305] width 9 height 9
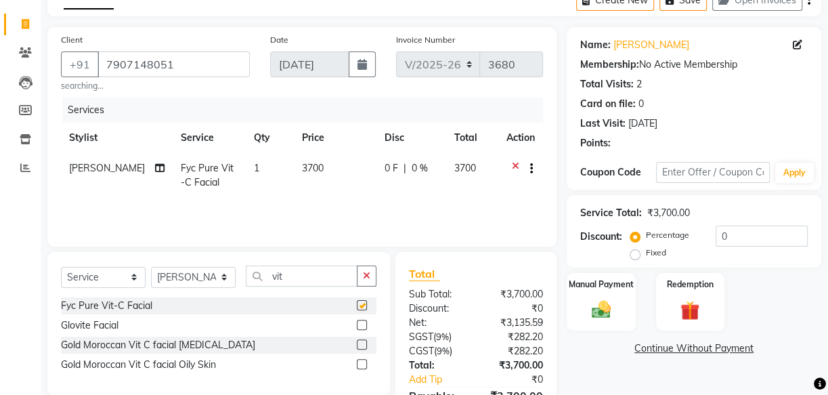
checkbox input "false"
drag, startPoint x: 297, startPoint y: 266, endPoint x: 182, endPoint y: 242, distance: 117.5
click at [196, 246] on div "Client +91 7907148051 searching... Date 03-09-2025 Invoice Number V/2025 V/2025…" at bounding box center [301, 239] width 529 height 424
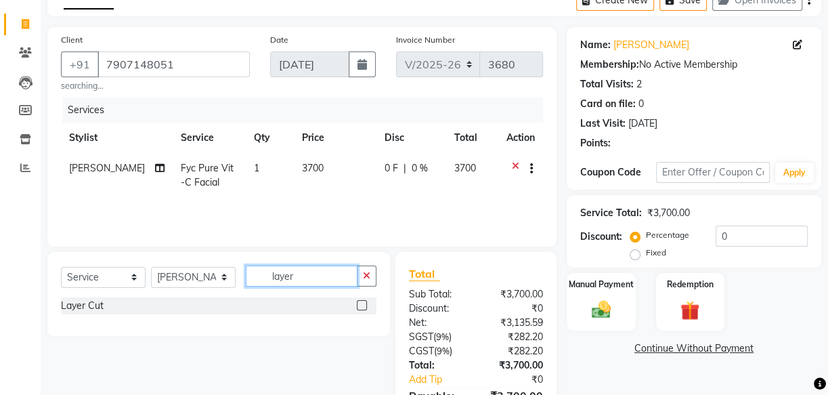
type input "layer"
click at [359, 307] on label at bounding box center [362, 305] width 10 height 10
click at [359, 307] on input "checkbox" at bounding box center [361, 305] width 9 height 9
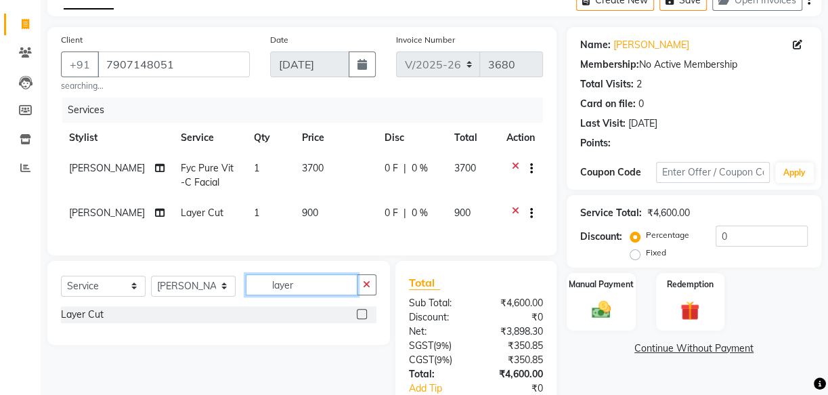
checkbox input "false"
drag, startPoint x: 302, startPoint y: 297, endPoint x: 160, endPoint y: 273, distance: 144.0
click at [185, 280] on div "Select Service Product Membership Package Voucher Prepaid Gift Card Select Styl…" at bounding box center [218, 303] width 343 height 84
type input "eb"
click at [364, 319] on label at bounding box center [362, 314] width 10 height 10
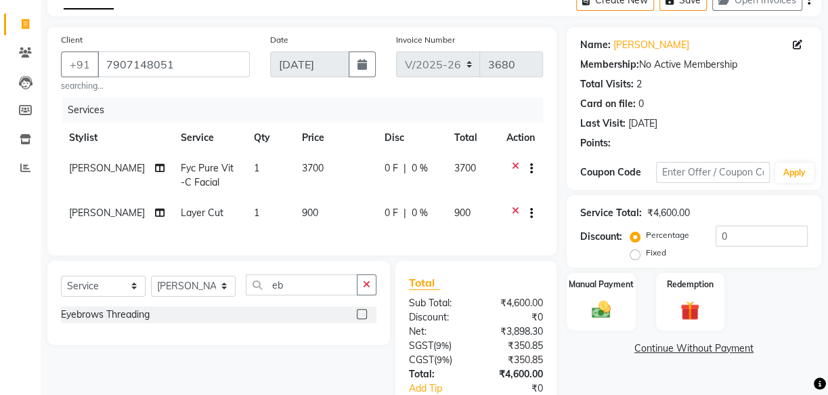
click at [364, 319] on input "checkbox" at bounding box center [361, 314] width 9 height 9
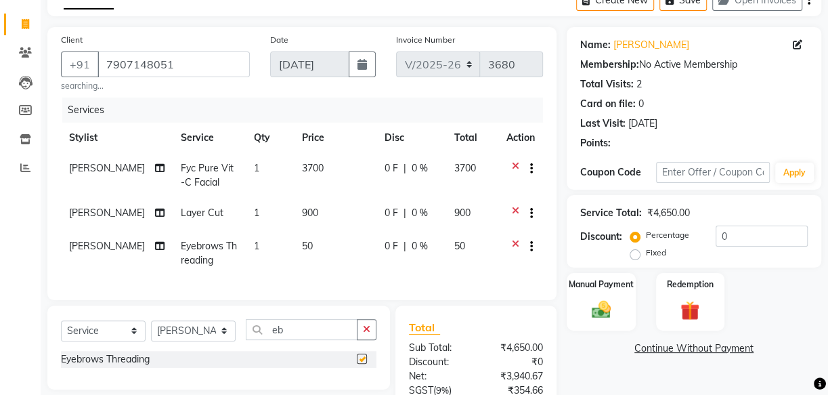
checkbox input "false"
drag, startPoint x: 290, startPoint y: 336, endPoint x: 226, endPoint y: 329, distance: 64.7
click at [240, 334] on div "Select Service Product Membership Package Voucher Prepaid Gift Card Select Styl…" at bounding box center [218, 335] width 315 height 32
type input "for"
click at [366, 364] on label at bounding box center [362, 358] width 10 height 10
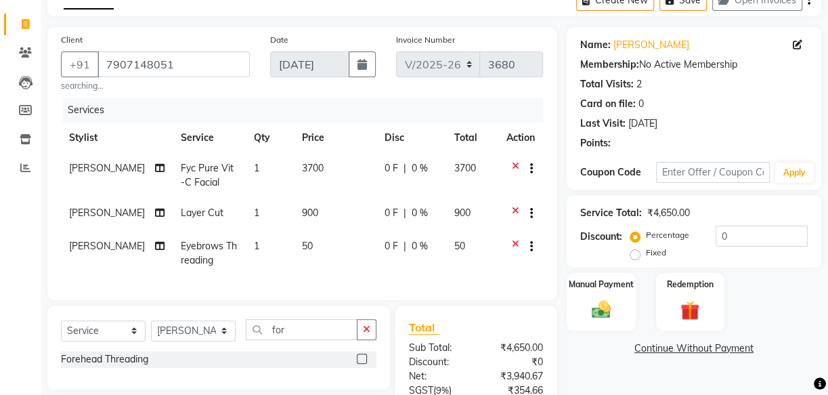
click at [366, 364] on input "checkbox" at bounding box center [361, 359] width 9 height 9
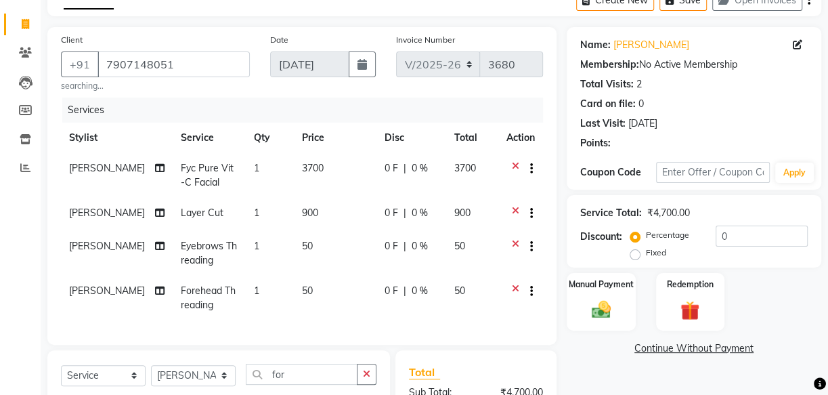
checkbox input "false"
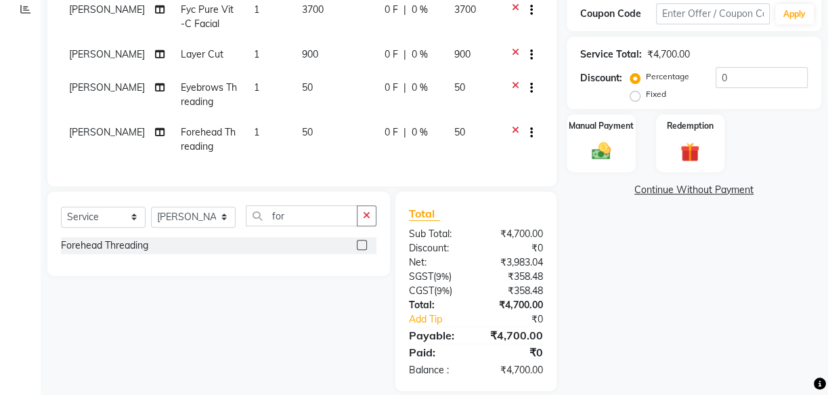
scroll to position [259, 0]
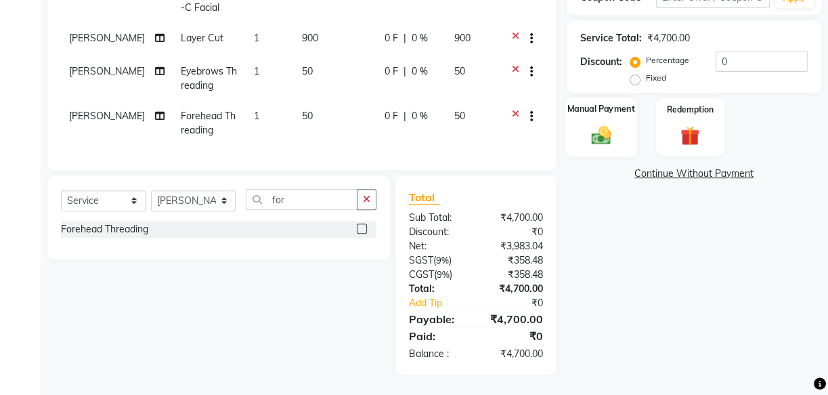
click at [611, 112] on div "Manual Payment" at bounding box center [601, 127] width 72 height 60
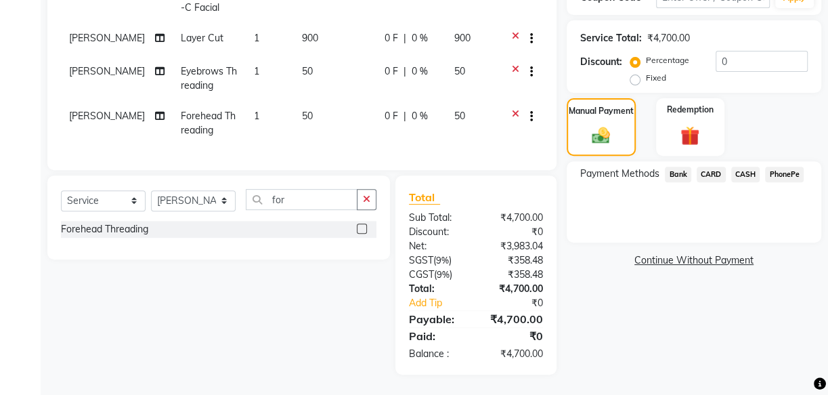
click at [711, 167] on span "CARD" at bounding box center [711, 175] width 29 height 16
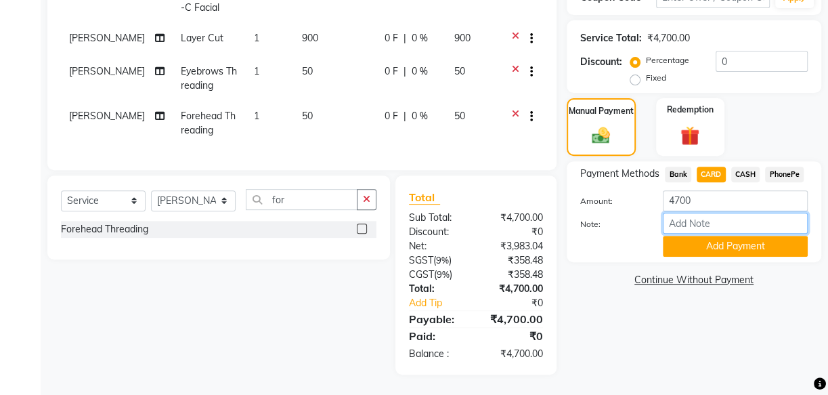
click at [689, 217] on input "Note:" at bounding box center [735, 223] width 145 height 21
type input "arya"
click at [716, 239] on button "Add Payment" at bounding box center [735, 246] width 145 height 21
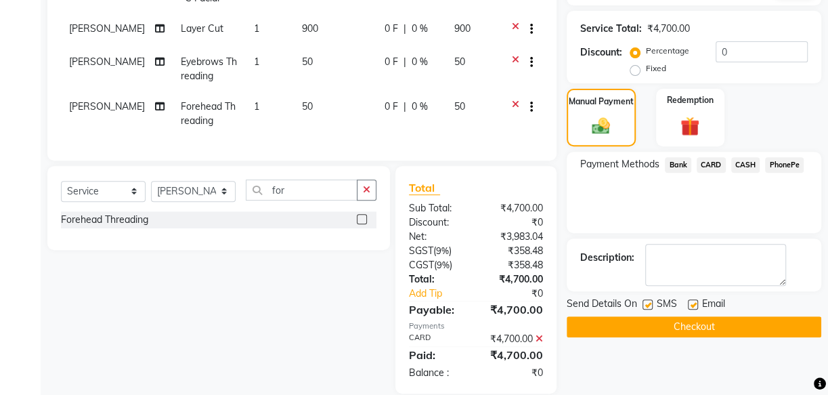
click at [691, 299] on label at bounding box center [693, 304] width 10 height 10
click at [691, 301] on input "checkbox" at bounding box center [692, 305] width 9 height 9
checkbox input "false"
drag, startPoint x: 644, startPoint y: 297, endPoint x: 650, endPoint y: 303, distance: 8.2
click at [644, 298] on div "SMS" at bounding box center [664, 305] width 45 height 17
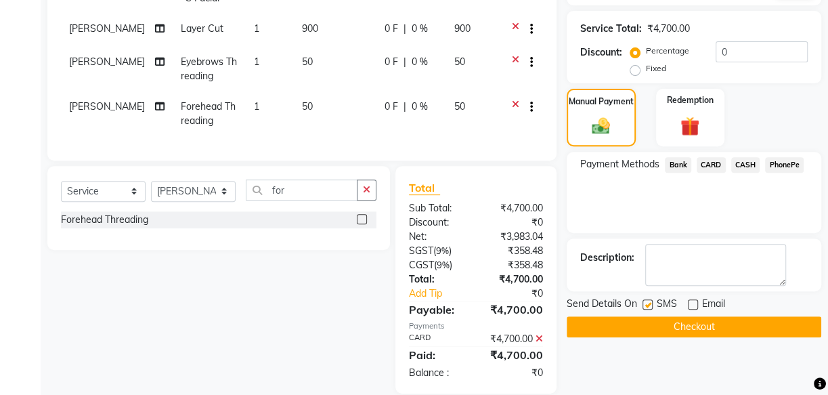
click at [648, 302] on label at bounding box center [647, 304] width 10 height 10
click at [648, 302] on input "checkbox" at bounding box center [646, 305] width 9 height 9
checkbox input "false"
click at [666, 324] on button "Checkout" at bounding box center [694, 326] width 255 height 21
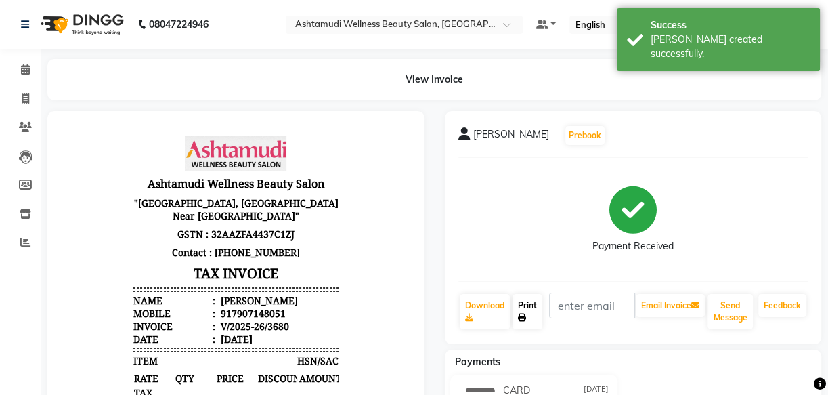
click at [523, 317] on icon at bounding box center [522, 317] width 8 height 8
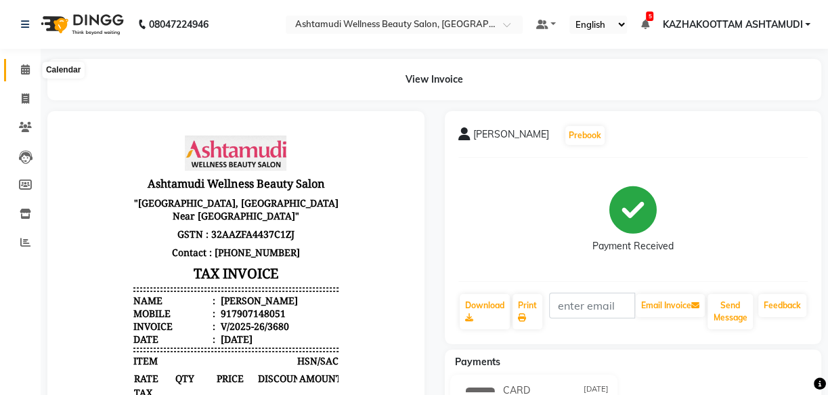
click at [25, 71] on icon at bounding box center [25, 69] width 9 height 10
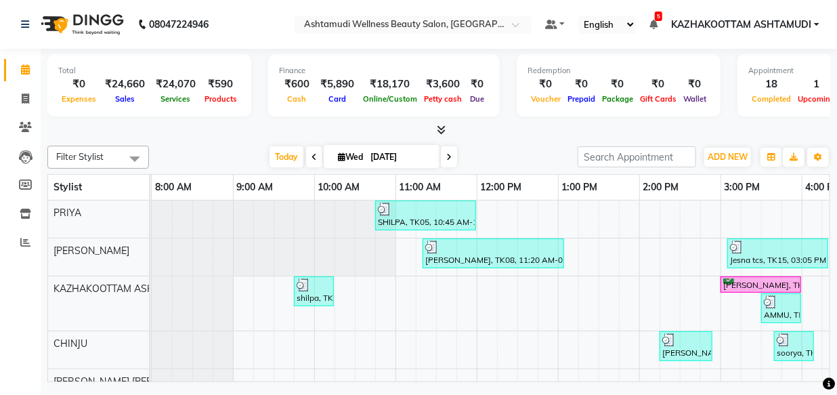
click at [440, 129] on icon at bounding box center [441, 130] width 9 height 10
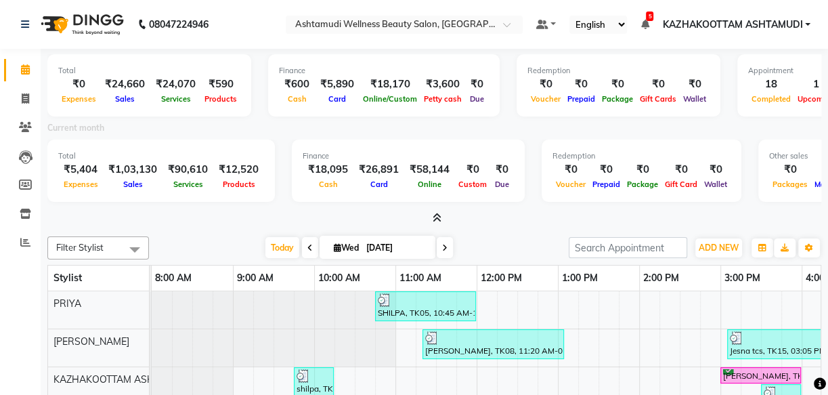
click at [435, 215] on icon at bounding box center [437, 218] width 9 height 10
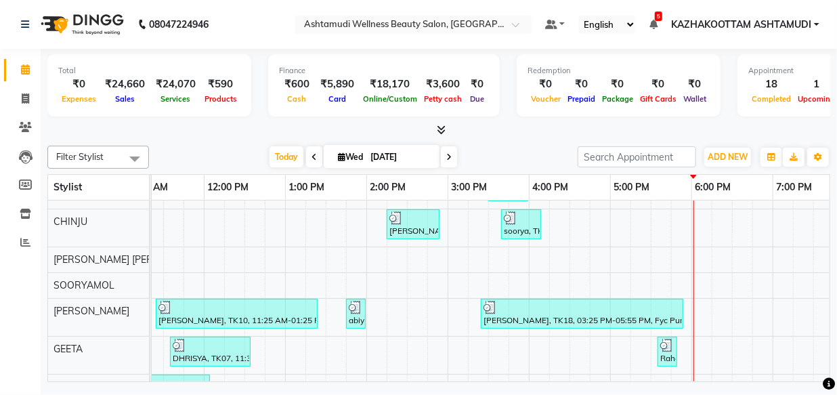
scroll to position [123, 0]
click at [25, 64] on icon at bounding box center [25, 69] width 9 height 10
click at [21, 68] on icon at bounding box center [25, 69] width 9 height 10
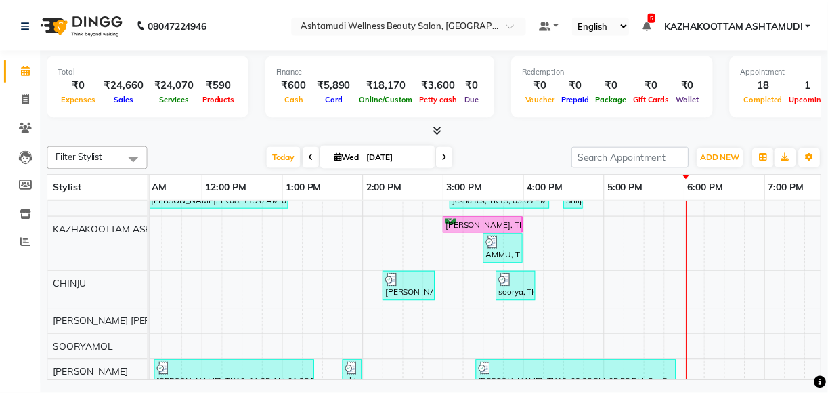
scroll to position [0, 0]
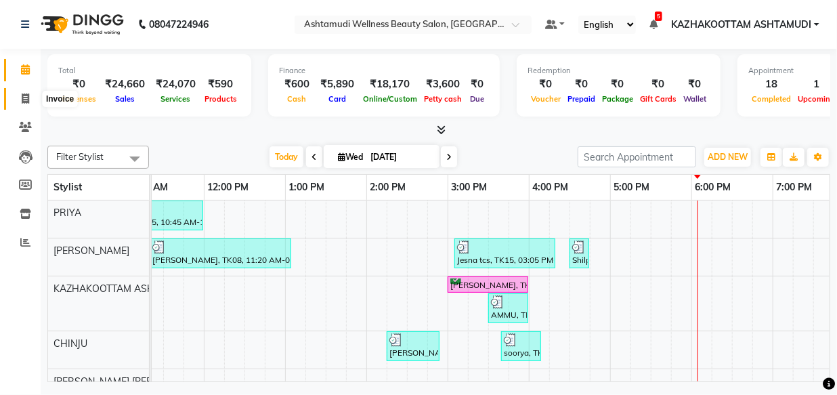
click at [24, 97] on icon at bounding box center [25, 98] width 7 height 10
select select "service"
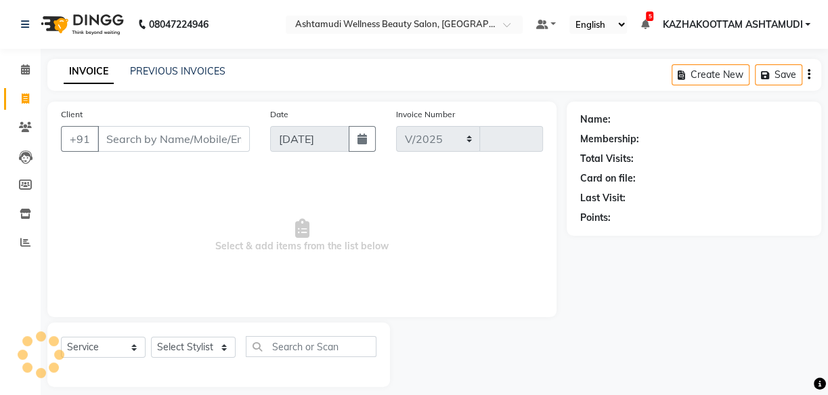
select select "4662"
type input "3681"
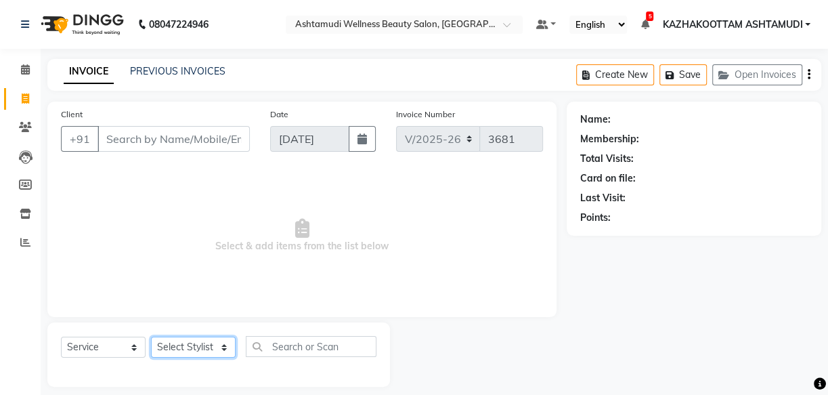
click at [200, 349] on select "Select Stylist Arya CHINJU GEETA KAZHAKOOTTAM ASHTAMUDI KRISHNA LEKSHMI MADONNA…" at bounding box center [193, 346] width 85 height 21
click at [151, 336] on select "Select Stylist Arya CHINJU GEETA KAZHAKOOTTAM ASHTAMUDI KRISHNA LEKSHMI MADONNA…" at bounding box center [193, 346] width 85 height 21
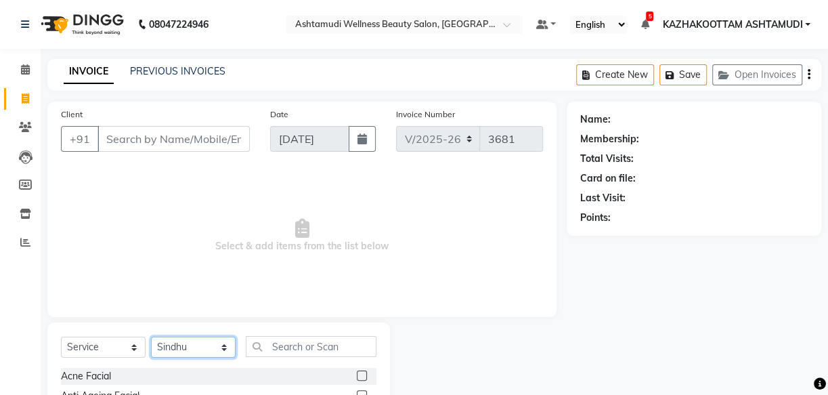
select select "85074"
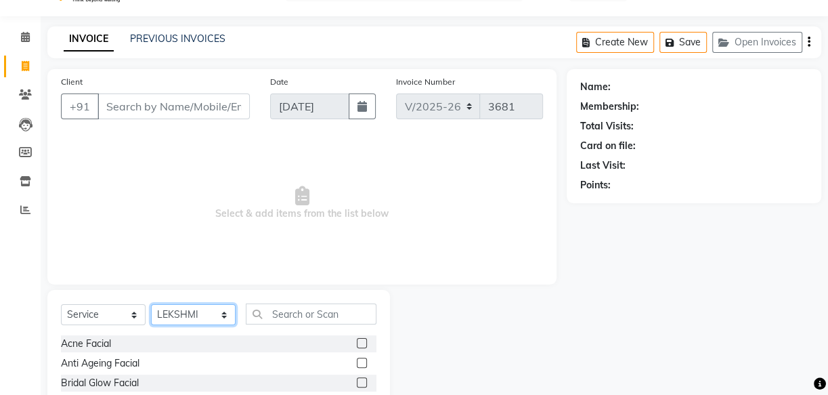
scroll to position [61, 0]
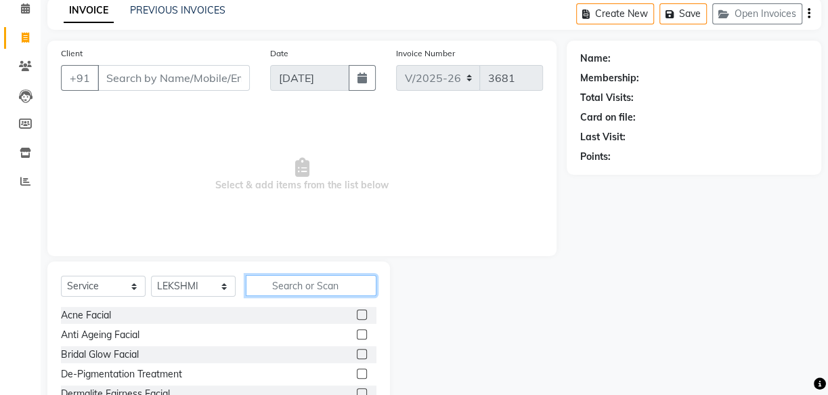
click at [341, 288] on input "text" at bounding box center [311, 285] width 131 height 21
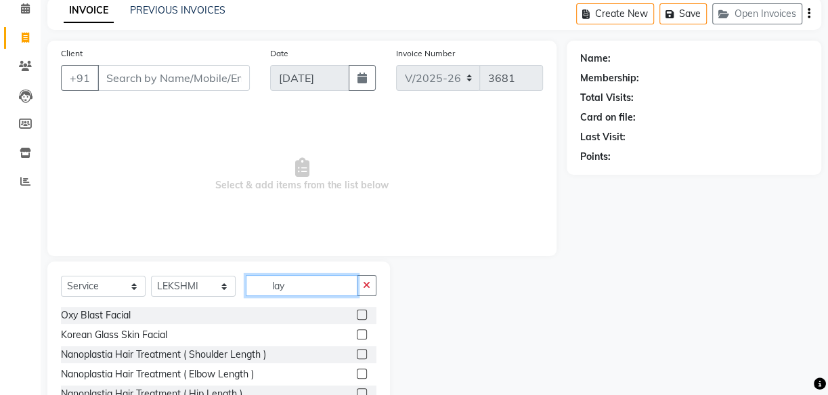
scroll to position [51, 0]
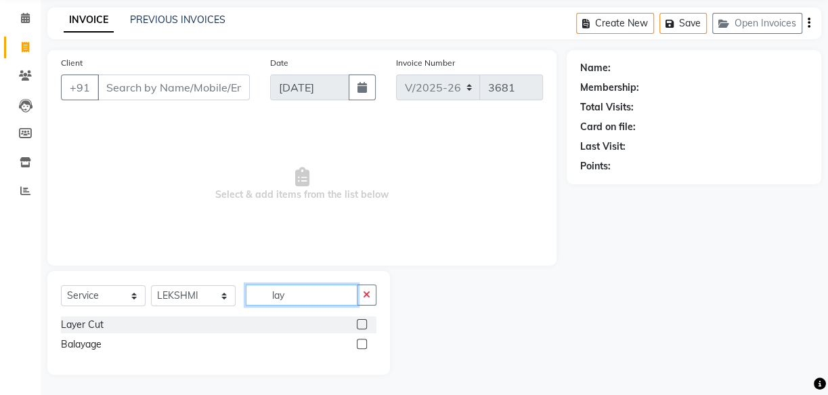
type input "lay"
click at [361, 324] on label at bounding box center [362, 324] width 10 height 10
click at [361, 324] on input "checkbox" at bounding box center [361, 324] width 9 height 9
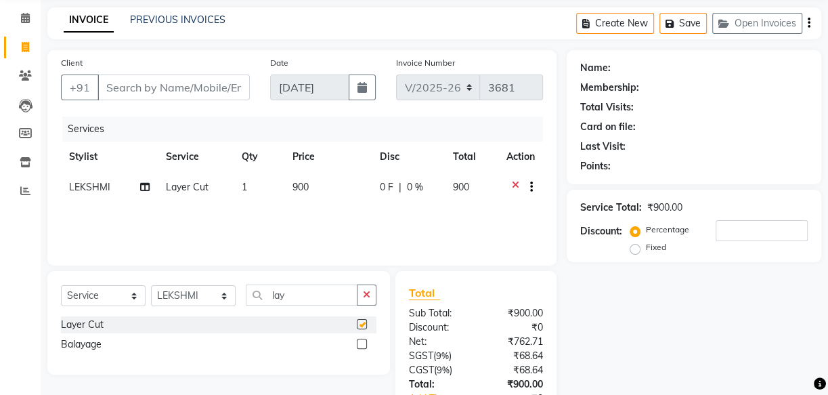
checkbox input "false"
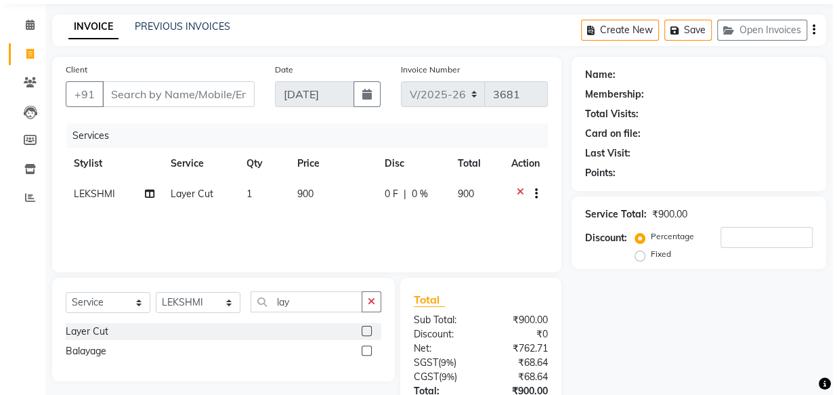
scroll to position [0, 0]
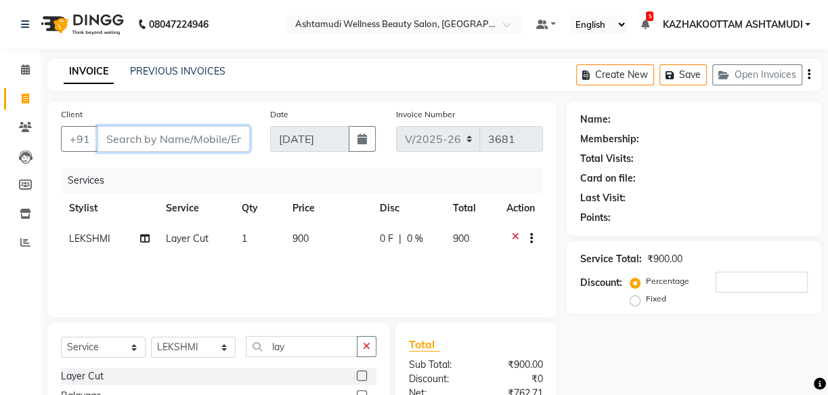
click at [102, 135] on input "Client" at bounding box center [173, 139] width 152 height 26
type input "9"
type input "0"
type input "9745579923"
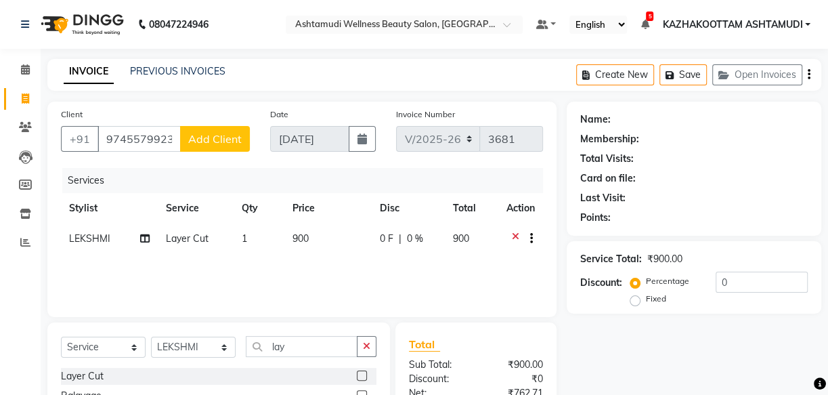
click at [227, 141] on span "Add Client" at bounding box center [214, 139] width 53 height 14
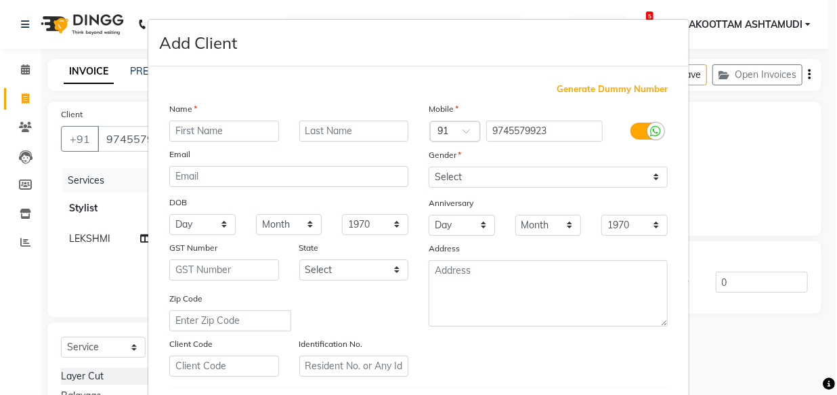
click at [230, 131] on input "text" at bounding box center [224, 130] width 110 height 21
type input "anjana"
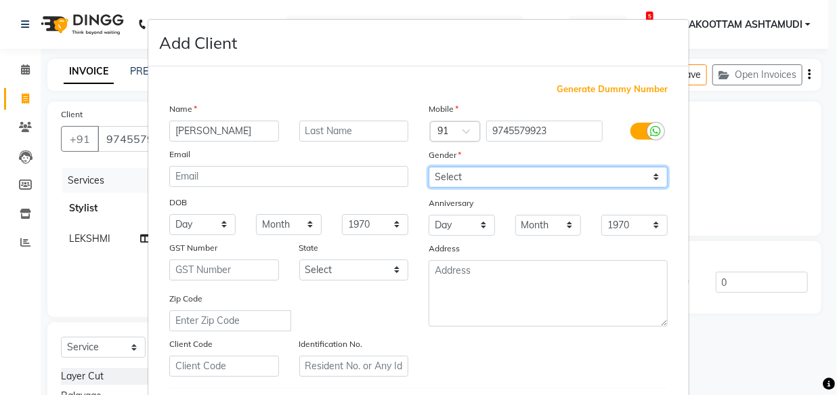
click at [478, 173] on select "Select Male Female Other Prefer Not To Say" at bounding box center [548, 177] width 239 height 21
select select "[DEMOGRAPHIC_DATA]"
click at [429, 167] on select "Select Male Female Other Prefer Not To Say" at bounding box center [548, 177] width 239 height 21
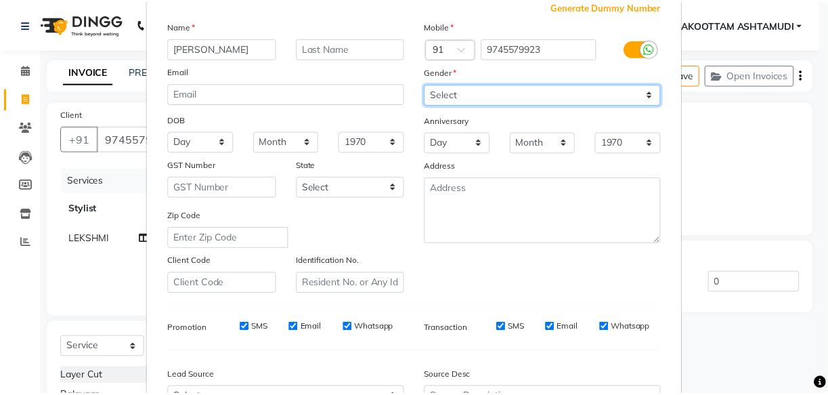
scroll to position [234, 0]
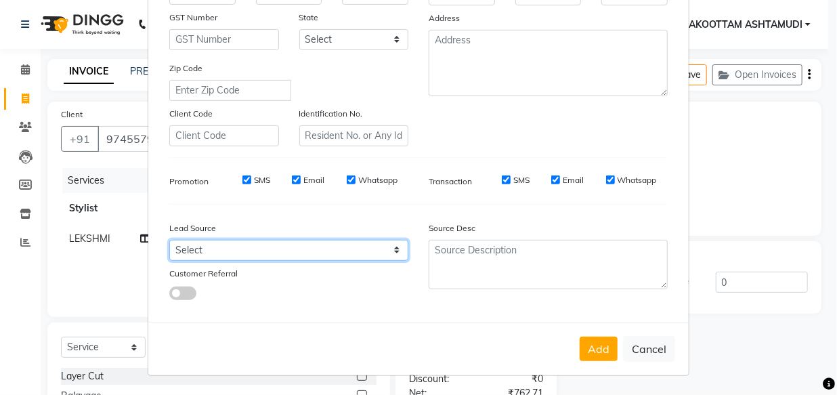
click at [239, 253] on select "Select Walk-in Referral Internet Friend Word of Mouth Advertisement Facebook Ju…" at bounding box center [288, 250] width 239 height 21
select select "31508"
click at [169, 240] on select "Select Walk-in Referral Internet Friend Word of Mouth Advertisement Facebook Ju…" at bounding box center [288, 250] width 239 height 21
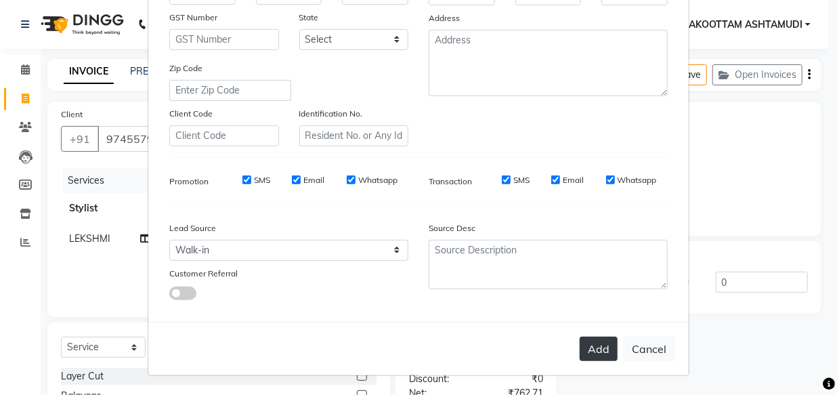
click at [594, 347] on button "Add" at bounding box center [598, 348] width 38 height 24
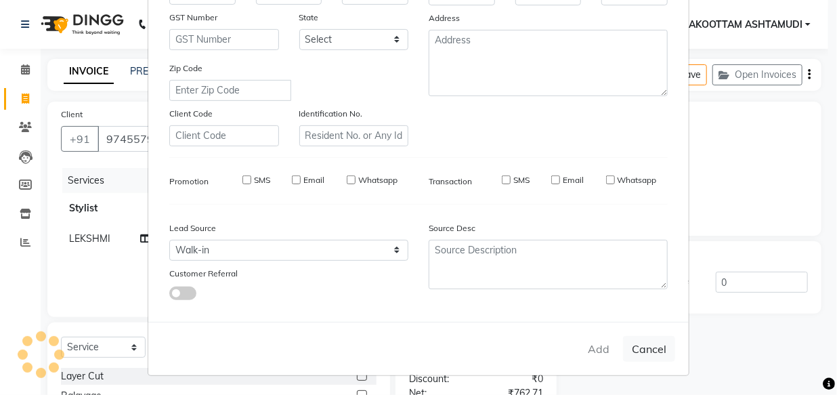
select select
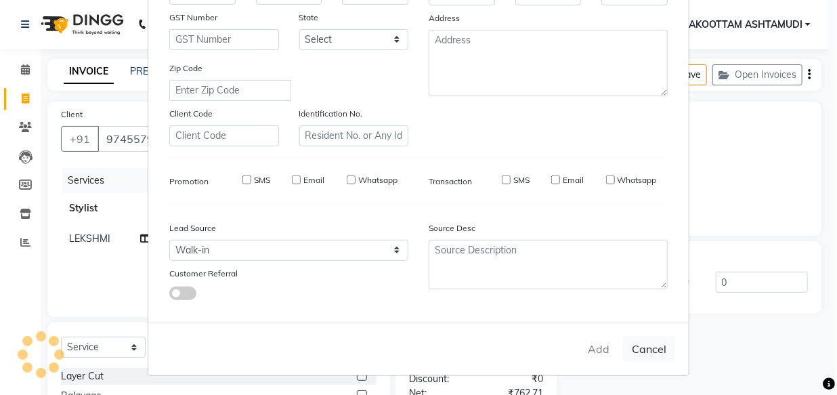
select select
checkbox input "false"
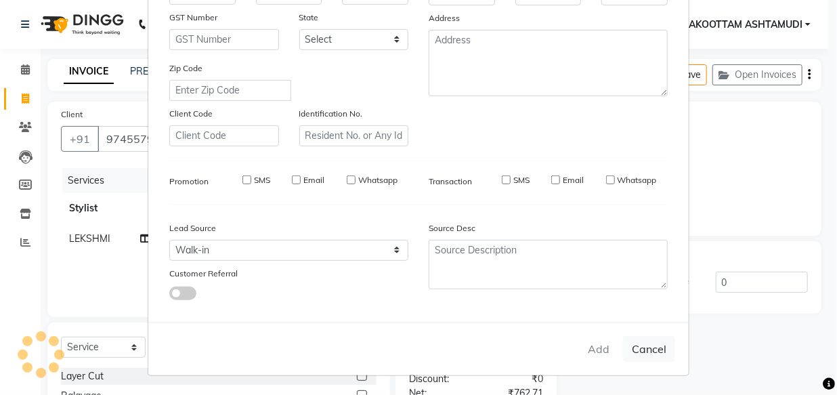
checkbox input "false"
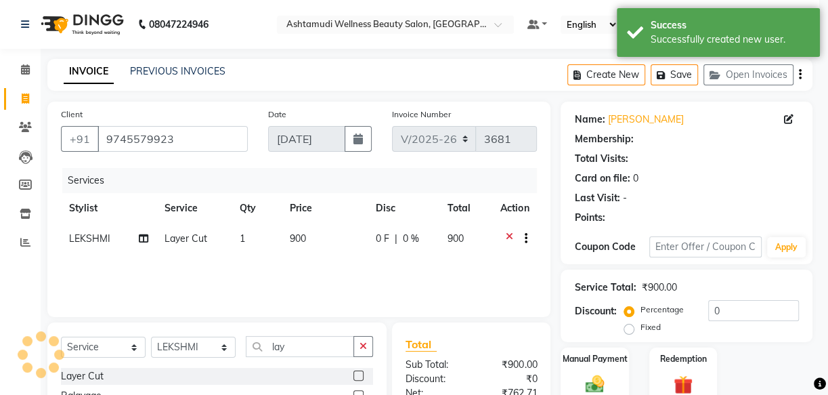
select select "1: Object"
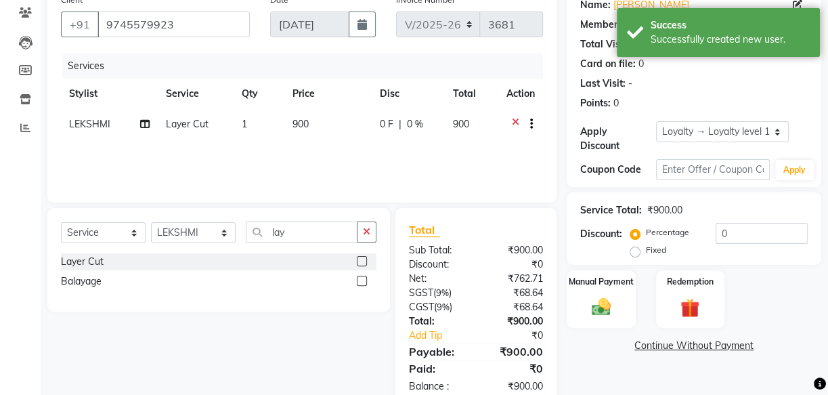
scroll to position [86, 0]
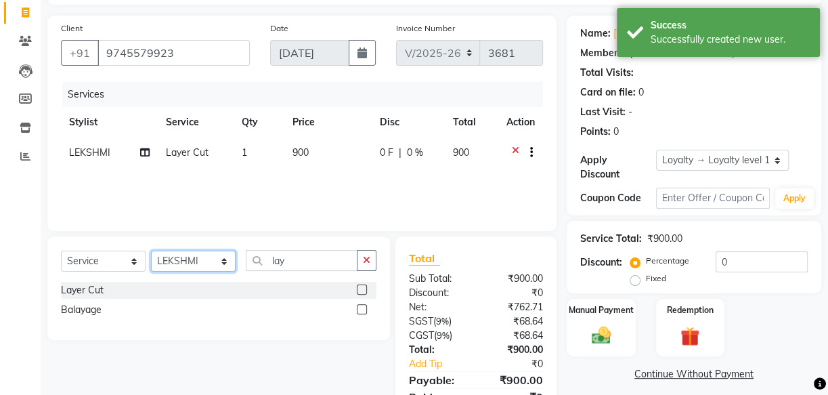
click at [183, 255] on select "Select Stylist Arya CHINJU GEETA KAZHAKOOTTAM ASHTAMUDI KRISHNA LEKSHMI MADONNA…" at bounding box center [193, 260] width 85 height 21
select select "52755"
click at [151, 250] on select "Select Stylist Arya CHINJU GEETA KAZHAKOOTTAM ASHTAMUDI KRISHNA LEKSHMI MADONNA…" at bounding box center [193, 260] width 85 height 21
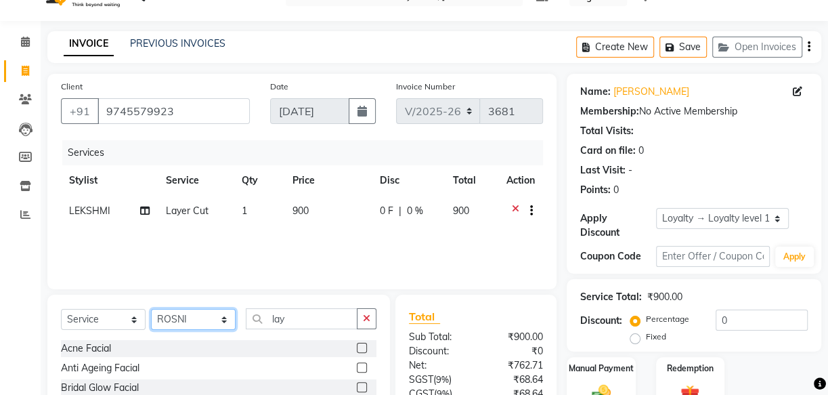
scroll to position [25, 0]
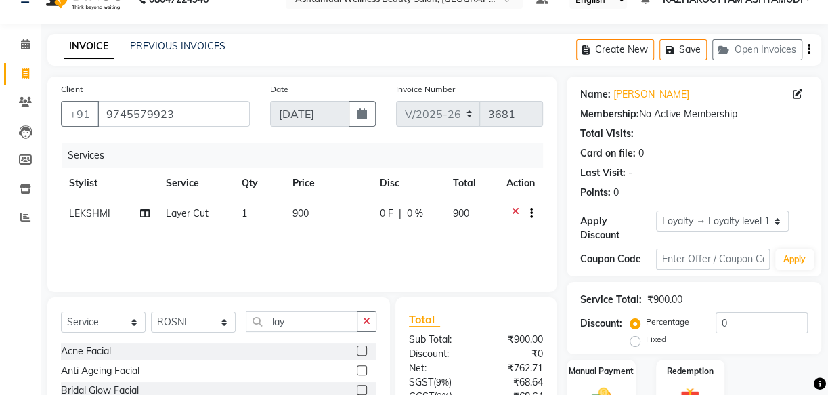
click at [512, 210] on icon at bounding box center [515, 214] width 7 height 17
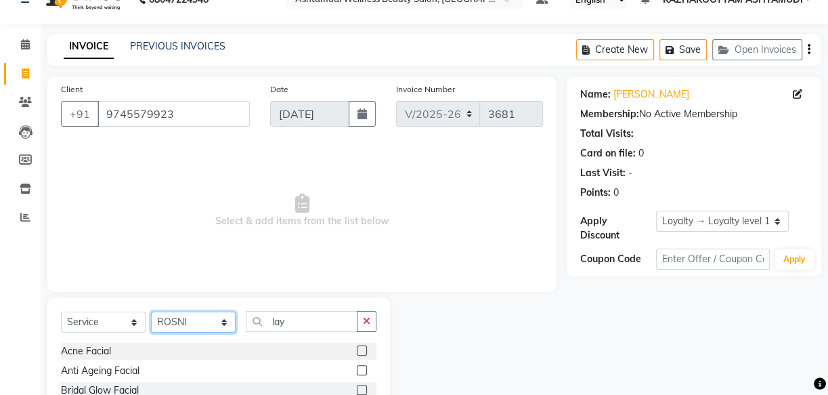
click at [176, 325] on select "Select Stylist Arya CHINJU GEETA KAZHAKOOTTAM ASHTAMUDI KRISHNA LEKSHMI MADONNA…" at bounding box center [193, 321] width 85 height 21
click at [151, 311] on select "Select Stylist Arya CHINJU GEETA KAZHAKOOTTAM ASHTAMUDI KRISHNA LEKSHMI MADONNA…" at bounding box center [193, 321] width 85 height 21
click at [183, 321] on select "Select Stylist Arya CHINJU GEETA KAZHAKOOTTAM ASHTAMUDI KRISHNA LEKSHMI MADONNA…" at bounding box center [193, 321] width 85 height 21
click at [151, 311] on select "Select Stylist Arya CHINJU GEETA KAZHAKOOTTAM ASHTAMUDI KRISHNA LEKSHMI MADONNA…" at bounding box center [193, 321] width 85 height 21
click at [298, 324] on input "lay" at bounding box center [302, 321] width 112 height 21
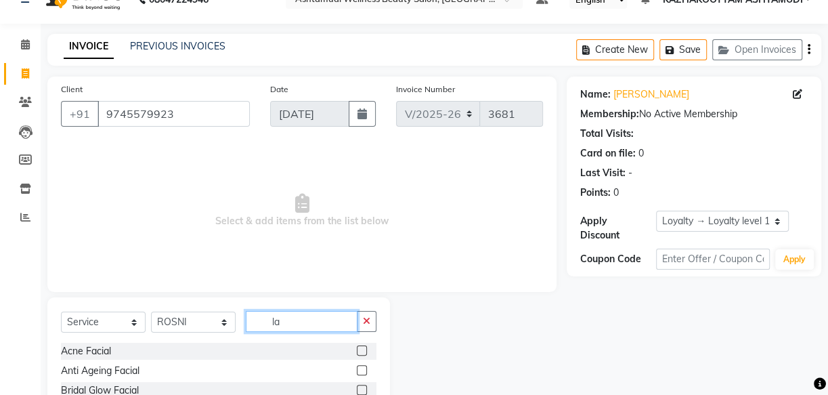
type input "l"
type input "lay"
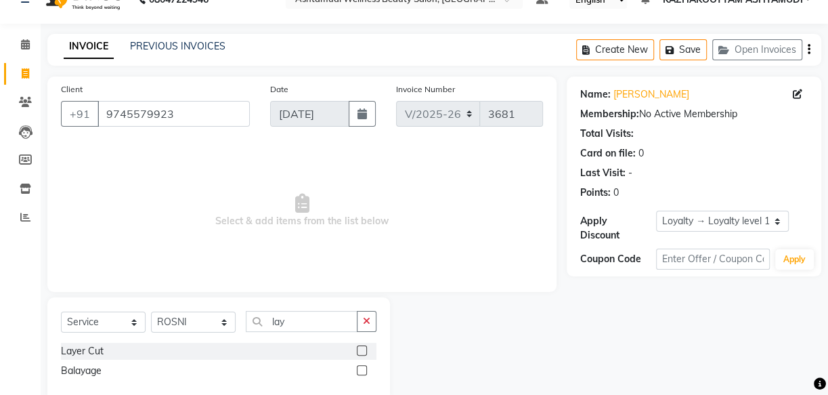
click at [361, 347] on label at bounding box center [362, 350] width 10 height 10
click at [361, 347] on input "checkbox" at bounding box center [361, 351] width 9 height 9
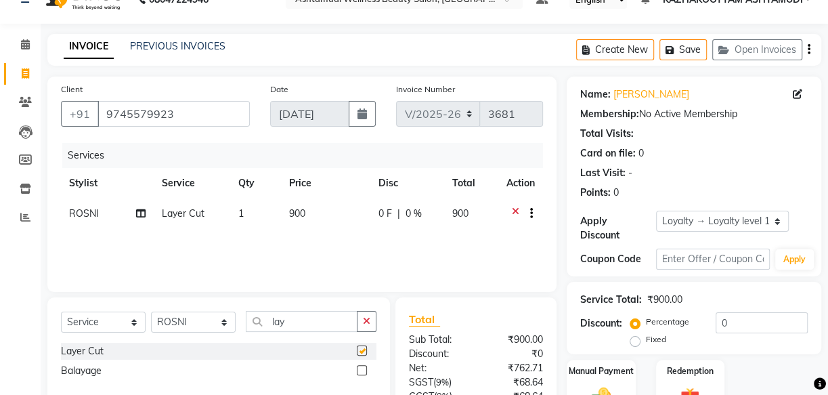
checkbox input "false"
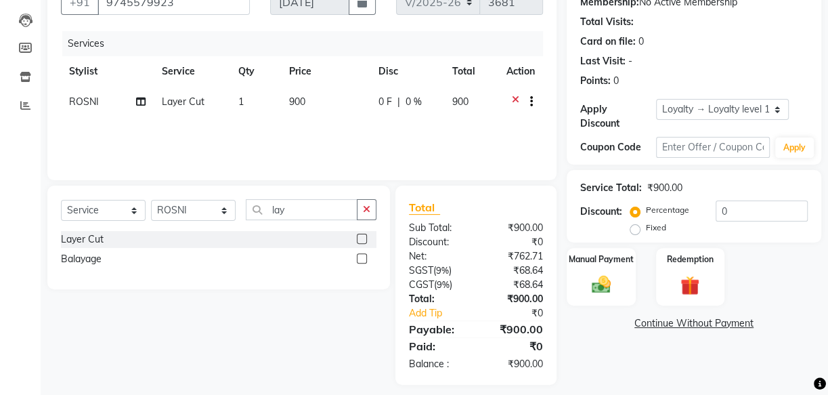
scroll to position [148, 0]
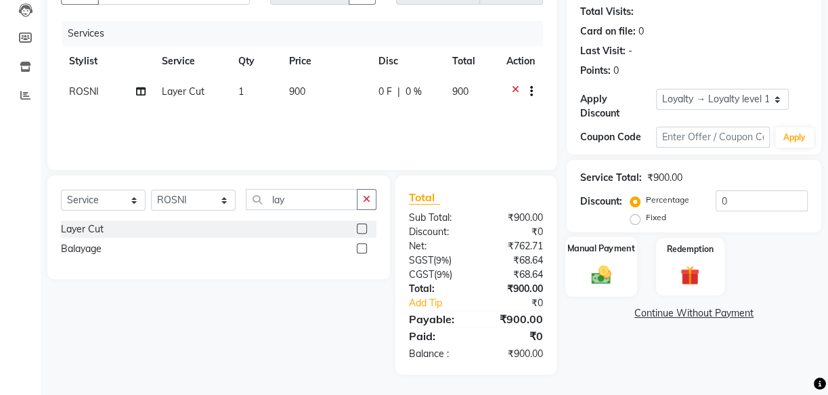
click at [602, 270] on img at bounding box center [601, 274] width 32 height 23
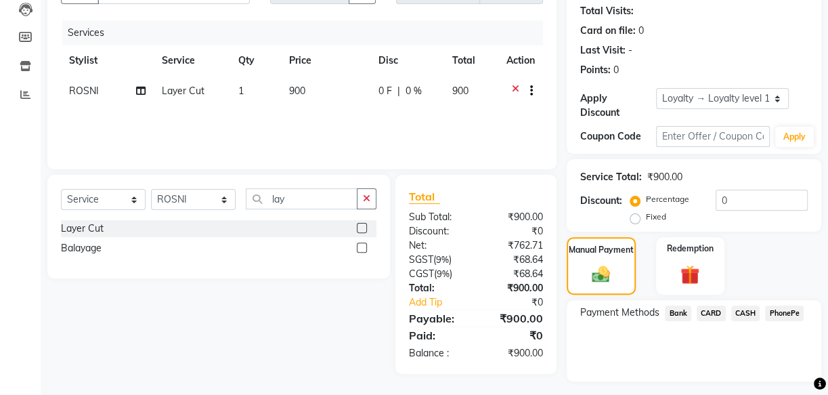
click at [796, 311] on span "PhonePe" at bounding box center [784, 313] width 39 height 16
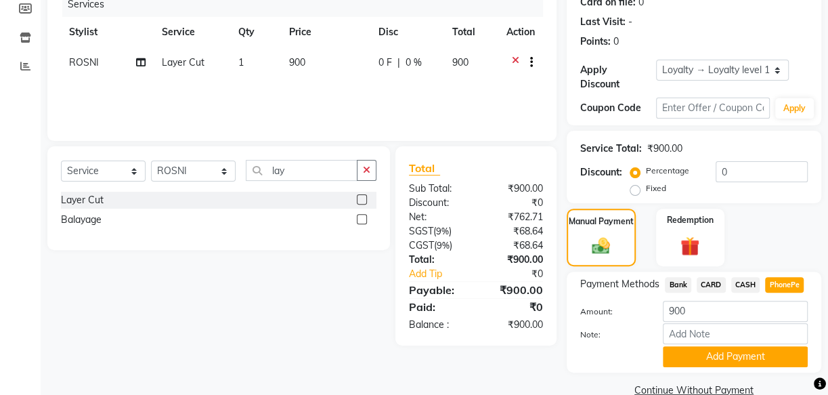
scroll to position [202, 0]
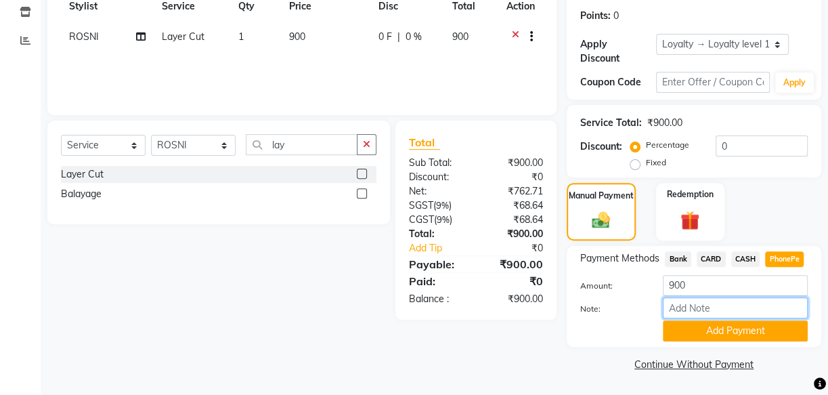
click at [724, 307] on input "Note:" at bounding box center [735, 307] width 145 height 21
type input "soorya"
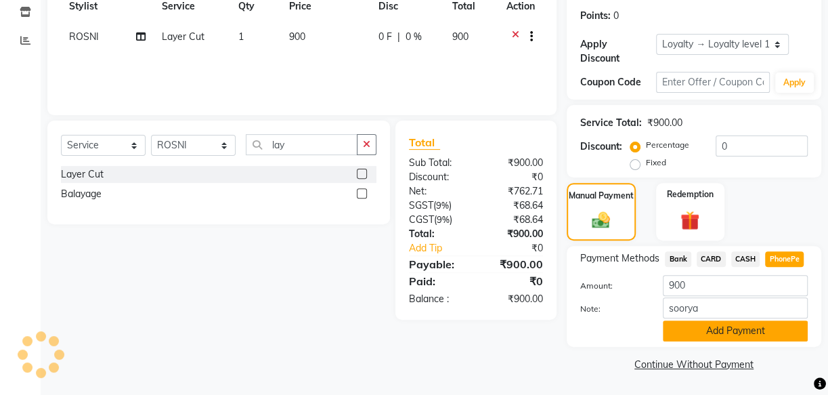
click at [770, 327] on button "Add Payment" at bounding box center [735, 330] width 145 height 21
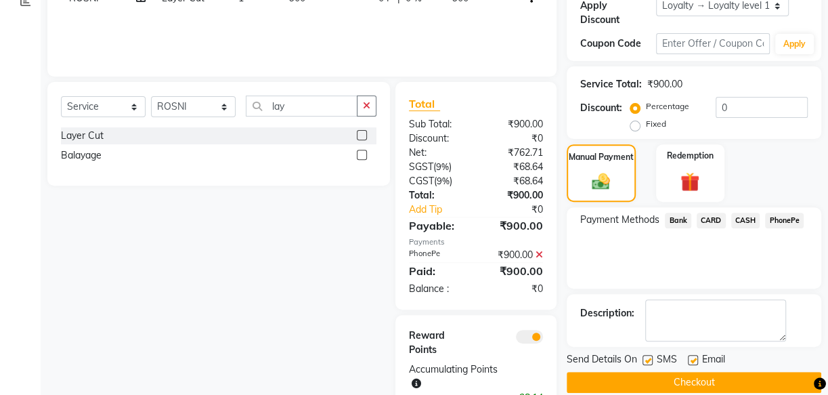
scroll to position [284, 0]
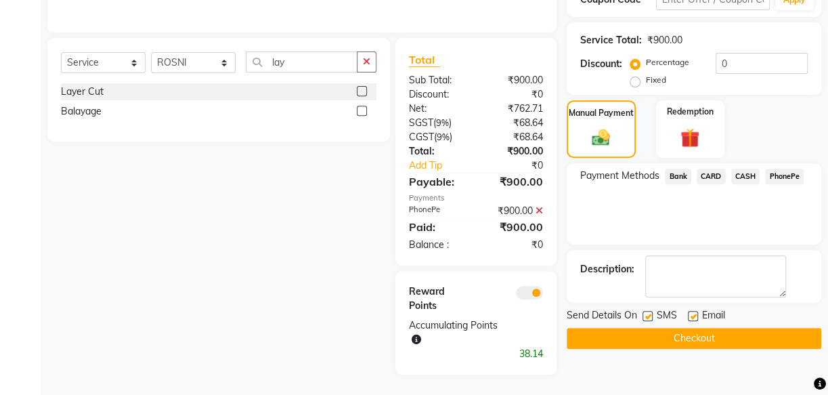
drag, startPoint x: 644, startPoint y: 315, endPoint x: 669, endPoint y: 315, distance: 25.7
click at [653, 315] on div "SMS" at bounding box center [664, 316] width 45 height 17
click at [692, 315] on label at bounding box center [693, 316] width 10 height 10
click at [692, 315] on input "checkbox" at bounding box center [692, 316] width 9 height 9
checkbox input "false"
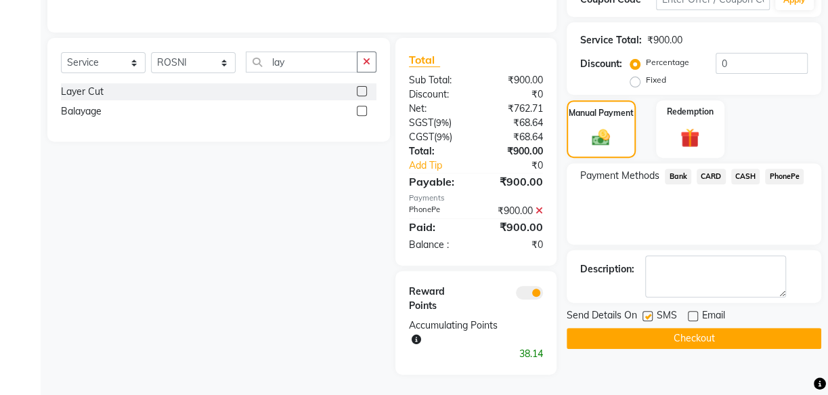
click at [724, 332] on button "Checkout" at bounding box center [694, 338] width 255 height 21
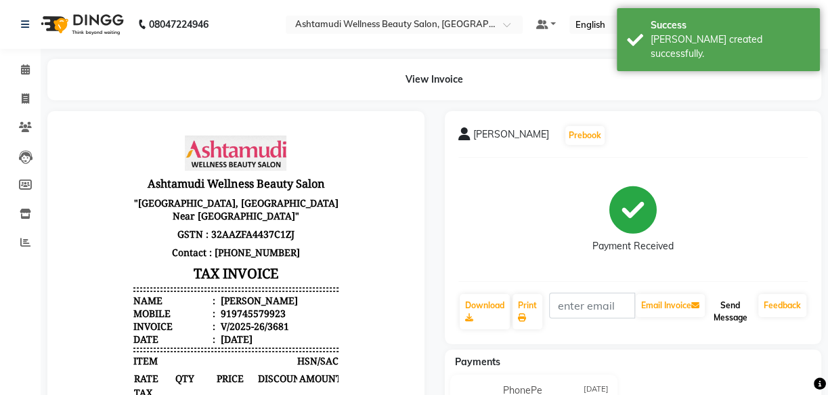
click at [726, 307] on button "Send Message" at bounding box center [729, 311] width 45 height 35
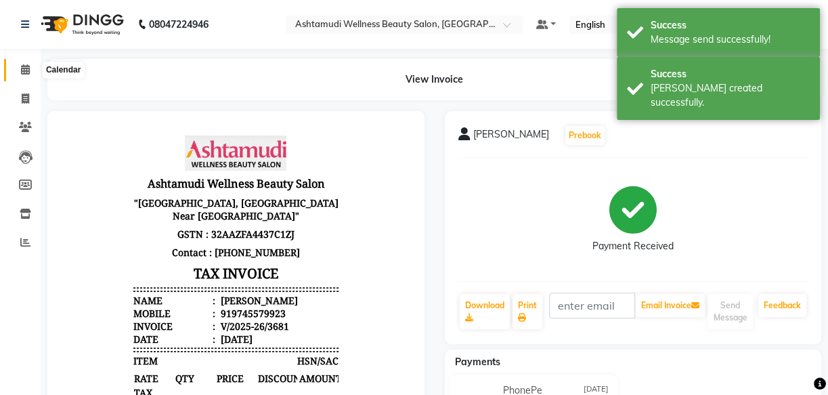
click at [22, 70] on icon at bounding box center [25, 69] width 9 height 10
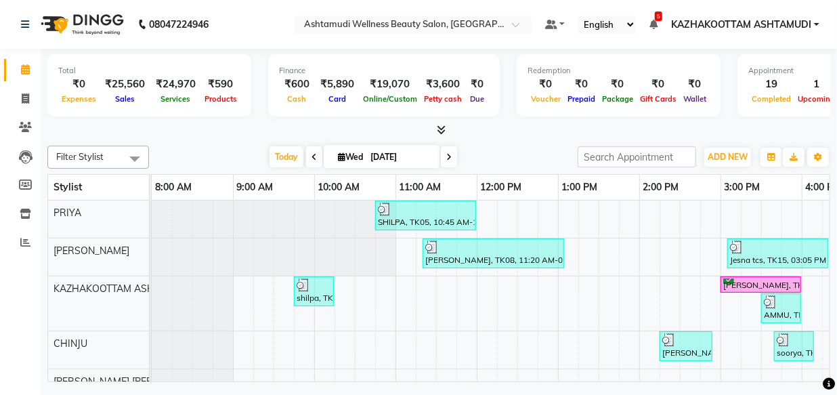
click at [438, 129] on icon at bounding box center [441, 130] width 9 height 10
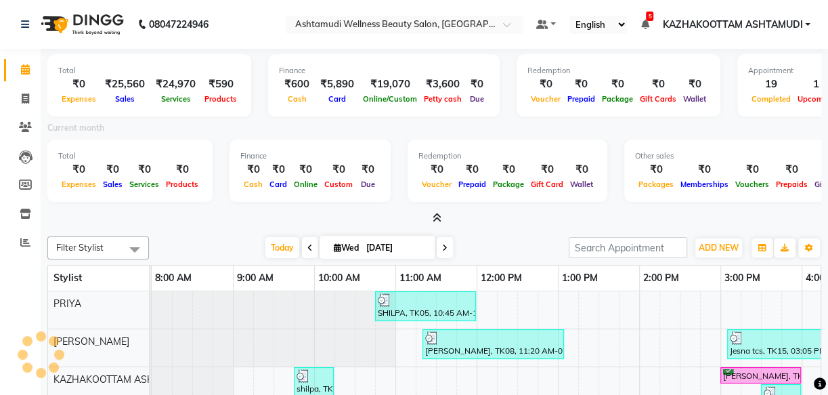
click at [439, 127] on div "Current month" at bounding box center [434, 129] width 794 height 19
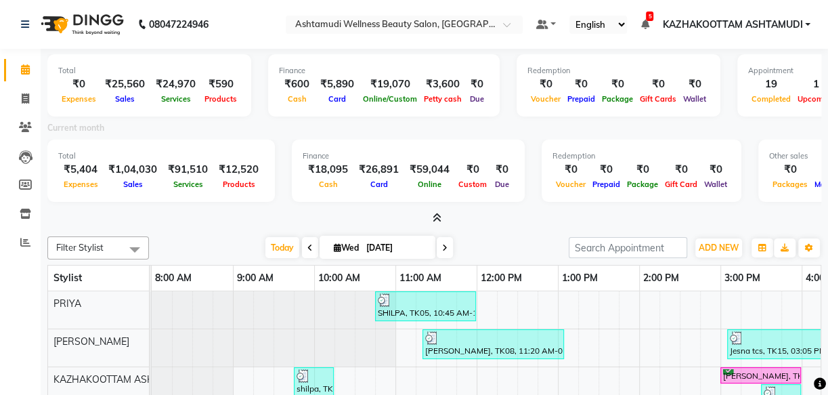
click at [433, 215] on icon at bounding box center [437, 218] width 9 height 10
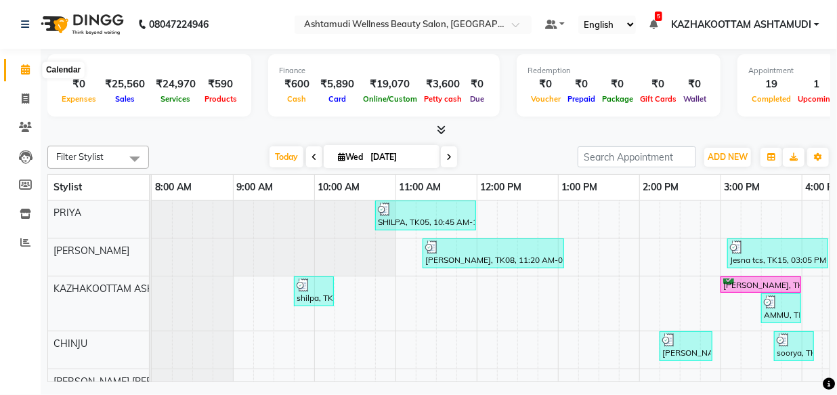
click at [25, 68] on icon at bounding box center [25, 69] width 9 height 10
click at [710, 157] on span "ADD NEW" at bounding box center [727, 157] width 40 height 10
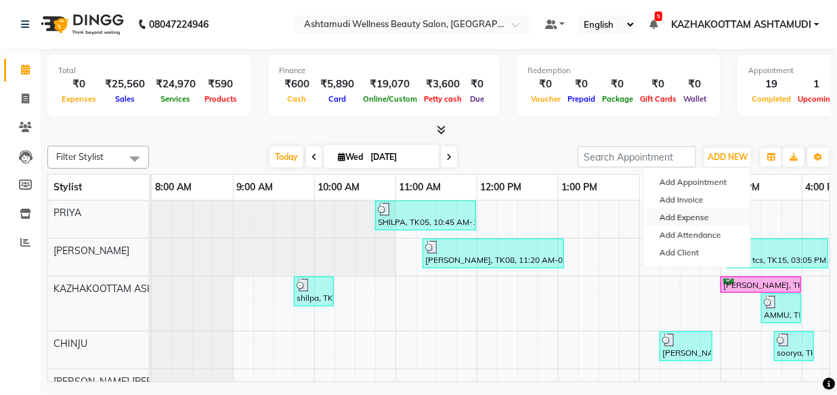
click at [695, 216] on link "Add Expense" at bounding box center [696, 217] width 107 height 18
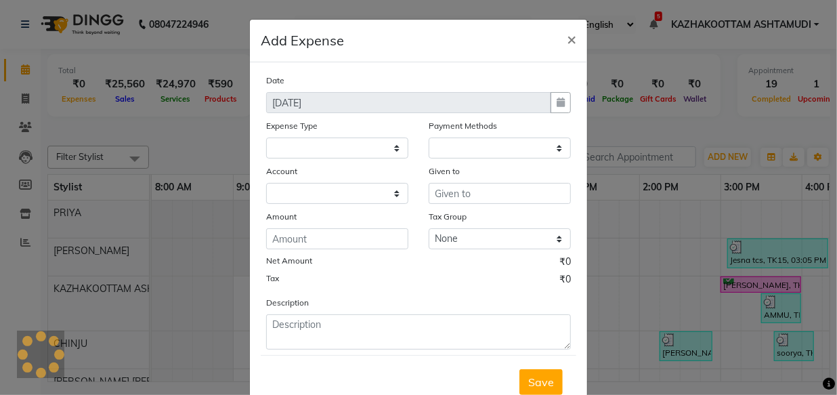
select select
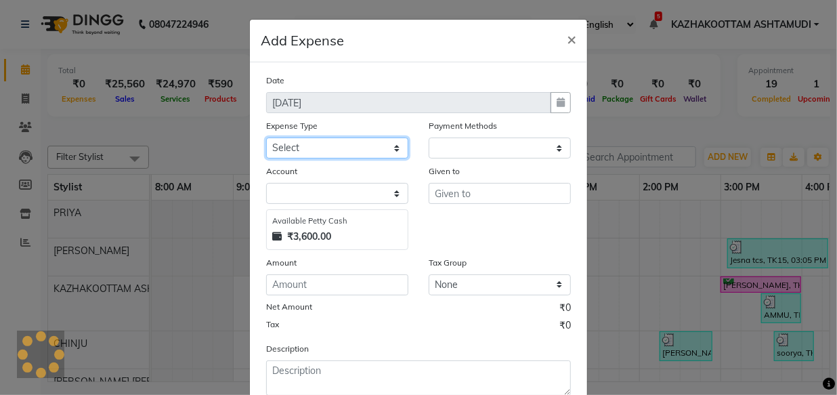
click at [309, 151] on select "Select ACCOMODATION EXPENSES ADVERTISEMENT SALES PROMOTIONAL EXPENSES Bonus BRI…" at bounding box center [337, 147] width 142 height 21
select select "1"
select select "3494"
select select "6166"
click at [266, 138] on select "Select ACCOMODATION EXPENSES ADVERTISEMENT SALES PROMOTIONAL EXPENSES Bonus BRI…" at bounding box center [337, 147] width 142 height 21
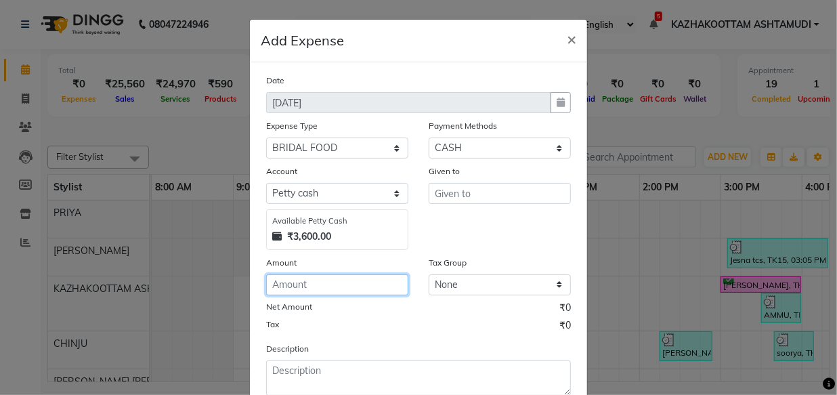
click at [310, 288] on input "number" at bounding box center [337, 284] width 142 height 21
type input "150"
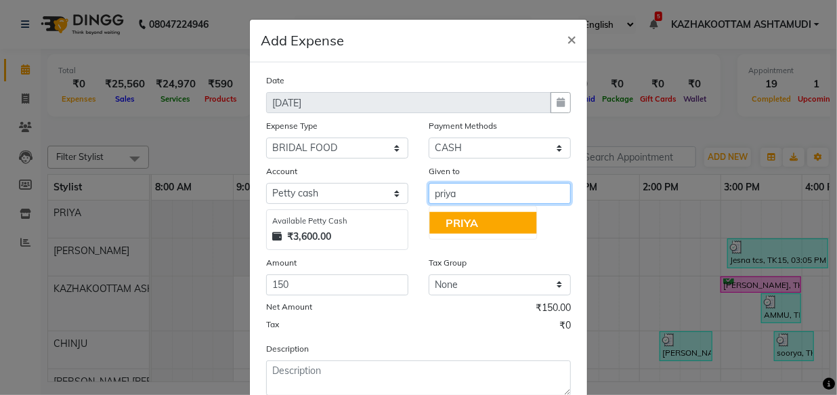
drag, startPoint x: 454, startPoint y: 196, endPoint x: 475, endPoint y: 244, distance: 52.1
click at [454, 196] on input "priya" at bounding box center [500, 193] width 142 height 21
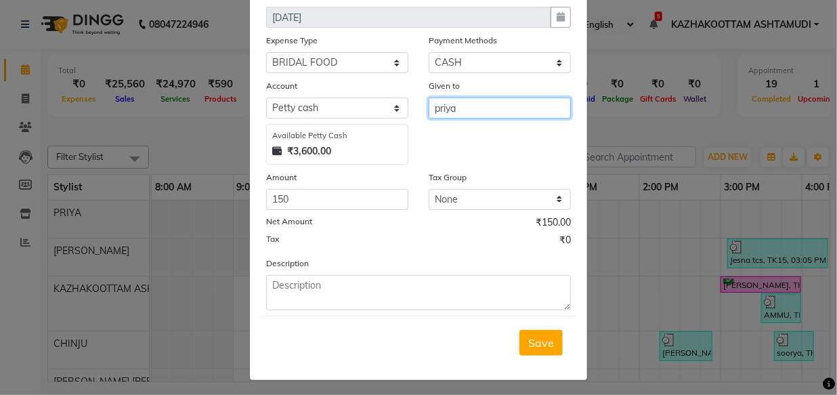
scroll to position [91, 0]
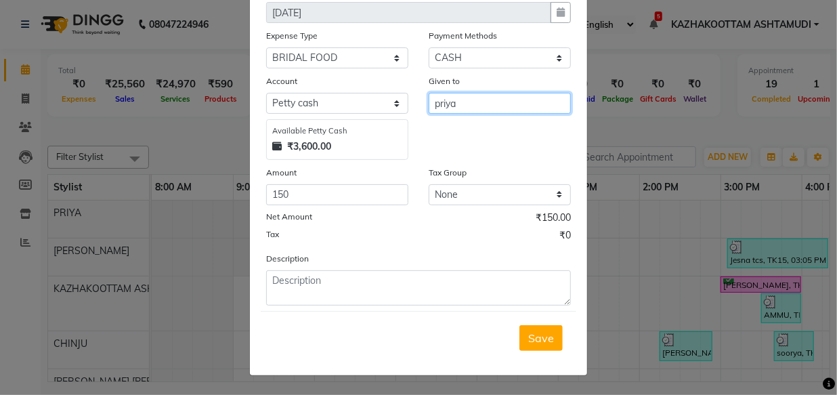
type input "priya"
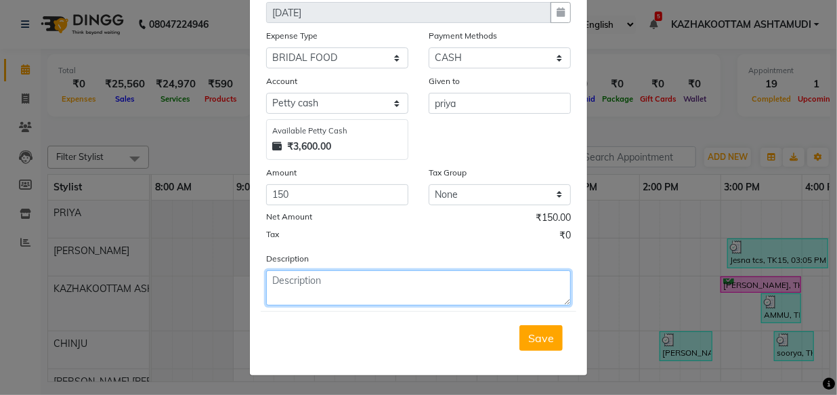
click at [366, 287] on textarea at bounding box center [418, 287] width 305 height 35
type textarea "food money"
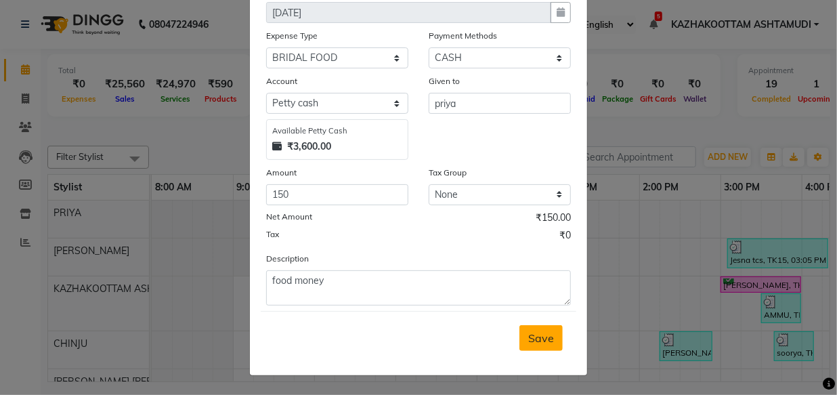
click at [548, 331] on span "Save" at bounding box center [541, 338] width 26 height 14
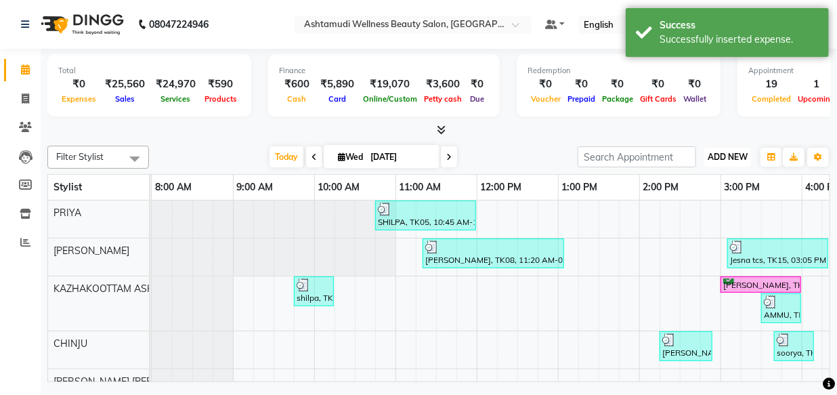
click at [719, 161] on button "ADD NEW Toggle Dropdown" at bounding box center [727, 157] width 47 height 19
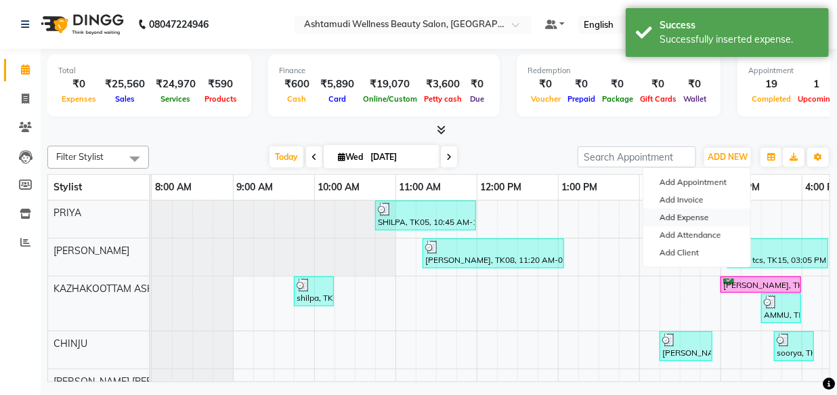
click at [678, 220] on link "Add Expense" at bounding box center [696, 217] width 107 height 18
select select "1"
select select "3494"
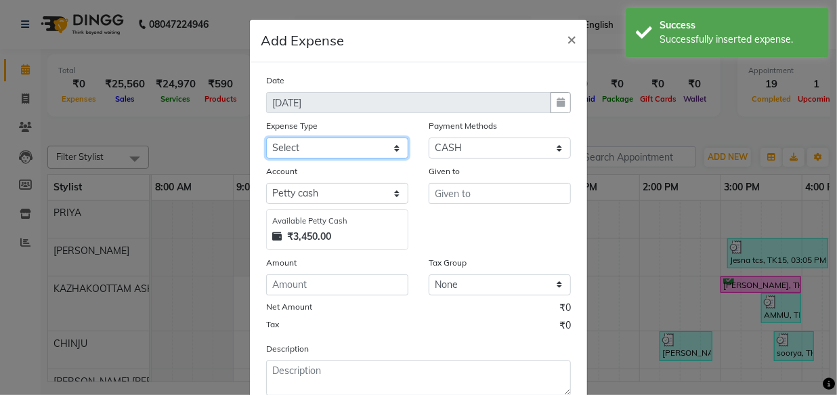
click at [317, 141] on select "Select ACCOMODATION EXPENSES ADVERTISEMENT SALES PROMOTIONAL EXPENSES Bonus BRI…" at bounding box center [337, 147] width 142 height 21
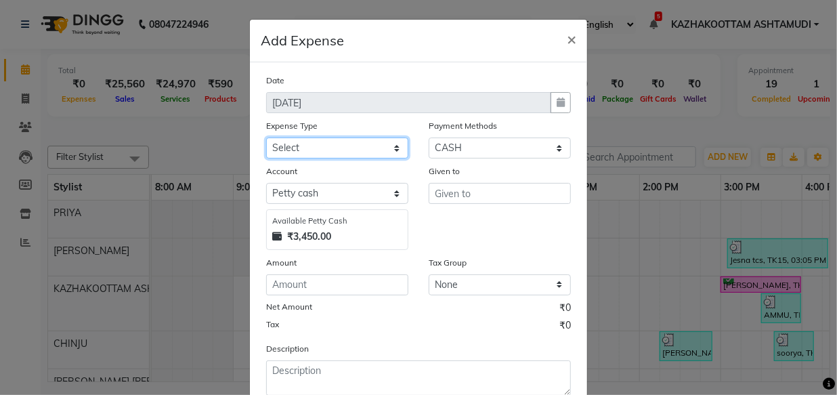
select select "6166"
click at [266, 138] on select "Select ACCOMODATION EXPENSES ADVERTISEMENT SALES PROMOTIONAL EXPENSES Bonus BRI…" at bounding box center [337, 147] width 142 height 21
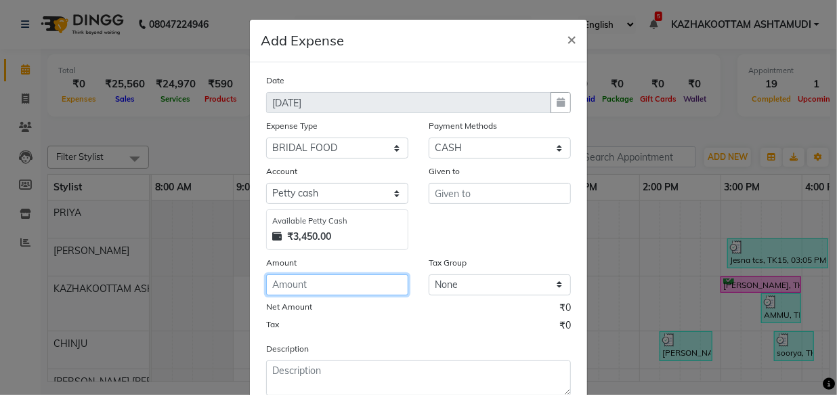
click at [295, 295] on input "number" at bounding box center [337, 284] width 142 height 21
type input "150"
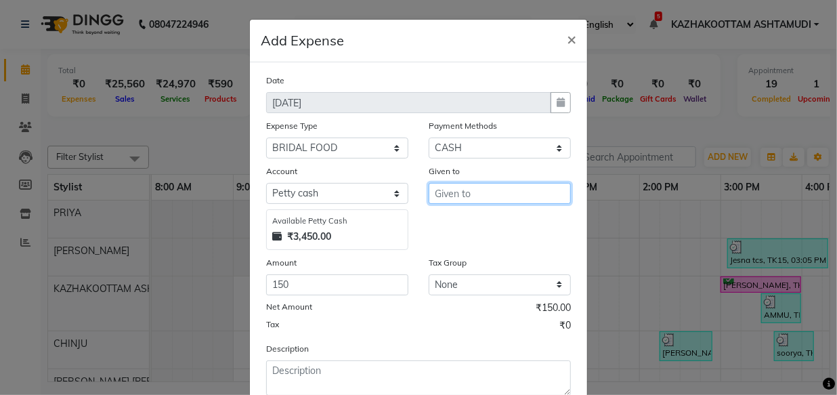
click at [552, 192] on input "text" at bounding box center [500, 193] width 142 height 21
click at [522, 229] on button "ROSNI" at bounding box center [482, 223] width 107 height 22
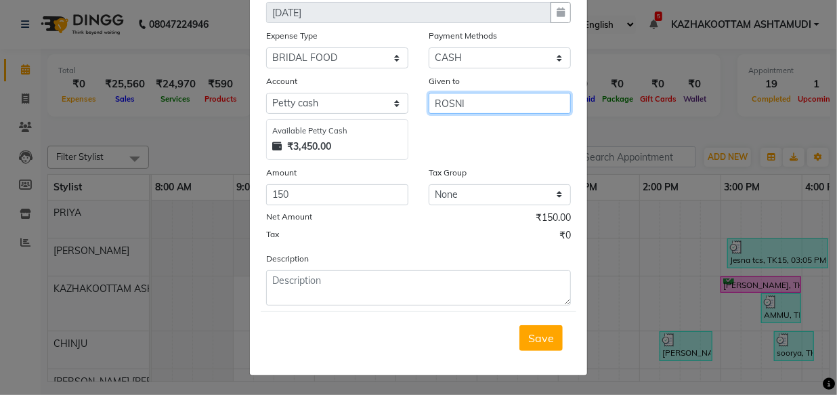
type input "ROSNI"
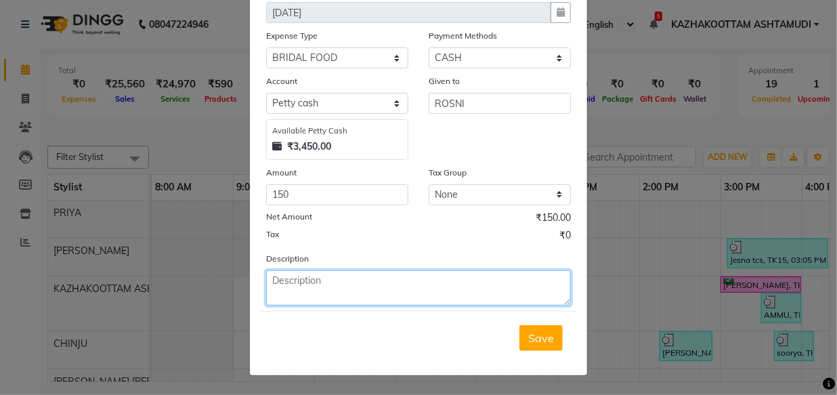
click at [350, 287] on textarea at bounding box center [418, 287] width 305 height 35
type textarea "food money"
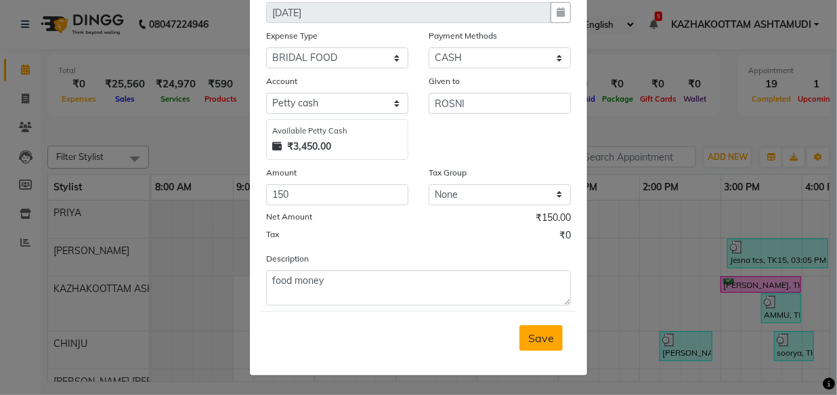
click at [543, 336] on span "Save" at bounding box center [541, 338] width 26 height 14
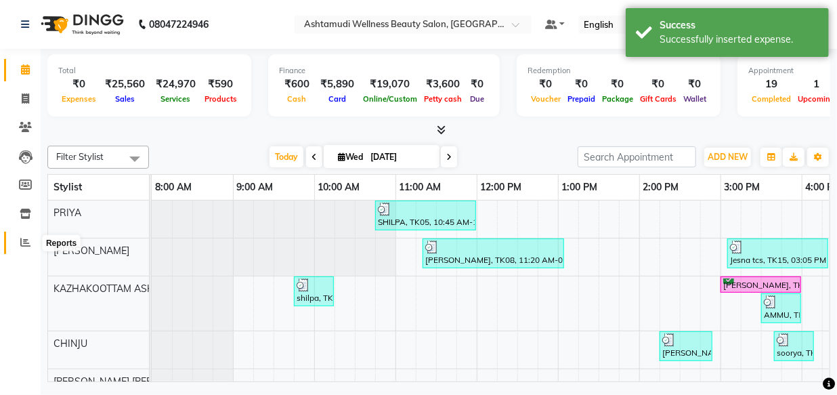
click at [22, 249] on span at bounding box center [26, 243] width 24 height 16
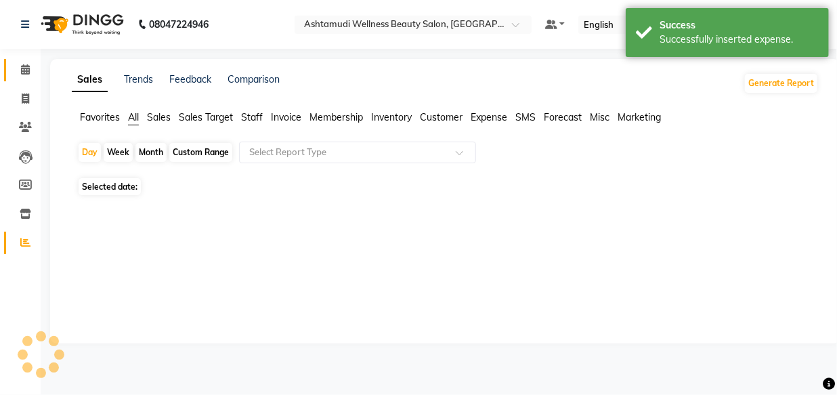
click at [25, 79] on link "Calendar" at bounding box center [20, 70] width 32 height 22
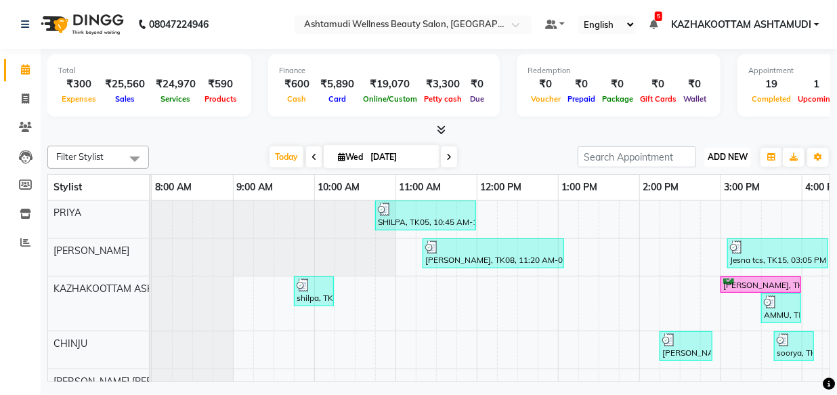
click at [734, 156] on span "ADD NEW" at bounding box center [727, 157] width 40 height 10
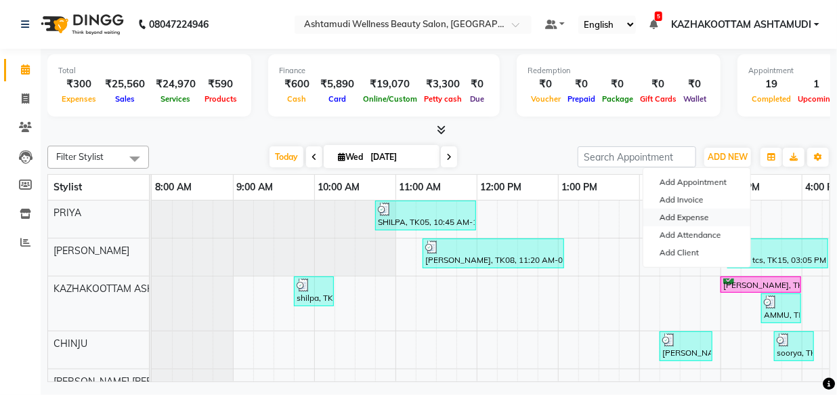
click at [687, 221] on link "Add Expense" at bounding box center [696, 217] width 107 height 18
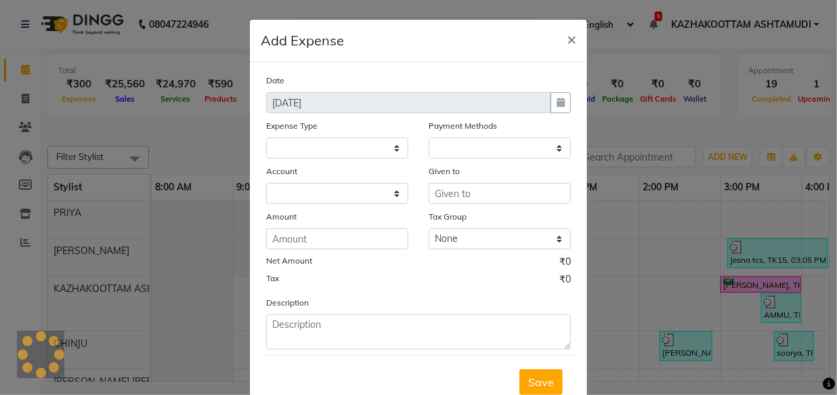
select select "1"
select select "3494"
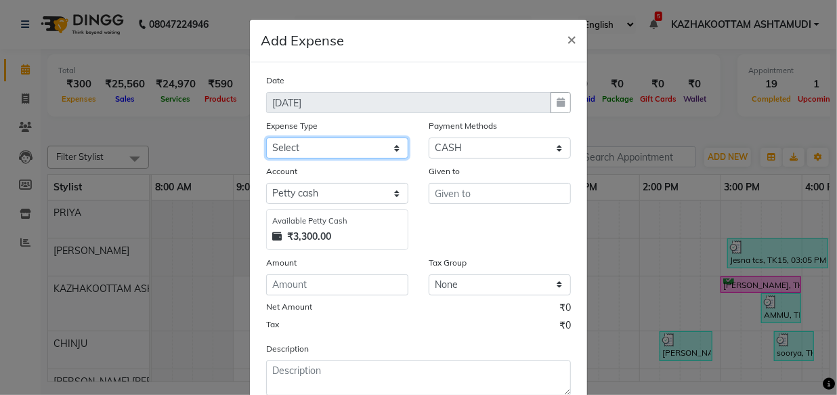
click at [324, 144] on select "Select ACCOMODATION EXPENSES ADVERTISEMENT SALES PROMOTIONAL EXPENSES Bonus BRI…" at bounding box center [337, 147] width 142 height 21
click at [418, 135] on div "Payment Methods Select Bank CARD CASH PhonePe Voucher" at bounding box center [499, 138] width 162 height 40
click at [379, 145] on select "Select ACCOMODATION EXPENSES ADVERTISEMENT SALES PROMOTIONAL EXPENSES Bonus BRI…" at bounding box center [337, 147] width 142 height 21
click at [359, 129] on div "Expense Type" at bounding box center [337, 127] width 142 height 19
drag, startPoint x: 358, startPoint y: 146, endPoint x: 368, endPoint y: 153, distance: 12.2
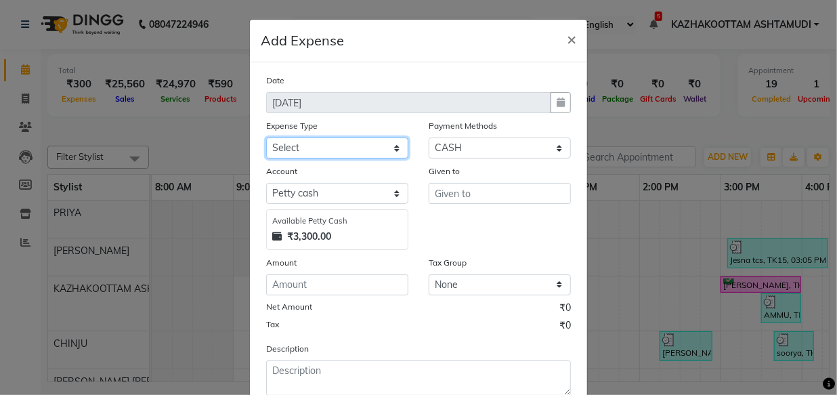
click at [358, 146] on select "Select ACCOMODATION EXPENSES ADVERTISEMENT SALES PROMOTIONAL EXPENSES Bonus BRI…" at bounding box center [337, 147] width 142 height 21
select select "6175"
click at [266, 138] on select "Select ACCOMODATION EXPENSES ADVERTISEMENT SALES PROMOTIONAL EXPENSES Bonus BRI…" at bounding box center [337, 147] width 142 height 21
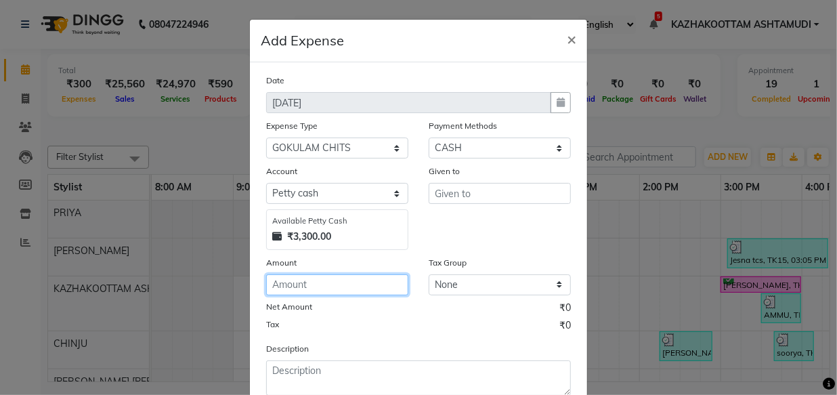
click at [332, 289] on input "number" at bounding box center [337, 284] width 142 height 21
type input "1000"
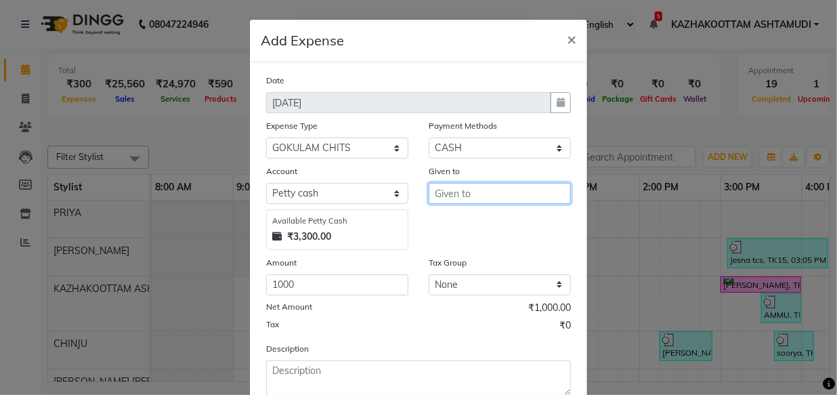
click at [457, 201] on input "text" at bounding box center [500, 193] width 142 height 21
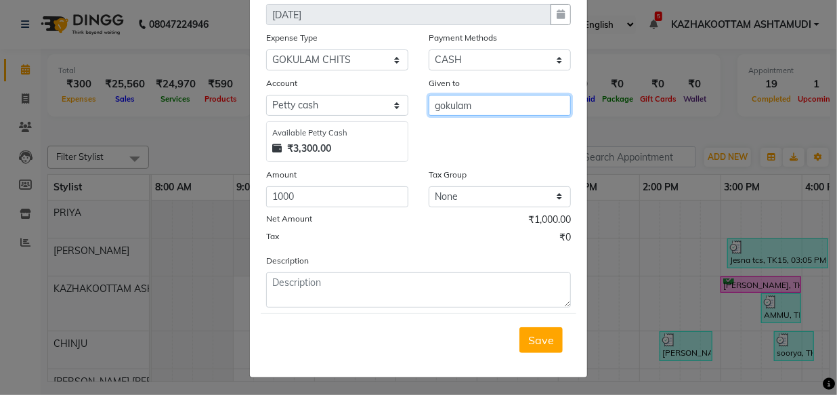
scroll to position [91, 0]
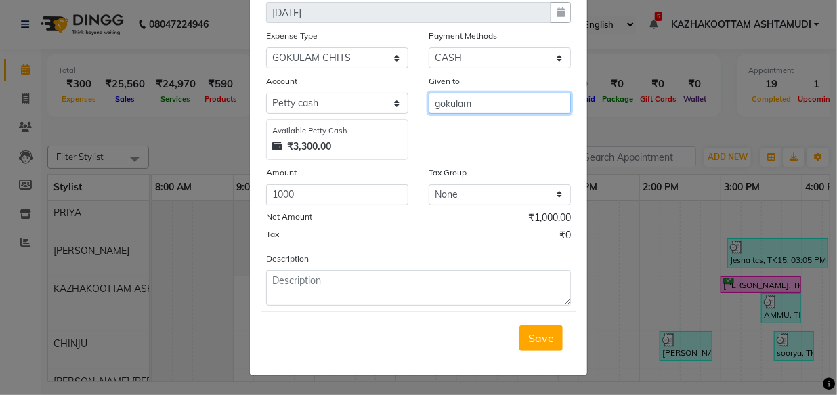
type input "gokulam"
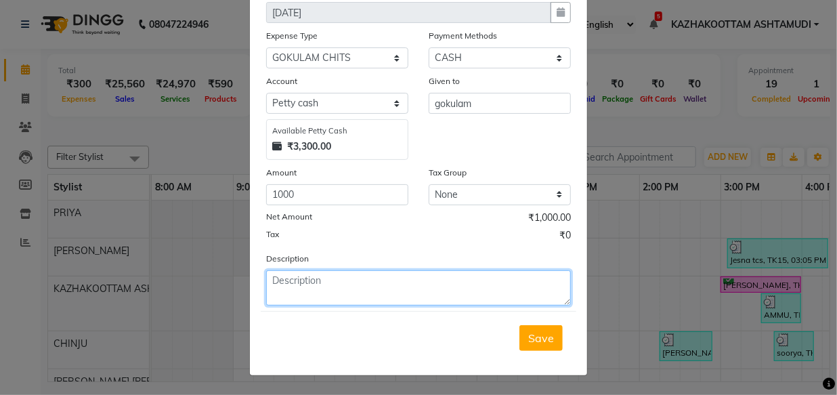
click at [333, 285] on textarea at bounding box center [418, 287] width 305 height 35
type textarea "gokulam chits"
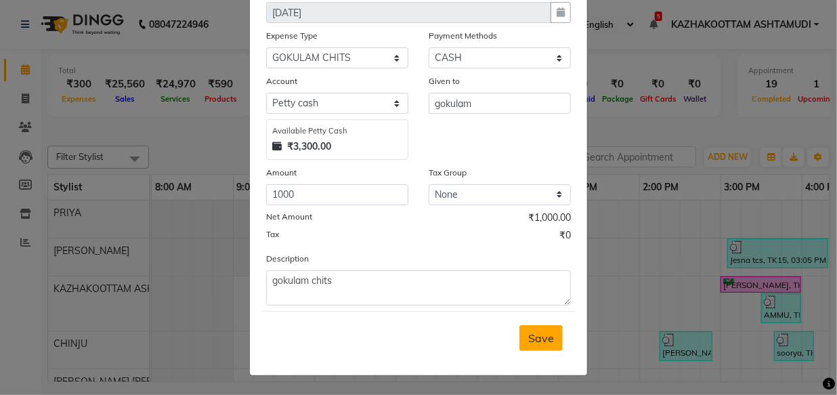
click at [531, 331] on span "Save" at bounding box center [541, 338] width 26 height 14
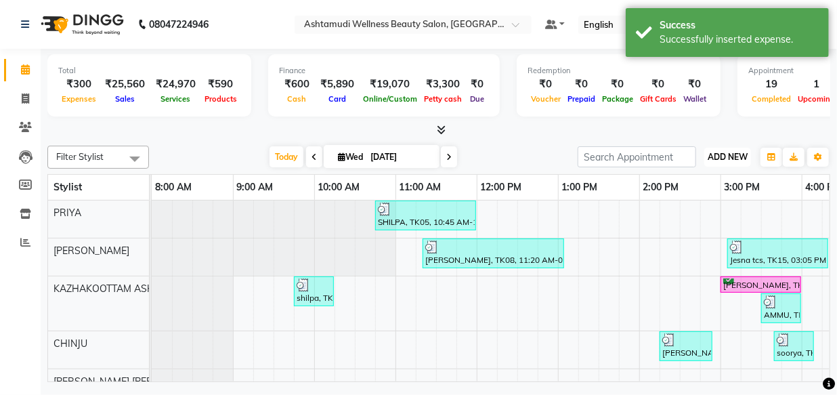
click at [712, 152] on span "ADD NEW" at bounding box center [727, 157] width 40 height 10
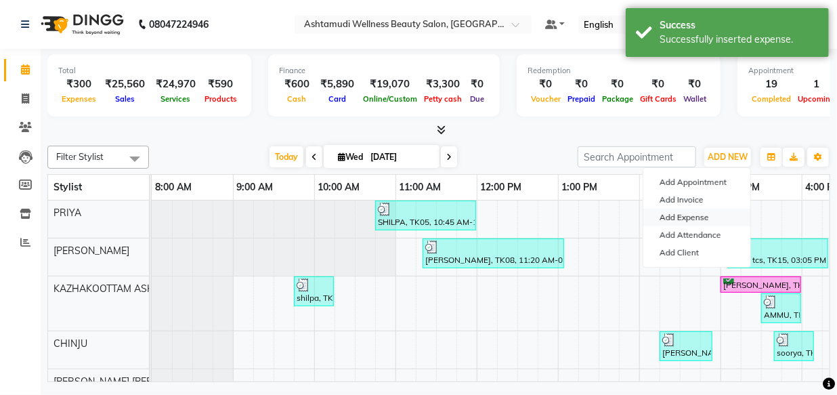
click at [674, 218] on link "Add Expense" at bounding box center [696, 217] width 107 height 18
select select "3495"
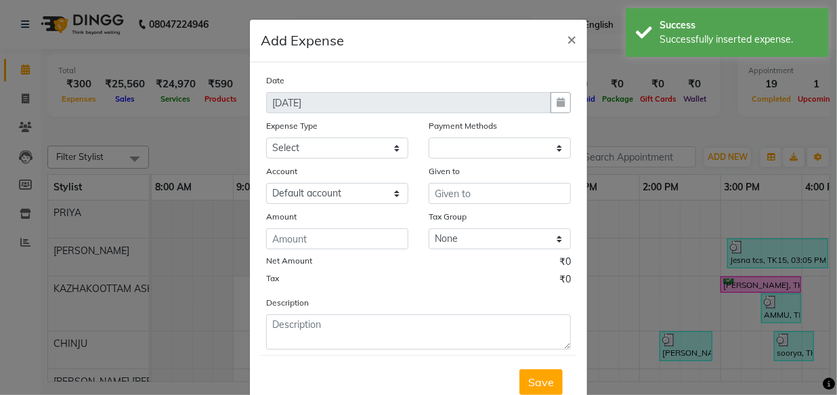
select select "1"
select select "3494"
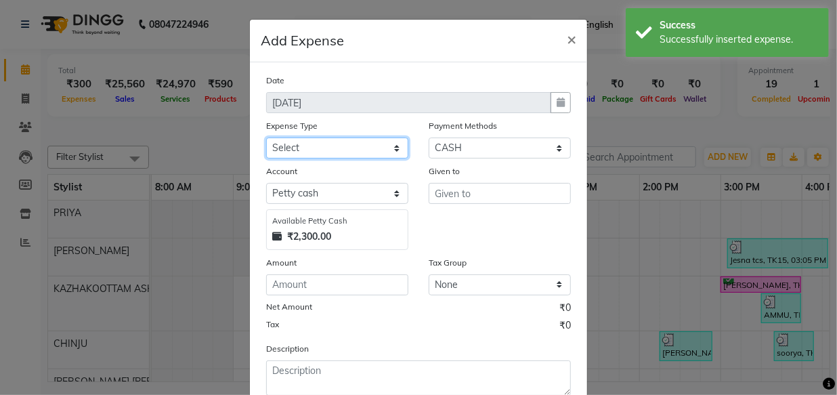
click at [292, 148] on select "Select ACCOMODATION EXPENSES ADVERTISEMENT SALES PROMOTIONAL EXPENSES Bonus BRI…" at bounding box center [337, 147] width 142 height 21
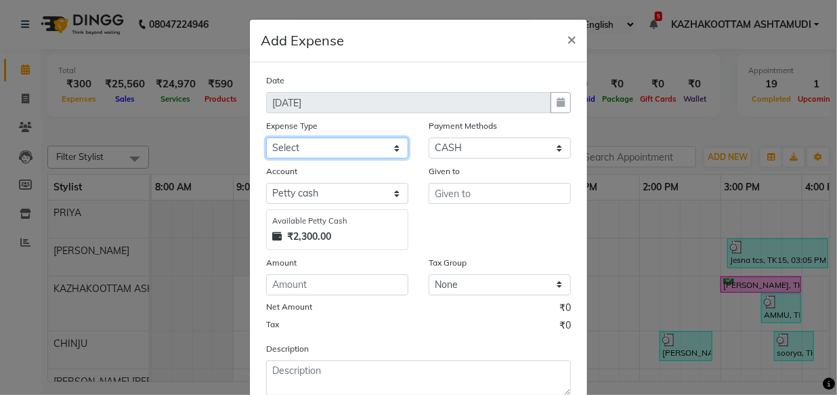
select select "6233"
click at [266, 138] on select "Select ACCOMODATION EXPENSES ADVERTISEMENT SALES PROMOTIONAL EXPENSES Bonus BRI…" at bounding box center [337, 147] width 142 height 21
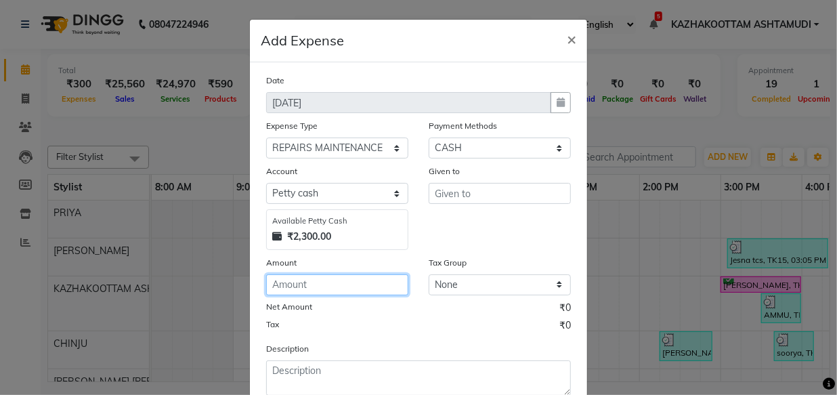
click at [318, 292] on input "number" at bounding box center [337, 284] width 142 height 21
type input "600"
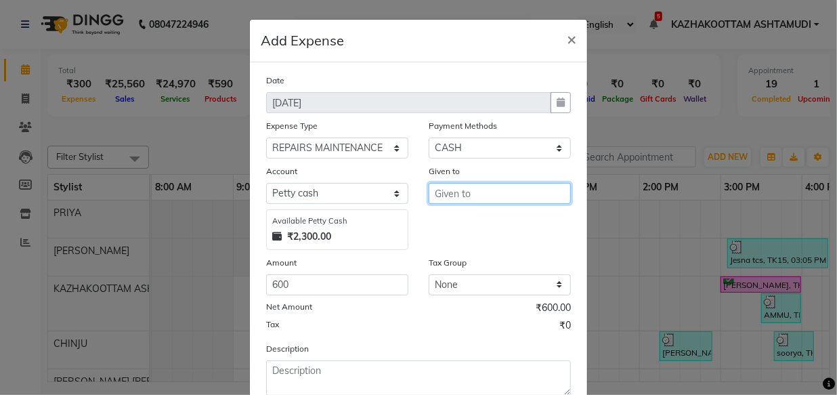
click at [454, 203] on input "text" at bounding box center [500, 193] width 142 height 21
click at [460, 202] on input "text" at bounding box center [500, 193] width 142 height 21
type input "l"
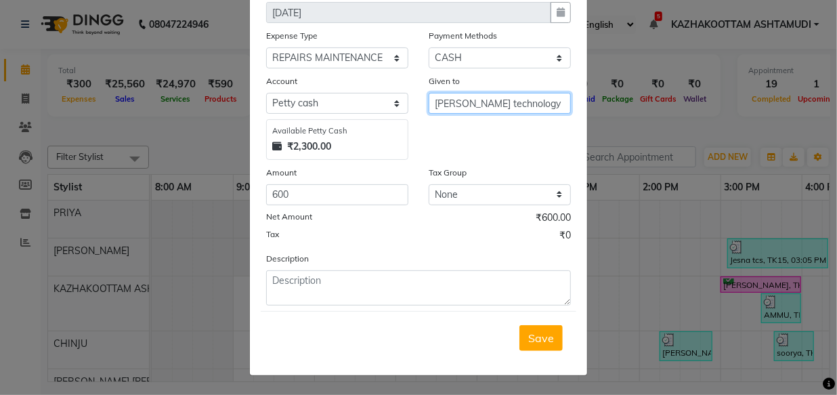
type input "merdian technology"
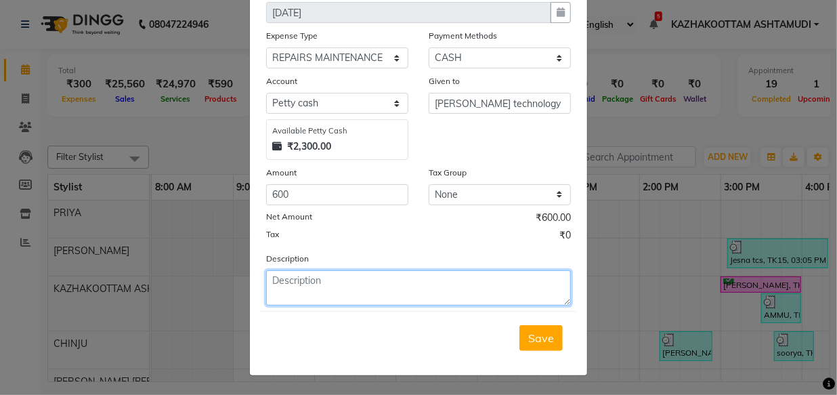
click at [343, 273] on textarea at bounding box center [418, 287] width 305 height 35
type textarea "a"
type textarea "AC SERVICE"
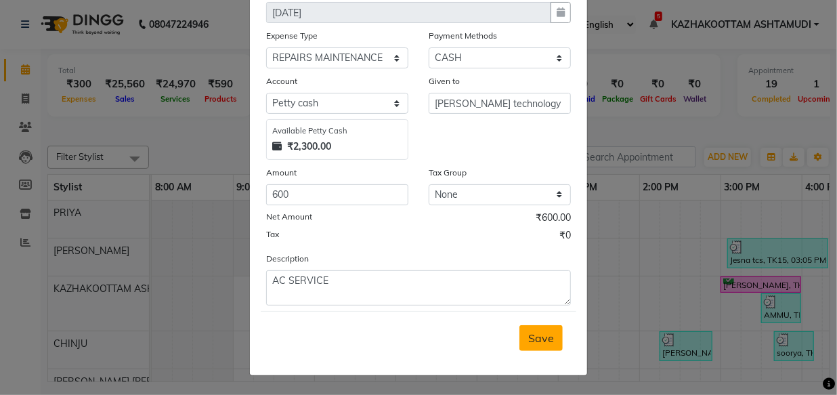
click at [528, 331] on span "Save" at bounding box center [541, 338] width 26 height 14
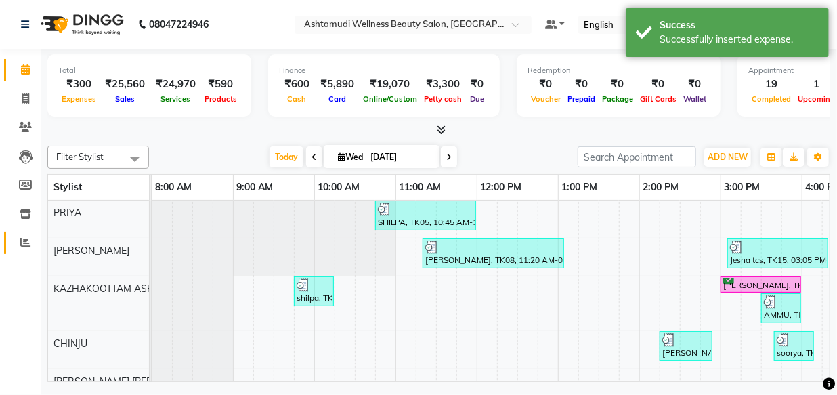
click at [32, 253] on li "Reports" at bounding box center [20, 242] width 41 height 29
click at [28, 72] on icon at bounding box center [25, 69] width 9 height 10
click at [20, 248] on span at bounding box center [26, 243] width 24 height 16
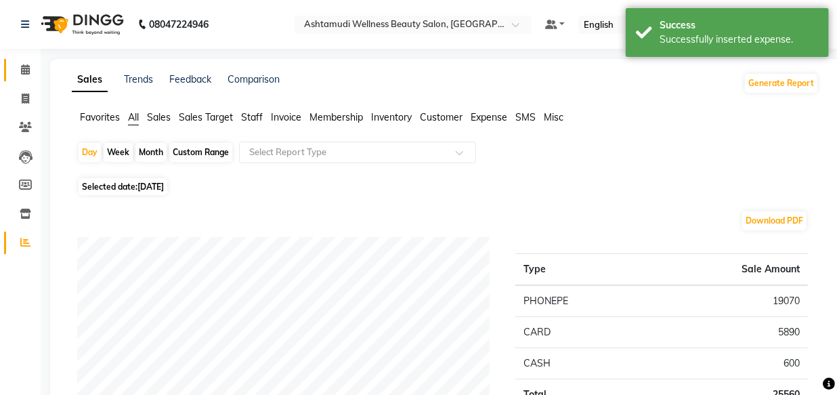
click at [28, 61] on link "Calendar" at bounding box center [20, 70] width 32 height 22
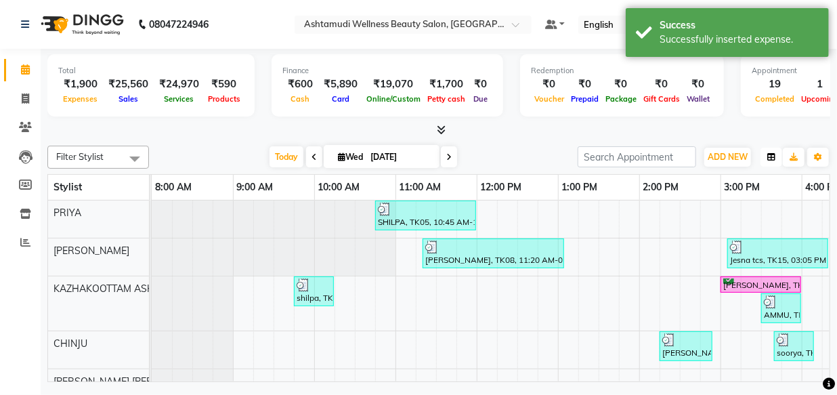
click at [765, 159] on button "button" at bounding box center [771, 157] width 22 height 19
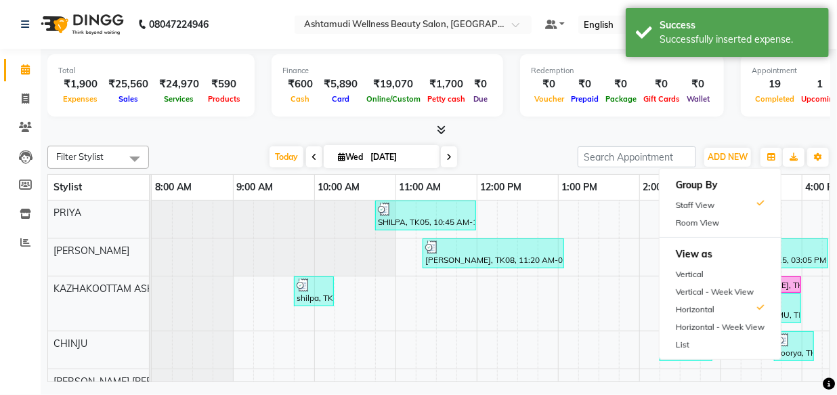
click at [722, 167] on div "ADD NEW Toggle Dropdown Add Appointment Add Invoice Add Expense Add Attendance …" at bounding box center [727, 157] width 49 height 22
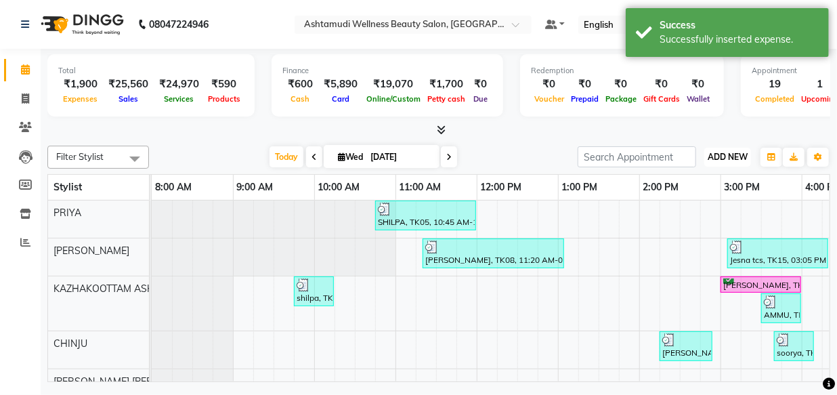
click at [724, 161] on button "ADD NEW Toggle Dropdown" at bounding box center [727, 157] width 47 height 19
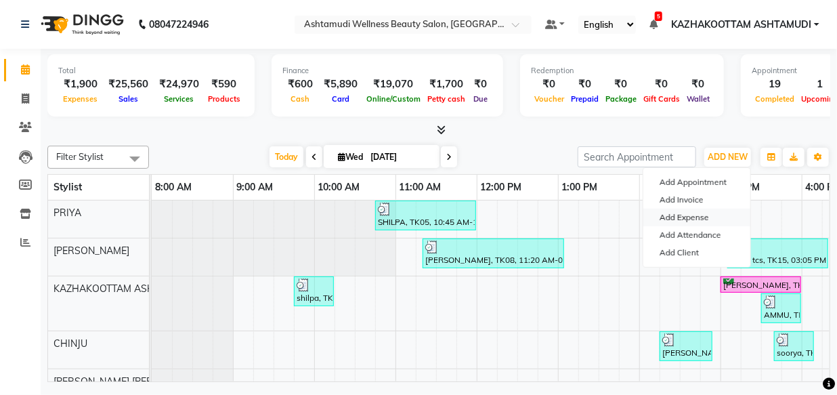
click at [681, 220] on link "Add Expense" at bounding box center [696, 217] width 107 height 18
select select "1"
select select "3494"
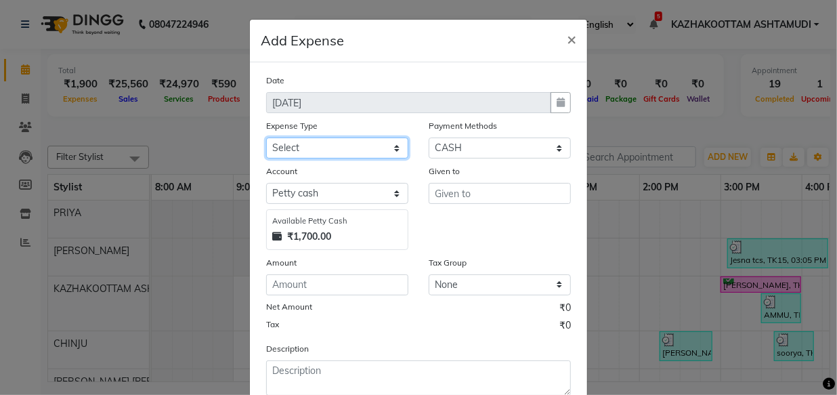
click at [349, 154] on select "Select ACCOMODATION EXPENSES ADVERTISEMENT SALES PROMOTIONAL EXPENSES Bonus BRI…" at bounding box center [337, 147] width 142 height 21
select select "15000"
click at [266, 138] on select "Select ACCOMODATION EXPENSES ADVERTISEMENT SALES PROMOTIONAL EXPENSES Bonus BRI…" at bounding box center [337, 147] width 142 height 21
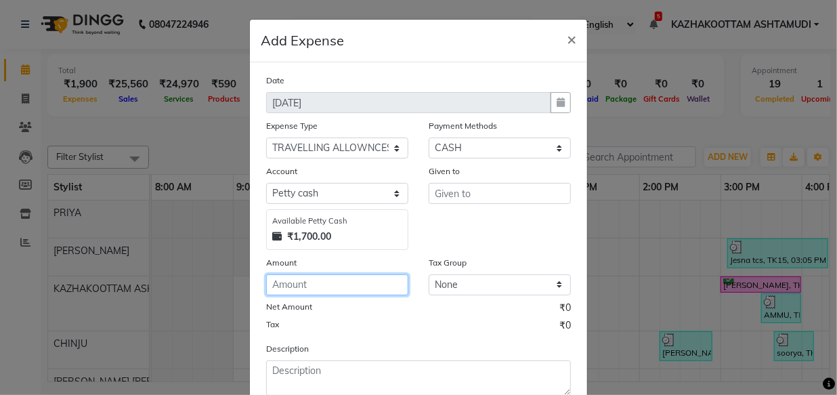
click at [346, 282] on input "number" at bounding box center [337, 284] width 142 height 21
type input "250"
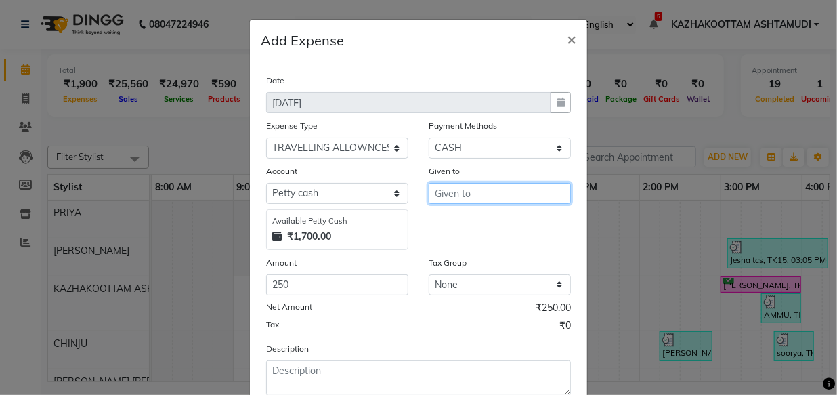
click at [471, 194] on input "text" at bounding box center [500, 193] width 142 height 21
click at [486, 232] on button "LEKSH MI" at bounding box center [482, 223] width 107 height 22
type input "LEKSHMI"
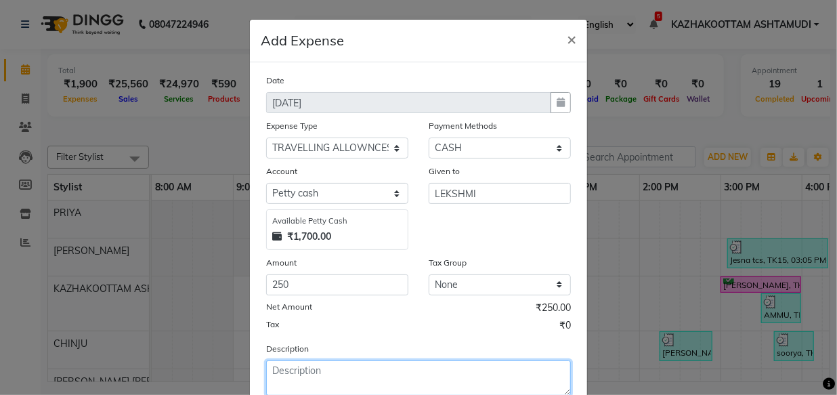
click at [373, 372] on textarea at bounding box center [418, 377] width 305 height 35
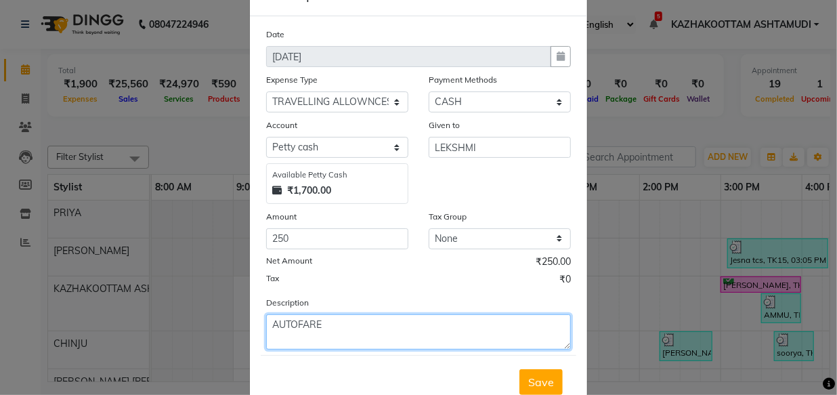
scroll to position [91, 0]
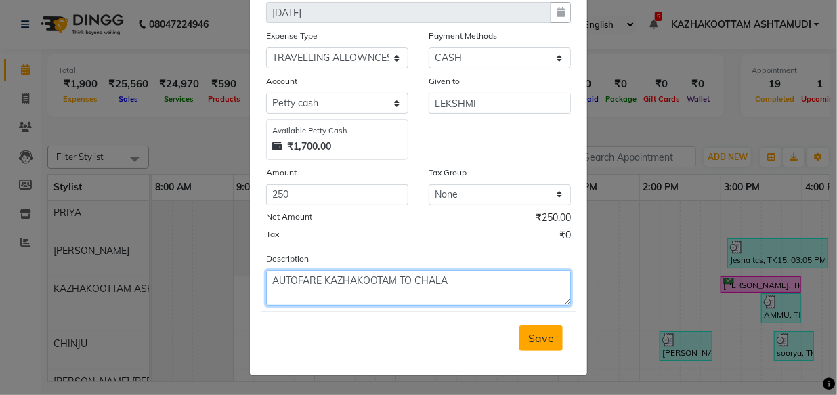
type textarea "AUTOFARE KAZHAKOOTAM TO CHALA"
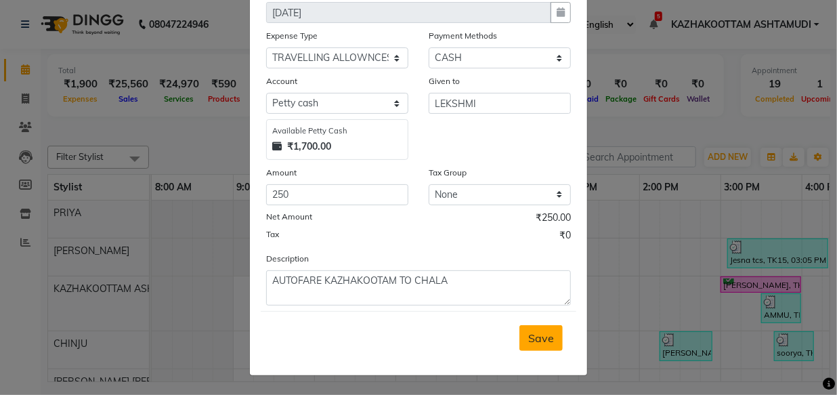
click at [521, 339] on button "Save" at bounding box center [540, 338] width 43 height 26
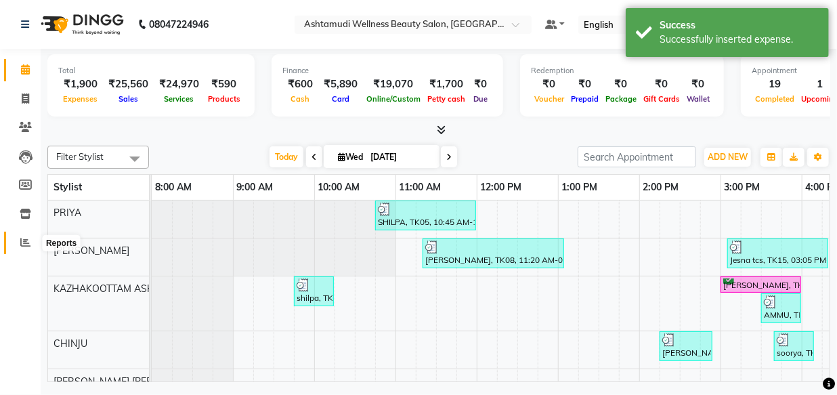
click at [18, 240] on span at bounding box center [26, 243] width 24 height 16
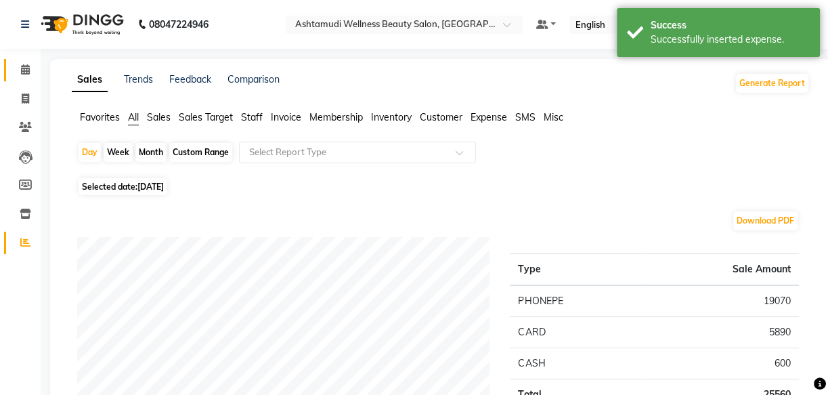
click at [29, 68] on icon at bounding box center [25, 69] width 9 height 10
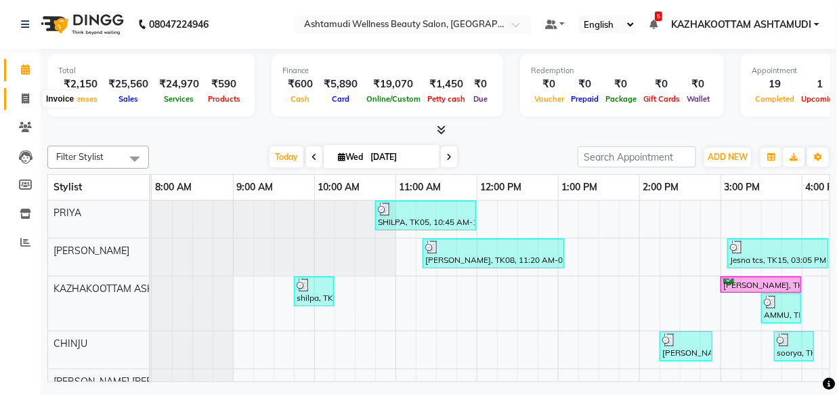
click at [28, 102] on icon at bounding box center [25, 98] width 7 height 10
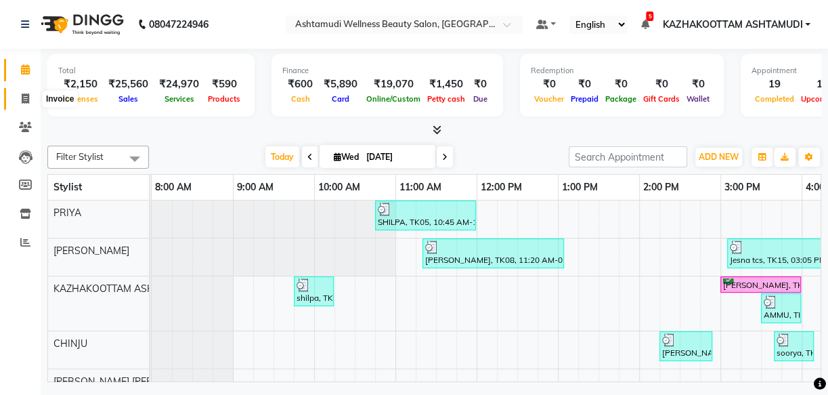
select select "4662"
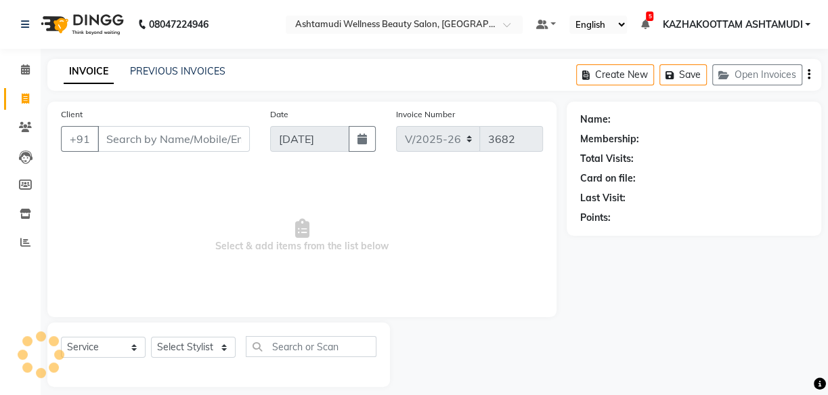
click at [155, 133] on input "Client" at bounding box center [173, 139] width 152 height 26
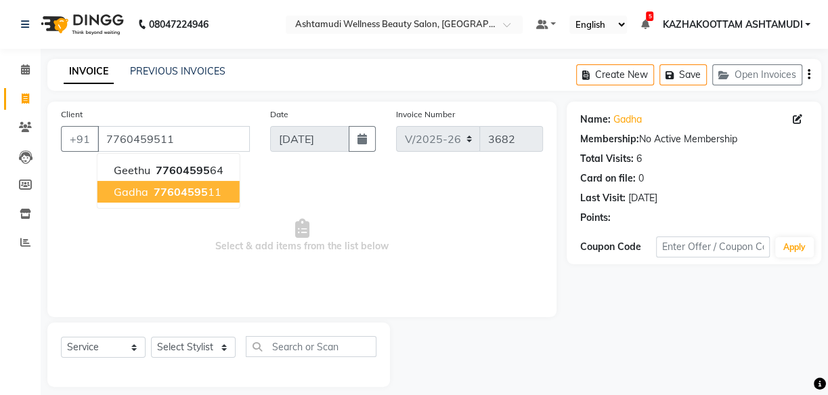
click at [136, 198] on span "Gadha" at bounding box center [131, 192] width 35 height 14
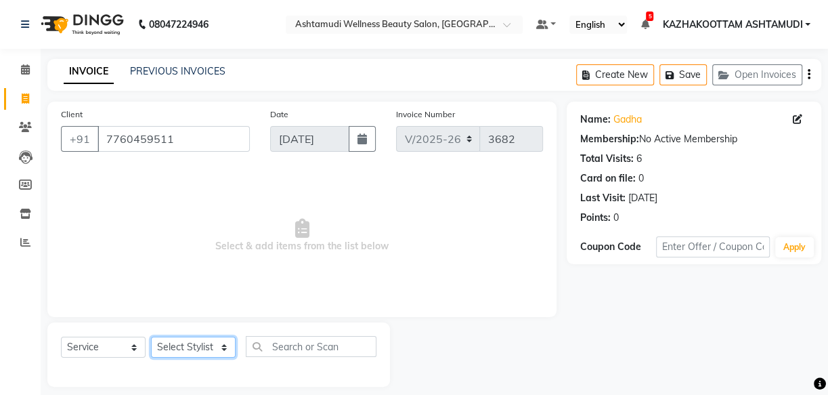
click at [187, 349] on select "Select Stylist Arya CHINJU GEETA KAZHAKOOTTAM ASHTAMUDI KRISHNA LEKSHMI MADONNA…" at bounding box center [193, 346] width 85 height 21
click at [151, 336] on select "Select Stylist Arya CHINJU GEETA KAZHAKOOTTAM ASHTAMUDI KRISHNA LEKSHMI MADONNA…" at bounding box center [193, 346] width 85 height 21
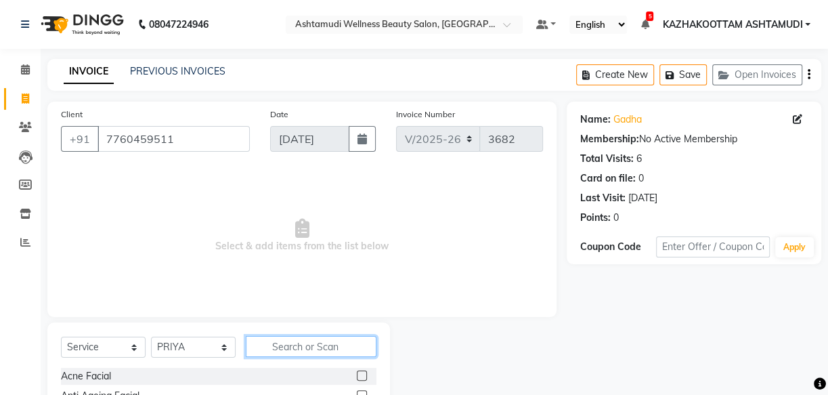
click at [361, 350] on input "text" at bounding box center [311, 346] width 131 height 21
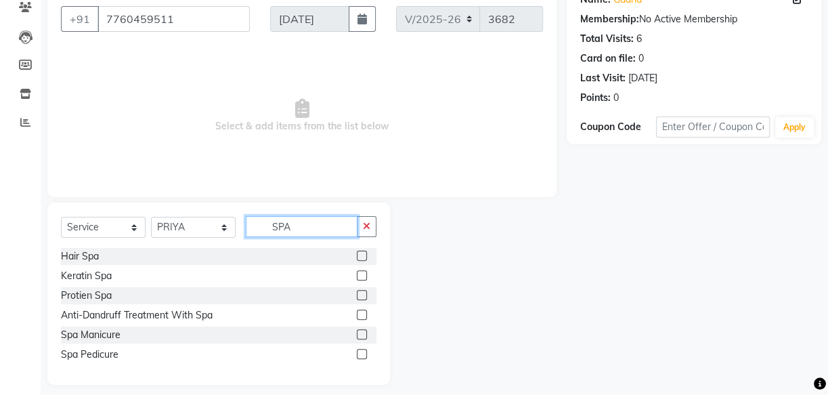
scroll to position [123, 0]
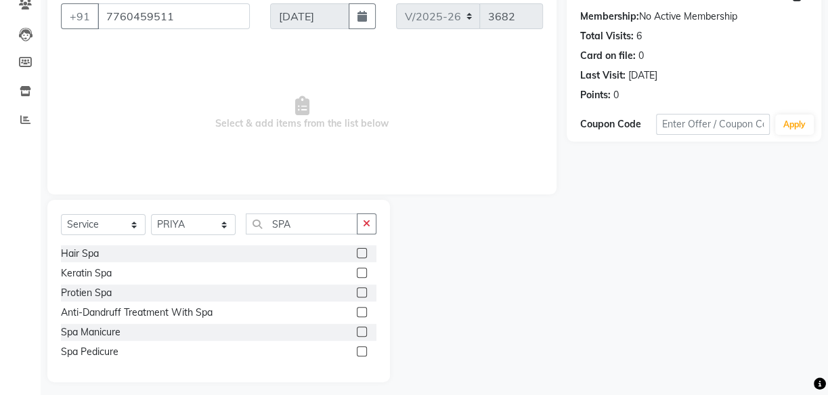
click at [365, 312] on label at bounding box center [362, 312] width 10 height 10
click at [365, 312] on input "checkbox" at bounding box center [361, 312] width 9 height 9
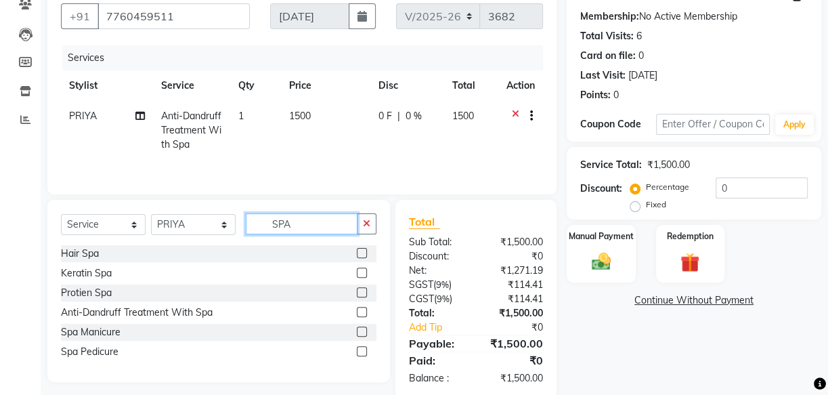
click at [108, 242] on div "Select Service Product Membership Package Voucher Prepaid Gift Card Select Styl…" at bounding box center [218, 229] width 315 height 32
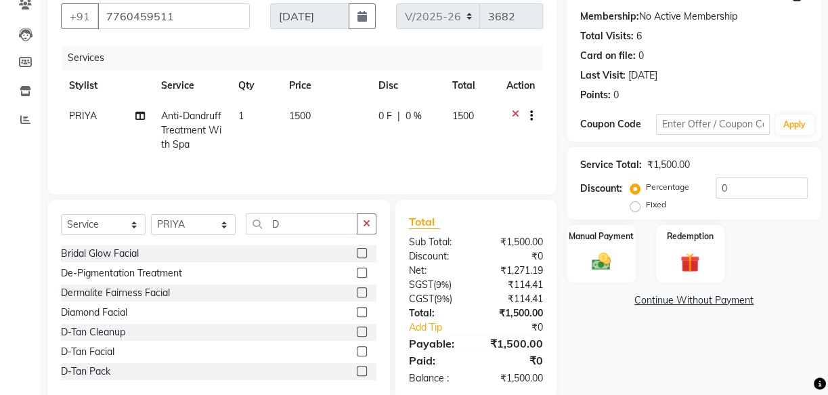
click at [357, 330] on label at bounding box center [362, 331] width 10 height 10
click at [357, 330] on input "checkbox" at bounding box center [361, 332] width 9 height 9
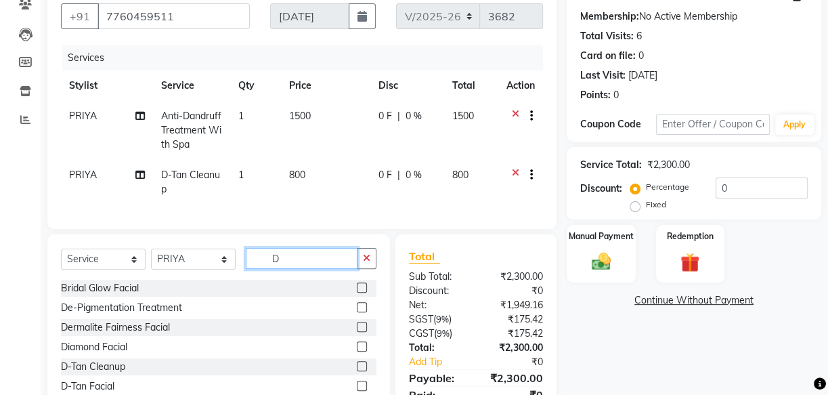
drag, startPoint x: 289, startPoint y: 276, endPoint x: 107, endPoint y: 255, distance: 183.2
click at [117, 255] on div "Select Service Product Membership Package Voucher Prepaid Gift Card Select Styl…" at bounding box center [218, 334] width 343 height 200
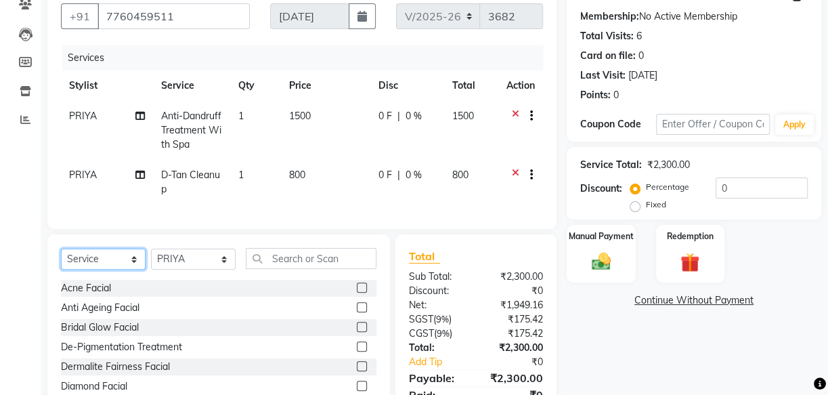
click at [108, 269] on select "Select Service Product Membership Package Voucher Prepaid Gift Card" at bounding box center [103, 258] width 85 height 21
click at [61, 257] on select "Select Service Product Membership Package Voucher Prepaid Gift Card" at bounding box center [103, 258] width 85 height 21
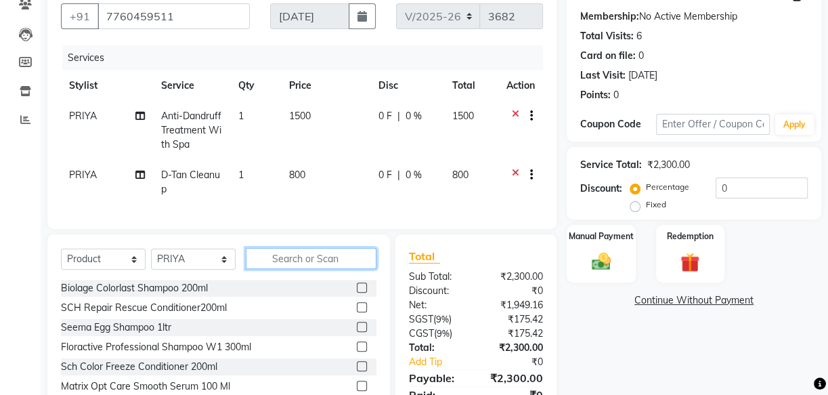
click at [319, 265] on input "text" at bounding box center [311, 258] width 131 height 21
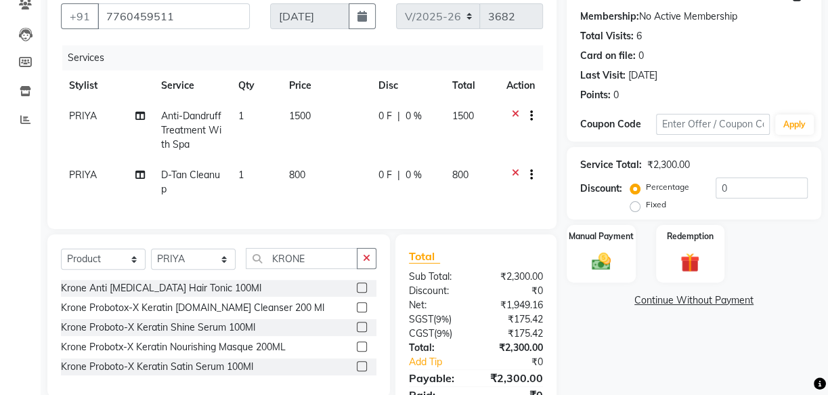
click at [359, 292] on label at bounding box center [362, 287] width 10 height 10
click at [359, 292] on input "checkbox" at bounding box center [361, 288] width 9 height 9
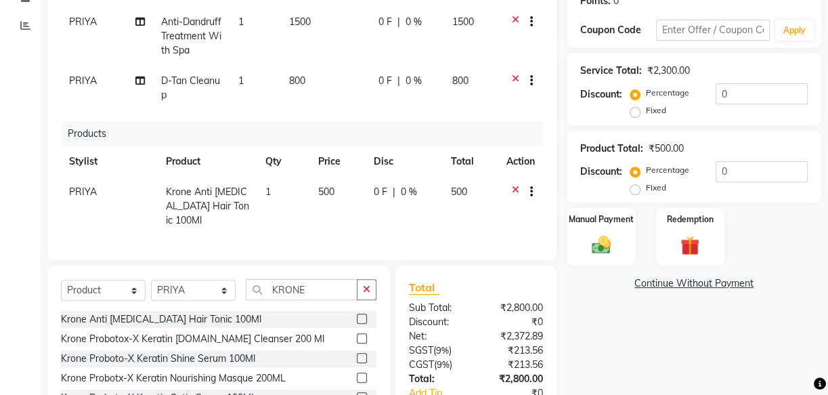
scroll to position [302, 0]
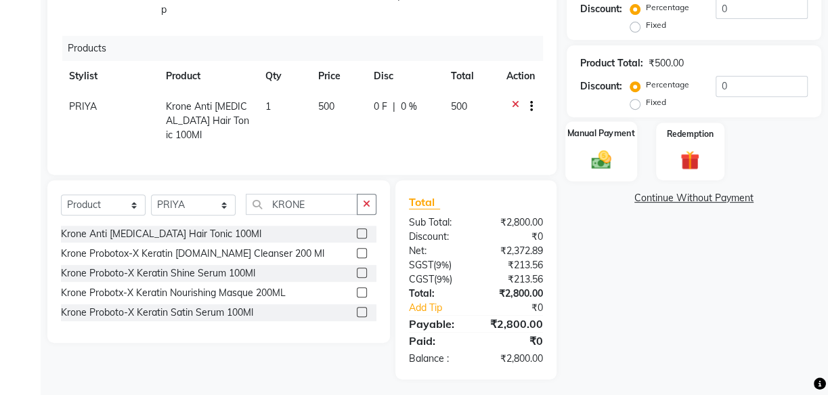
click at [602, 157] on img at bounding box center [601, 159] width 32 height 23
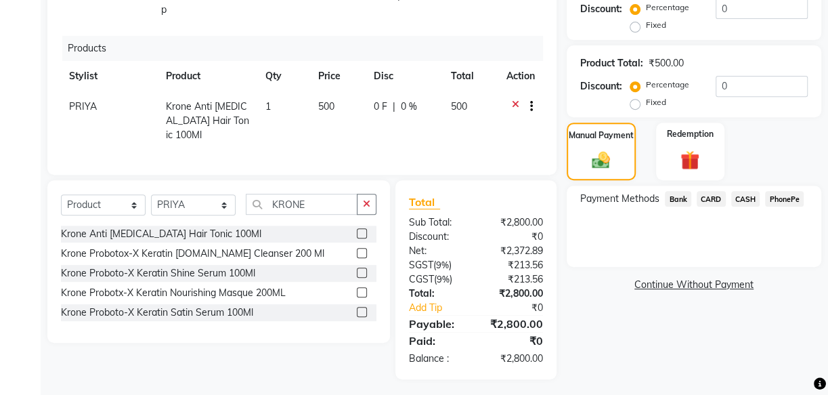
click at [799, 206] on div "PhonePe" at bounding box center [782, 200] width 44 height 18
click at [792, 203] on span "PhonePe" at bounding box center [784, 199] width 39 height 16
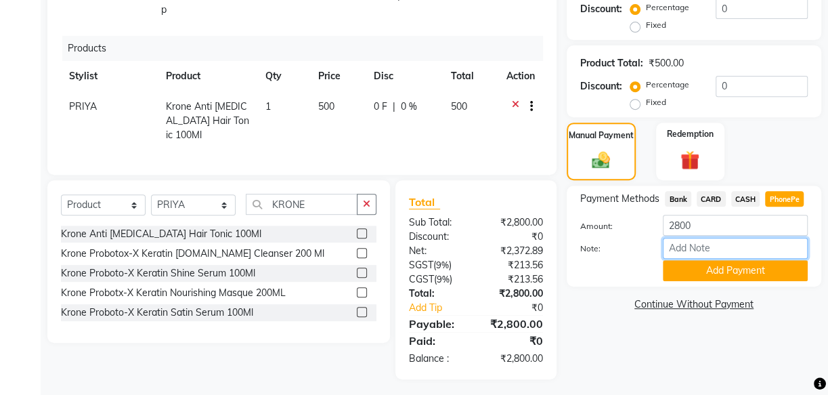
click at [724, 253] on input "Note:" at bounding box center [735, 248] width 145 height 21
click at [735, 264] on button "Add Payment" at bounding box center [735, 270] width 145 height 21
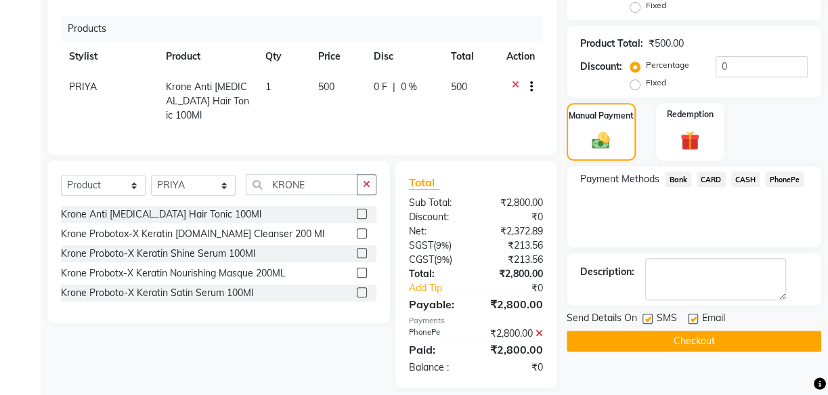
scroll to position [330, 0]
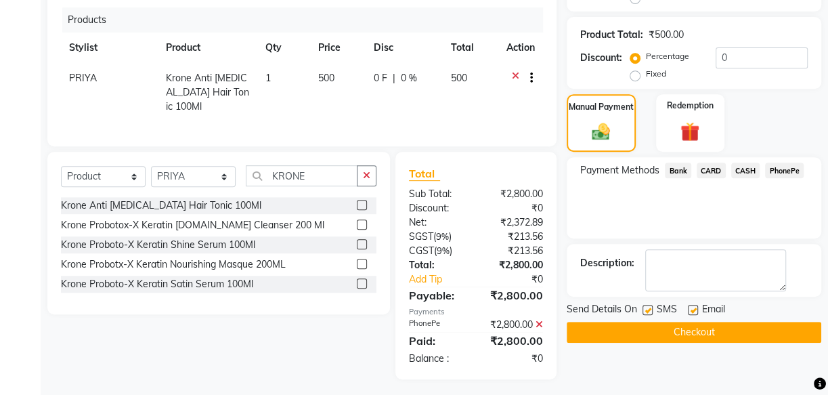
click at [694, 307] on label at bounding box center [693, 310] width 10 height 10
click at [694, 307] on input "checkbox" at bounding box center [692, 310] width 9 height 9
click at [651, 305] on label at bounding box center [647, 310] width 10 height 10
click at [651, 306] on input "checkbox" at bounding box center [646, 310] width 9 height 9
click at [672, 326] on button "Checkout" at bounding box center [694, 332] width 255 height 21
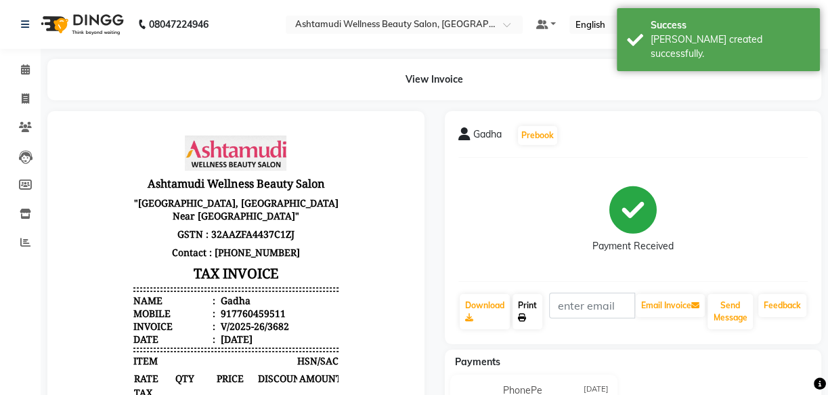
click at [532, 308] on link "Print" at bounding box center [527, 311] width 30 height 35
click at [26, 76] on span at bounding box center [26, 70] width 24 height 16
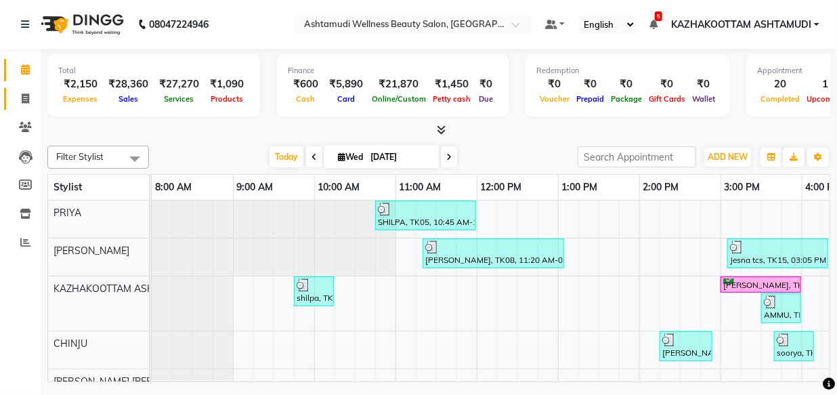
click at [26, 106] on link "Invoice" at bounding box center [20, 99] width 32 height 22
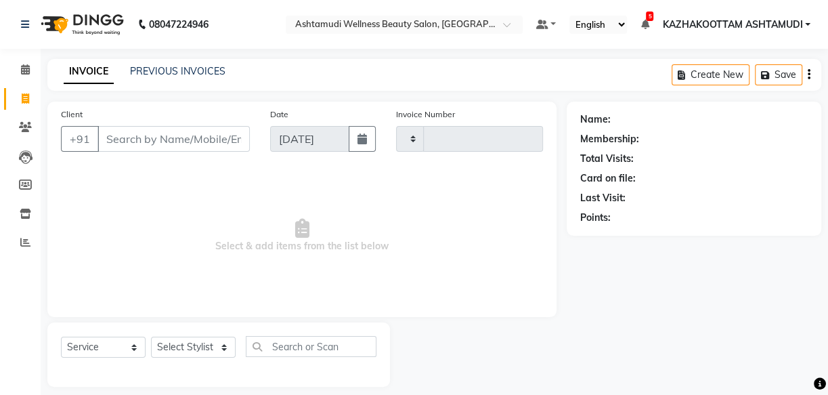
click at [154, 157] on div "Client +91" at bounding box center [155, 135] width 209 height 56
click at [167, 141] on input "Client" at bounding box center [173, 139] width 152 height 26
drag, startPoint x: 97, startPoint y: 135, endPoint x: 191, endPoint y: 137, distance: 93.4
click at [191, 137] on div "+91 8220870475 Add Client" at bounding box center [155, 139] width 189 height 26
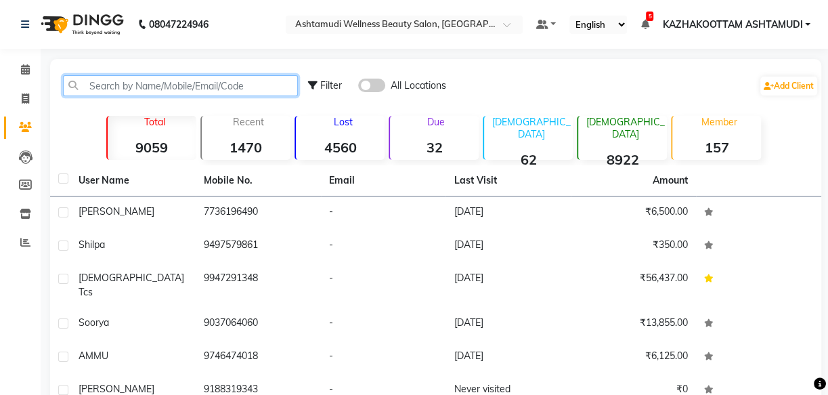
click at [144, 87] on input "text" at bounding box center [180, 85] width 235 height 21
paste input "9447416338"
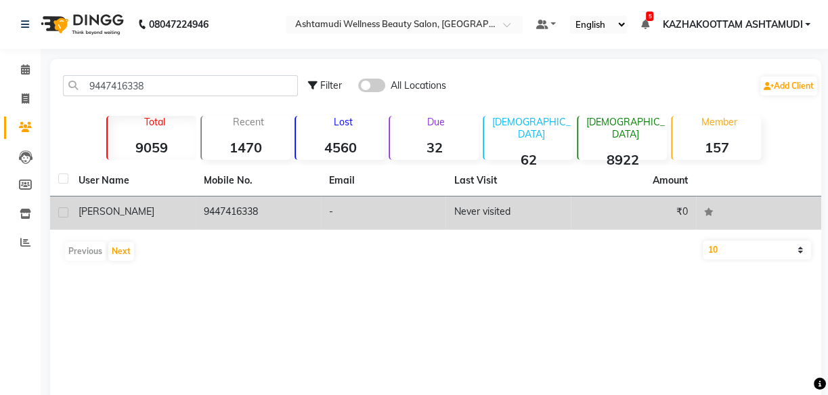
click at [237, 219] on td "9447416338" at bounding box center [258, 212] width 125 height 33
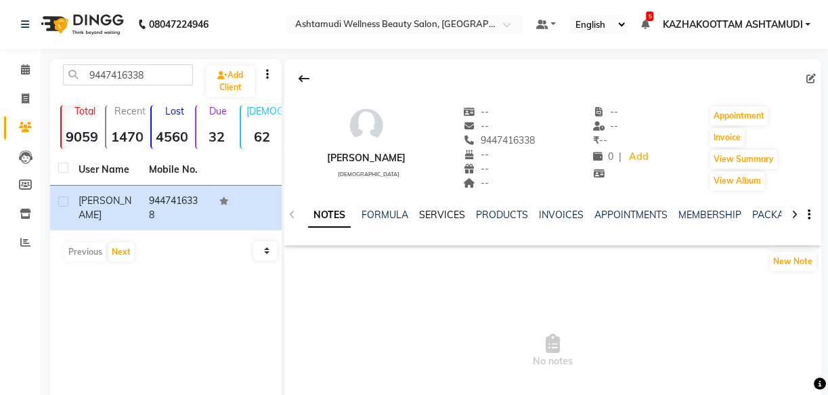
click at [448, 211] on link "SERVICES" at bounding box center [442, 214] width 46 height 12
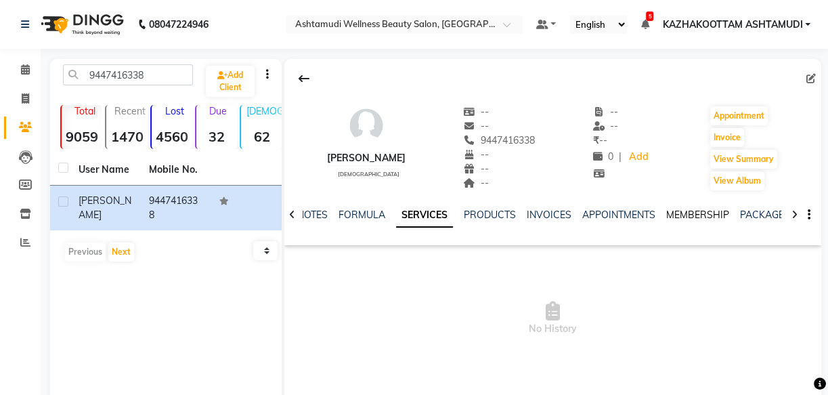
click at [688, 217] on link "MEMBERSHIP" at bounding box center [697, 214] width 63 height 12
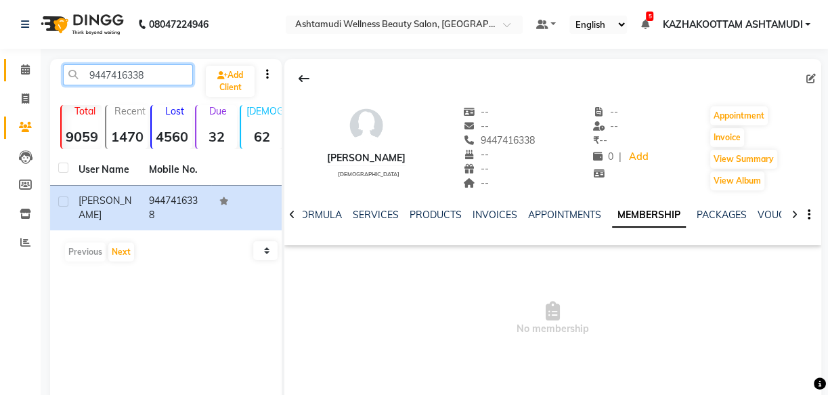
drag, startPoint x: 86, startPoint y: 73, endPoint x: 18, endPoint y: 64, distance: 68.3
click at [18, 64] on app-home "08047224946 Select Location × Ashtamudi Wellness Beauty Salon, Kazakoottam Defa…" at bounding box center [414, 242] width 828 height 485
paste input "2"
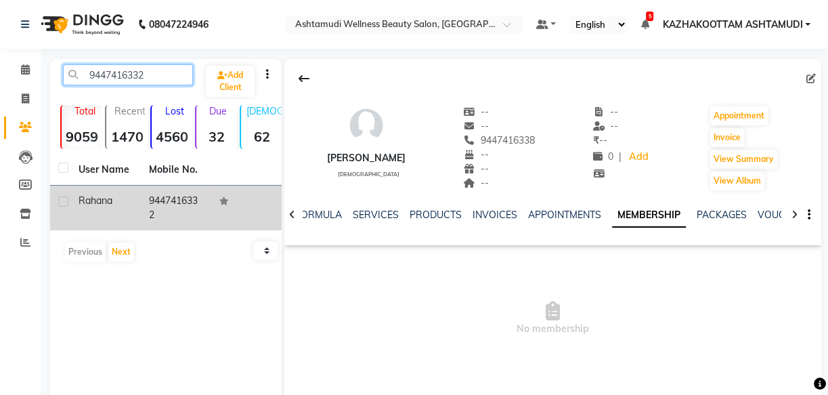
type input "9447416332"
click at [155, 206] on td "9447416332" at bounding box center [176, 207] width 70 height 45
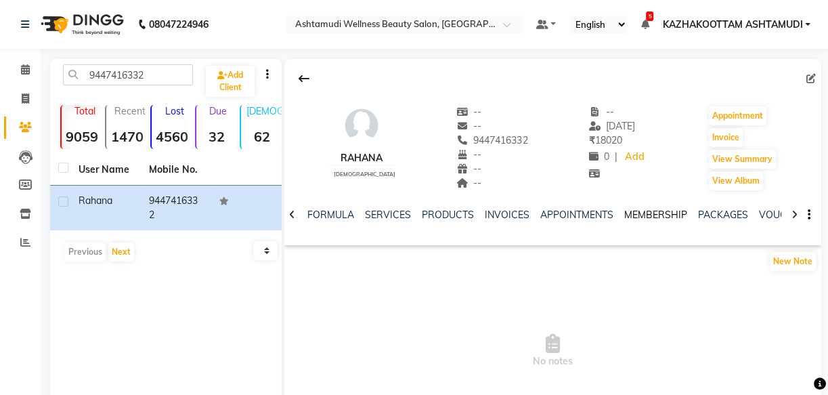
click at [638, 214] on link "MEMBERSHIP" at bounding box center [655, 214] width 63 height 12
